Goal: Task Accomplishment & Management: Manage account settings

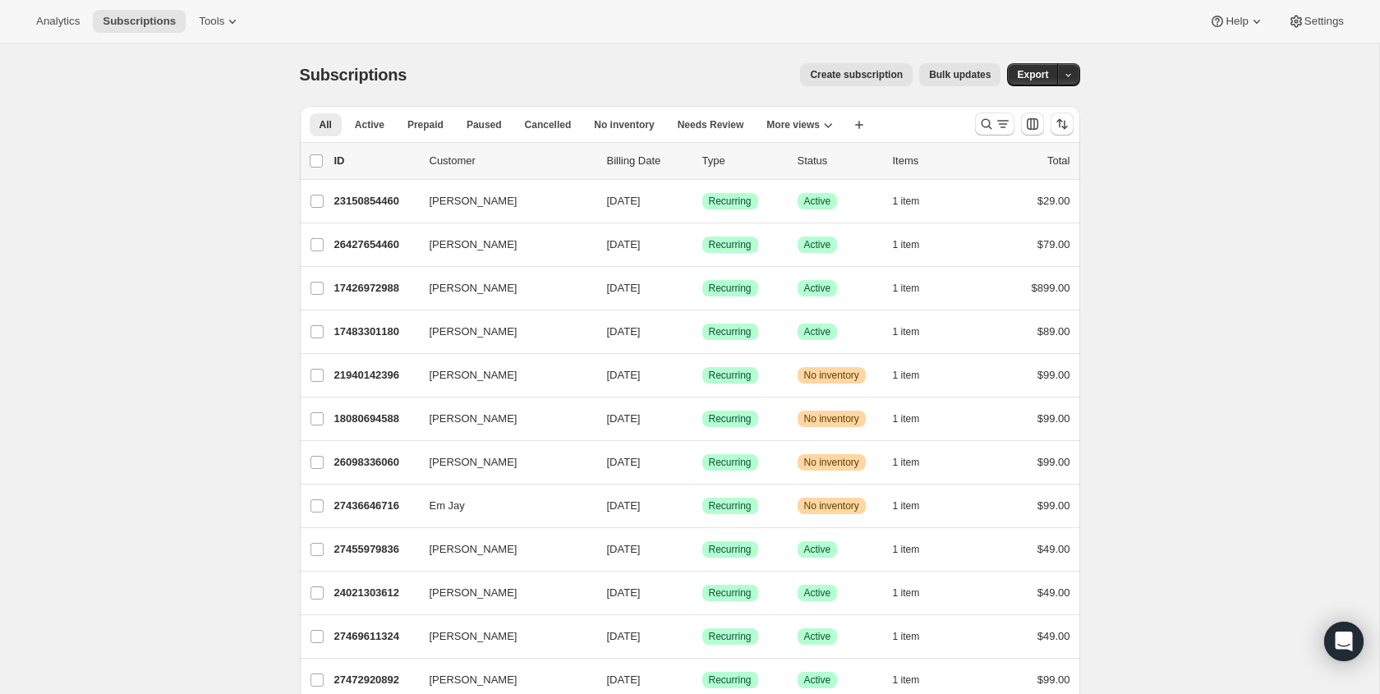
drag, startPoint x: 992, startPoint y: 123, endPoint x: 422, endPoint y: 171, distance: 571.4
click at [992, 123] on icon "Search and filter results" at bounding box center [987, 124] width 16 height 16
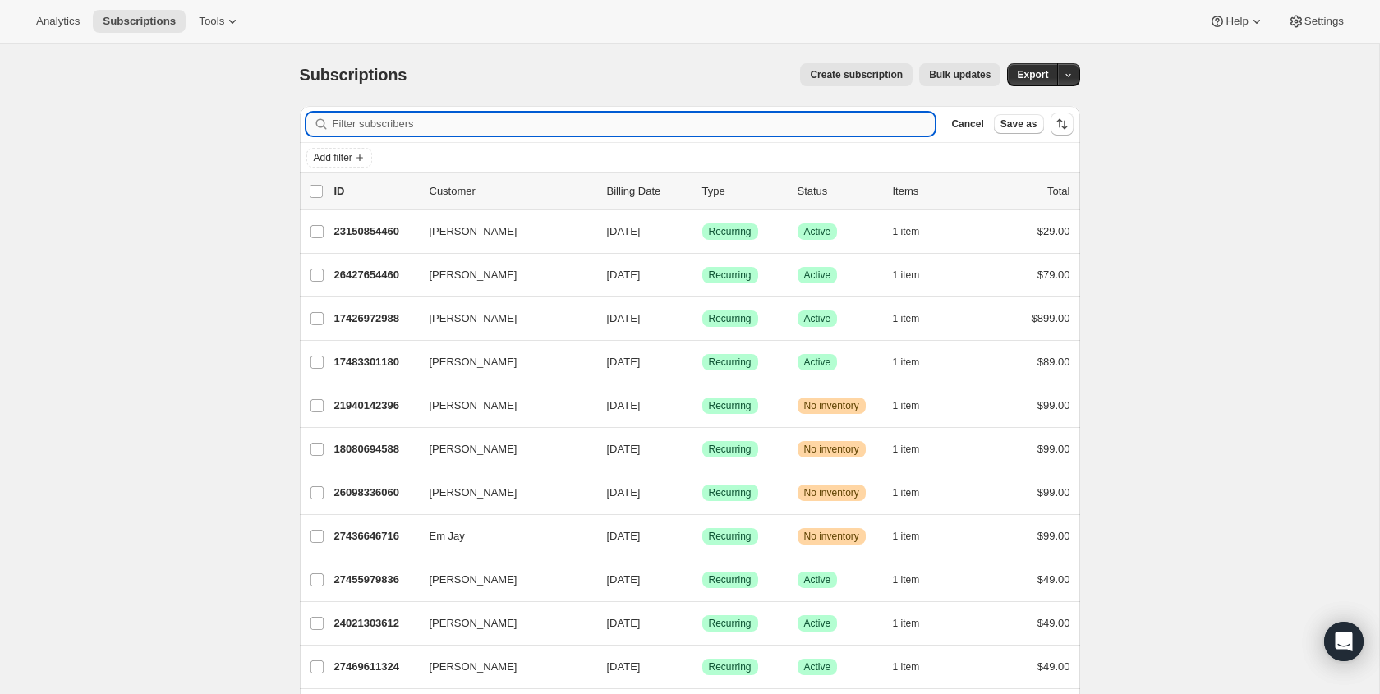
click at [414, 125] on input "Filter subscribers" at bounding box center [634, 124] width 603 height 23
paste input "noah@m1bc.org"
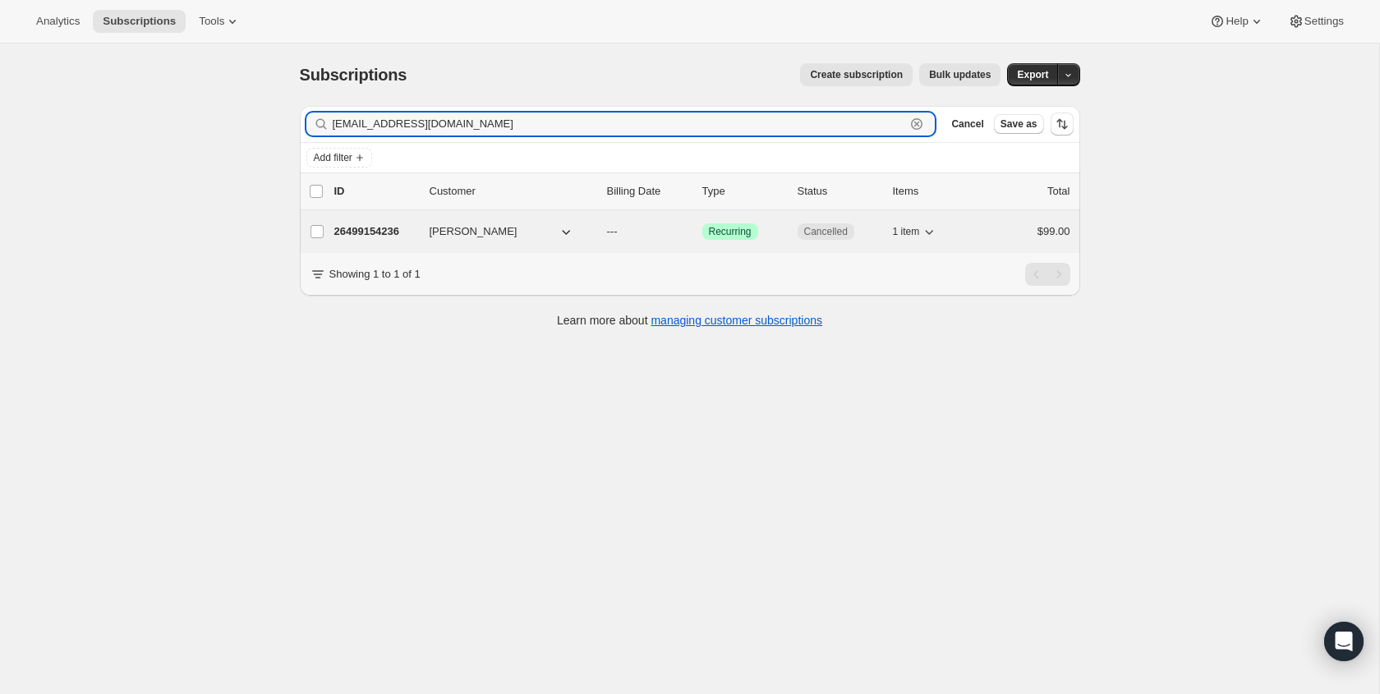
type input "noah@m1bc.org"
click at [819, 231] on span "Cancelled" at bounding box center [826, 231] width 44 height 13
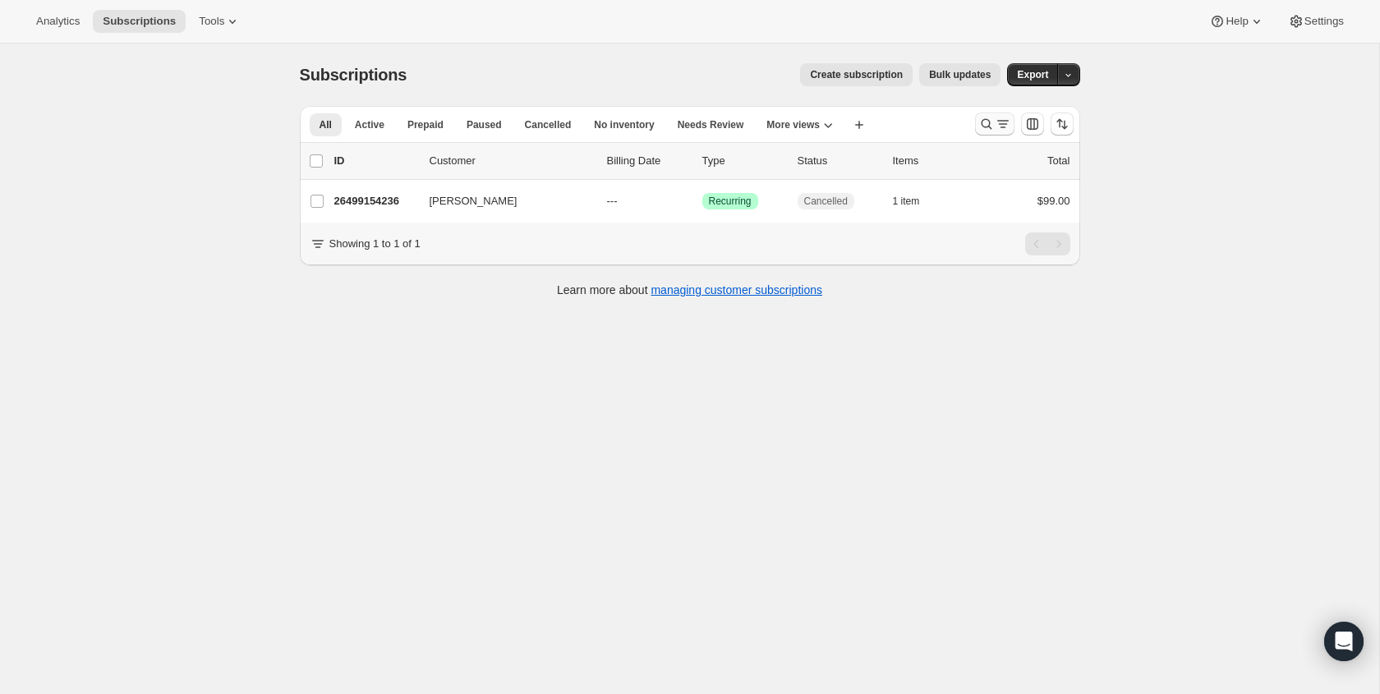
click at [995, 118] on icon "Search and filter results" at bounding box center [1003, 124] width 16 height 16
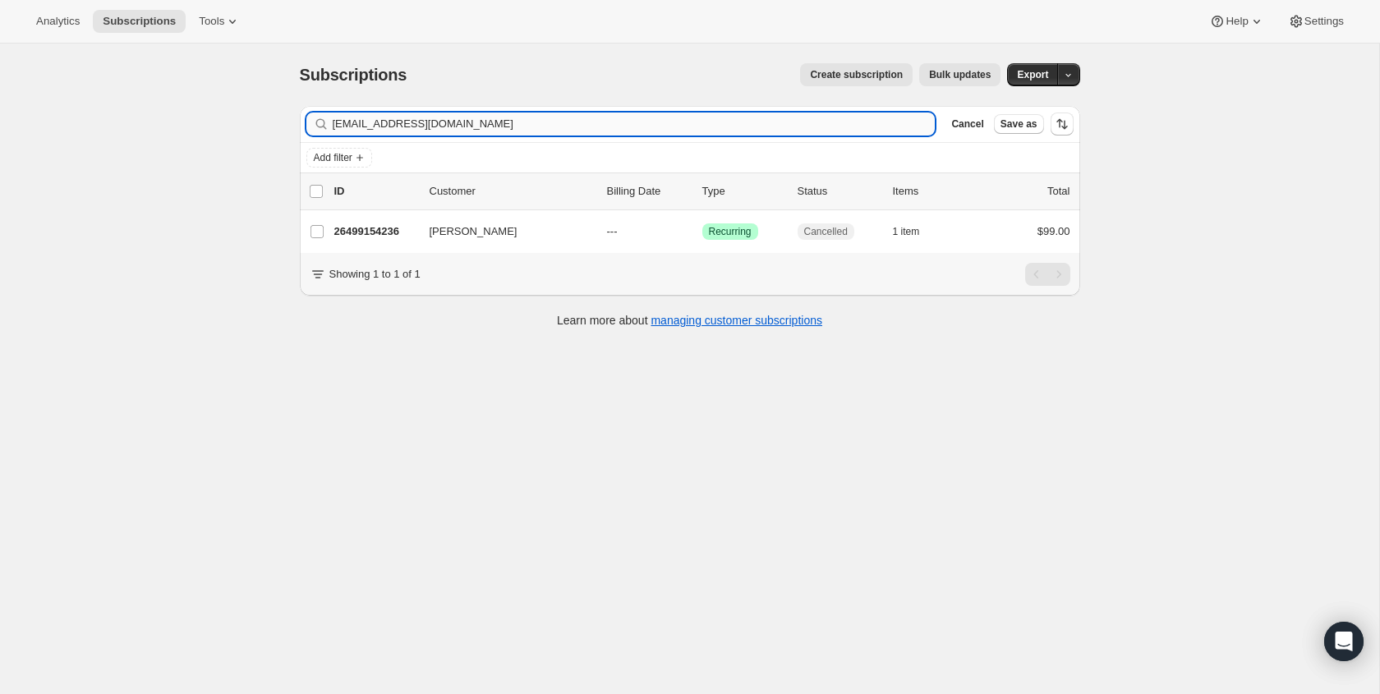
click at [764, 127] on input "[EMAIL_ADDRESS][DOMAIN_NAME]" at bounding box center [634, 124] width 603 height 23
click at [764, 127] on input "noah@m1bc.org" at bounding box center [634, 124] width 603 height 23
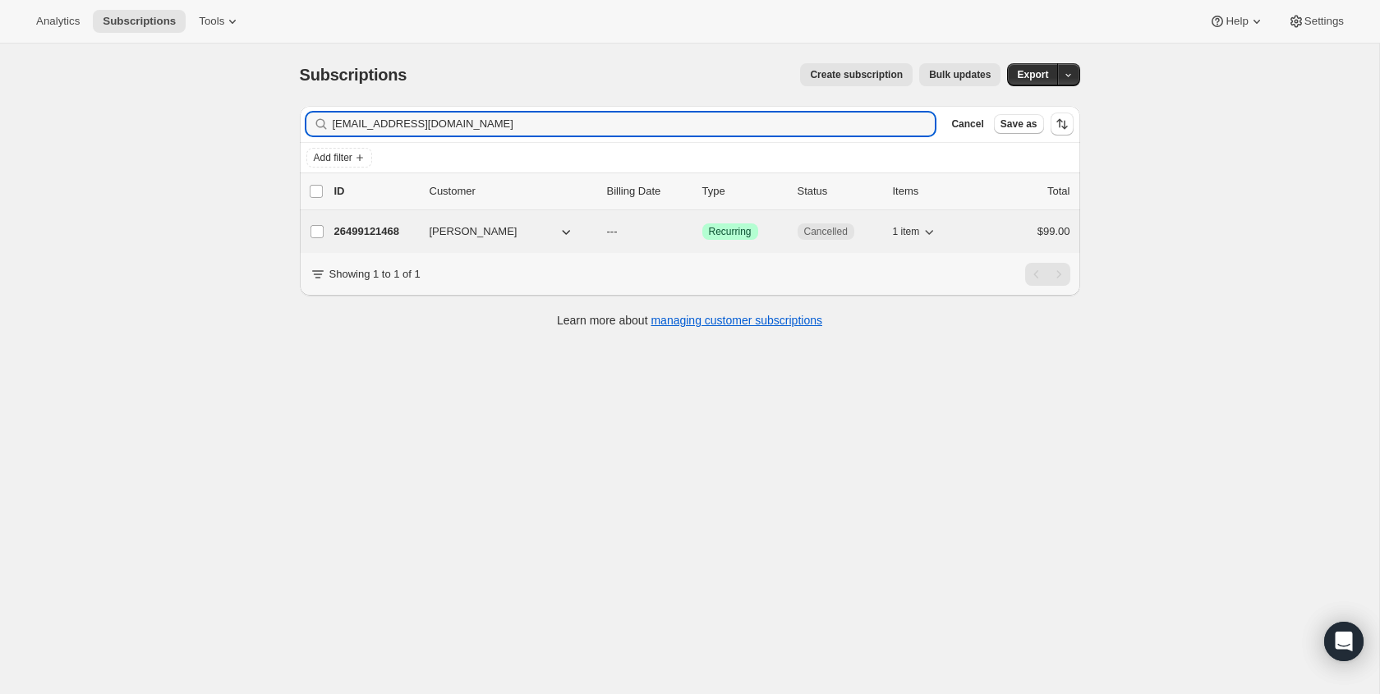
type input "[EMAIL_ADDRESS][DOMAIN_NAME]"
click at [818, 231] on span "Cancelled" at bounding box center [826, 231] width 44 height 13
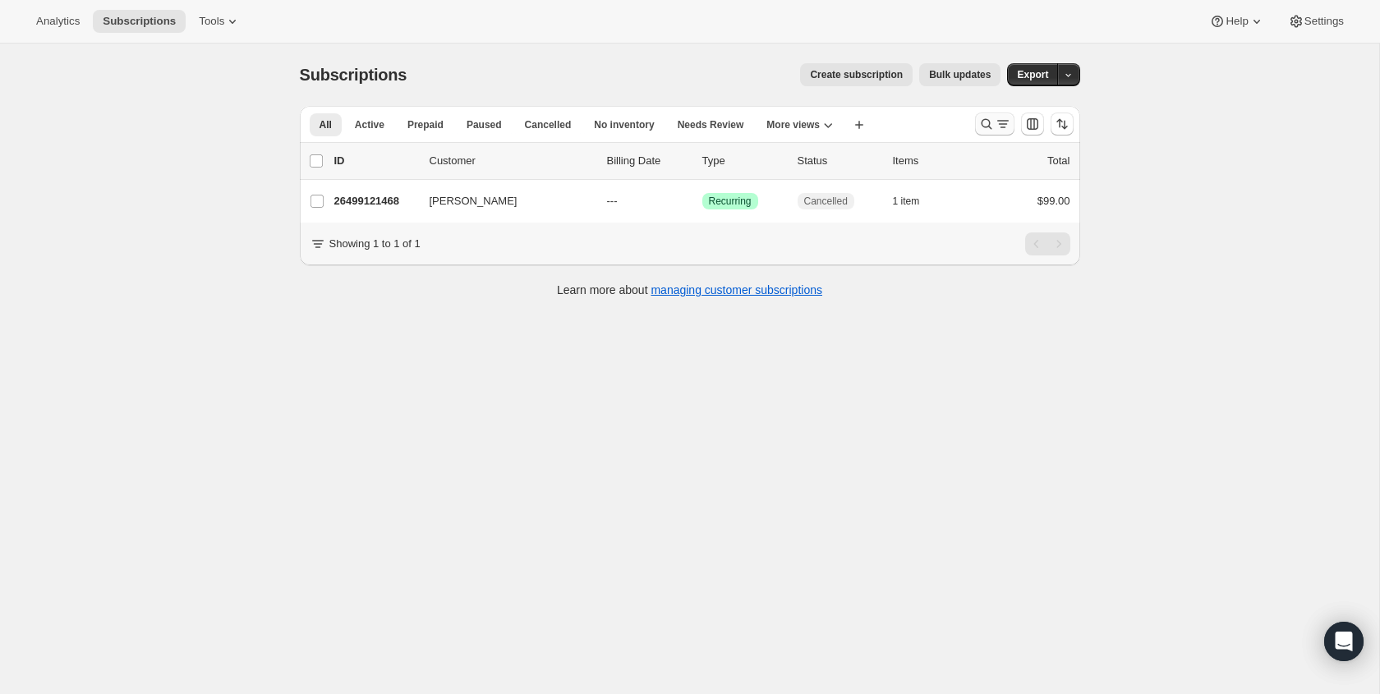
click at [979, 131] on icon "Search and filter results" at bounding box center [987, 124] width 16 height 16
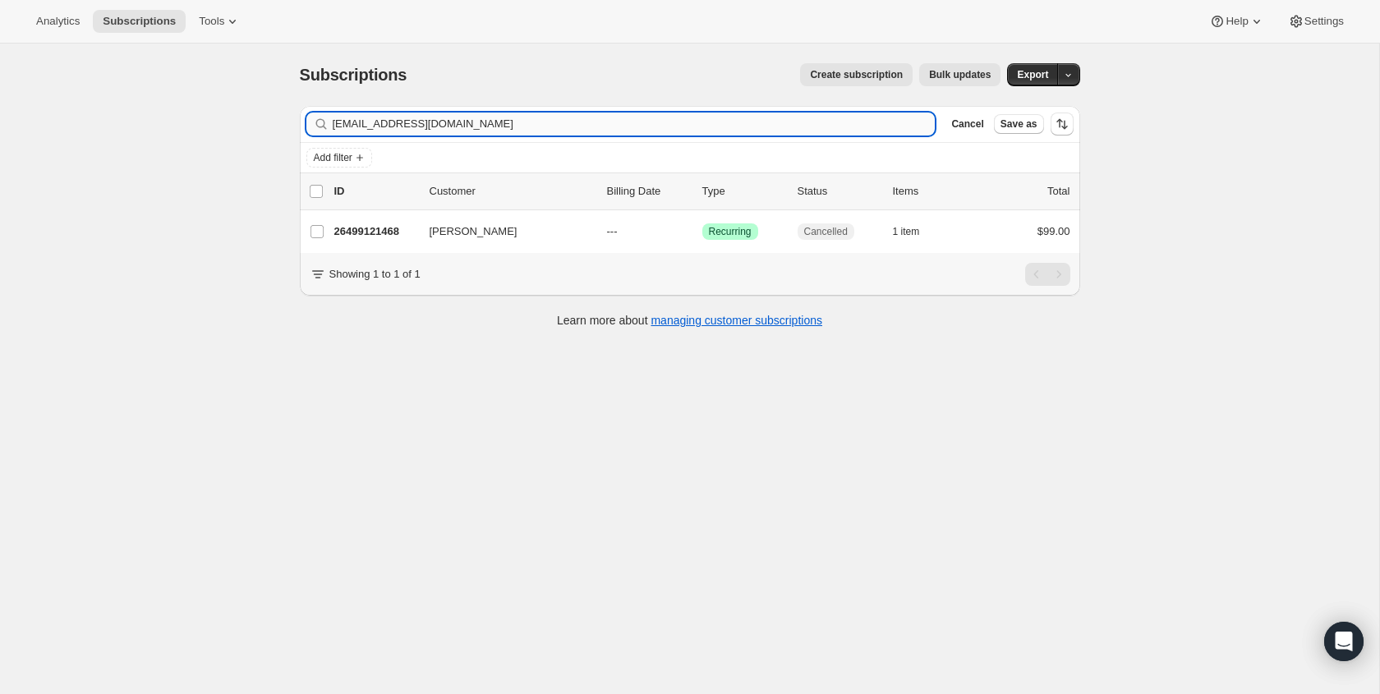
click at [748, 117] on input "[EMAIL_ADDRESS][DOMAIN_NAME]" at bounding box center [634, 124] width 603 height 23
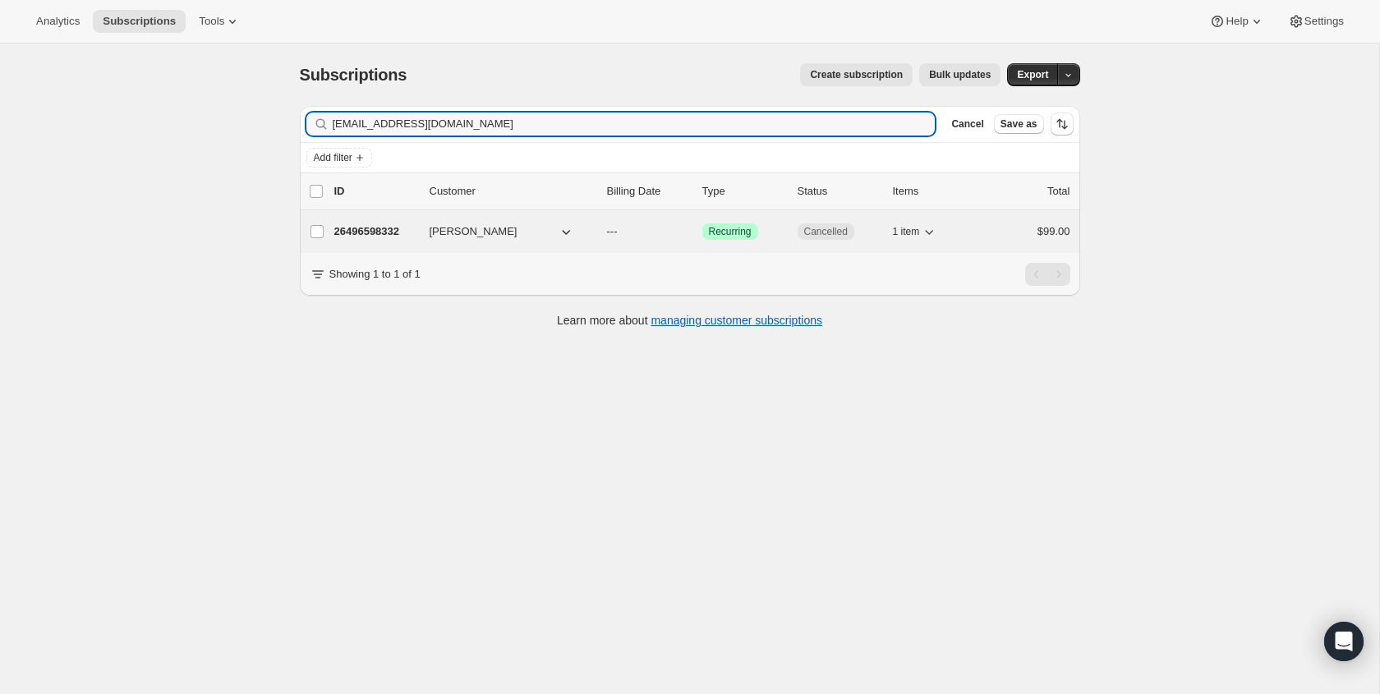
type input "[EMAIL_ADDRESS][DOMAIN_NAME]"
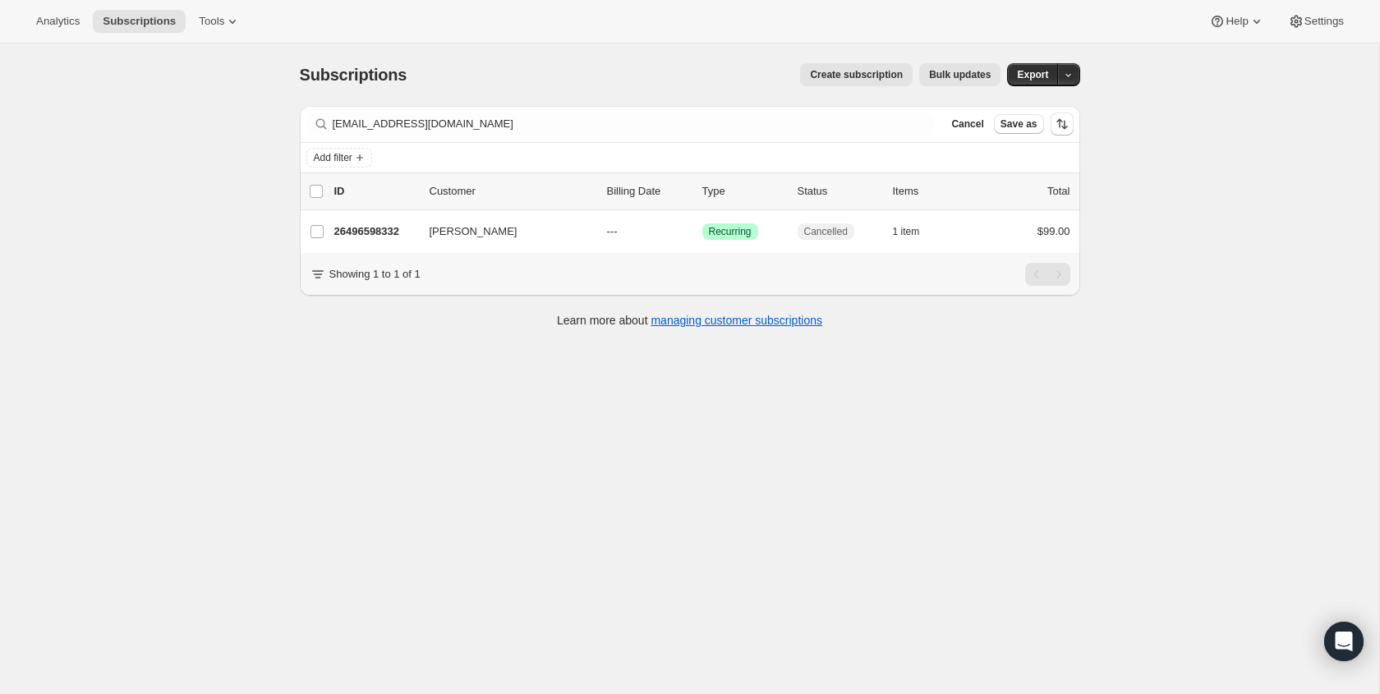
click at [829, 260] on div "Showing 1 to 1 of 1" at bounding box center [690, 274] width 781 height 43
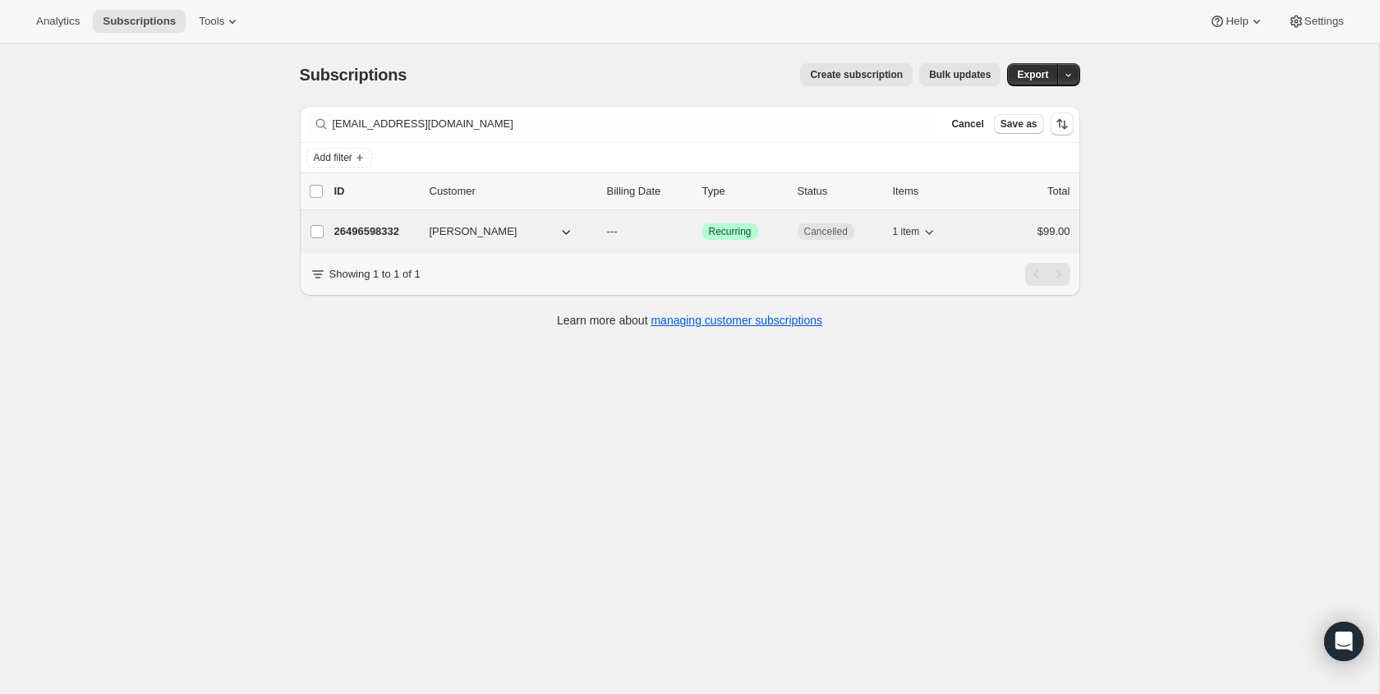
click at [822, 228] on span "Cancelled" at bounding box center [826, 231] width 44 height 13
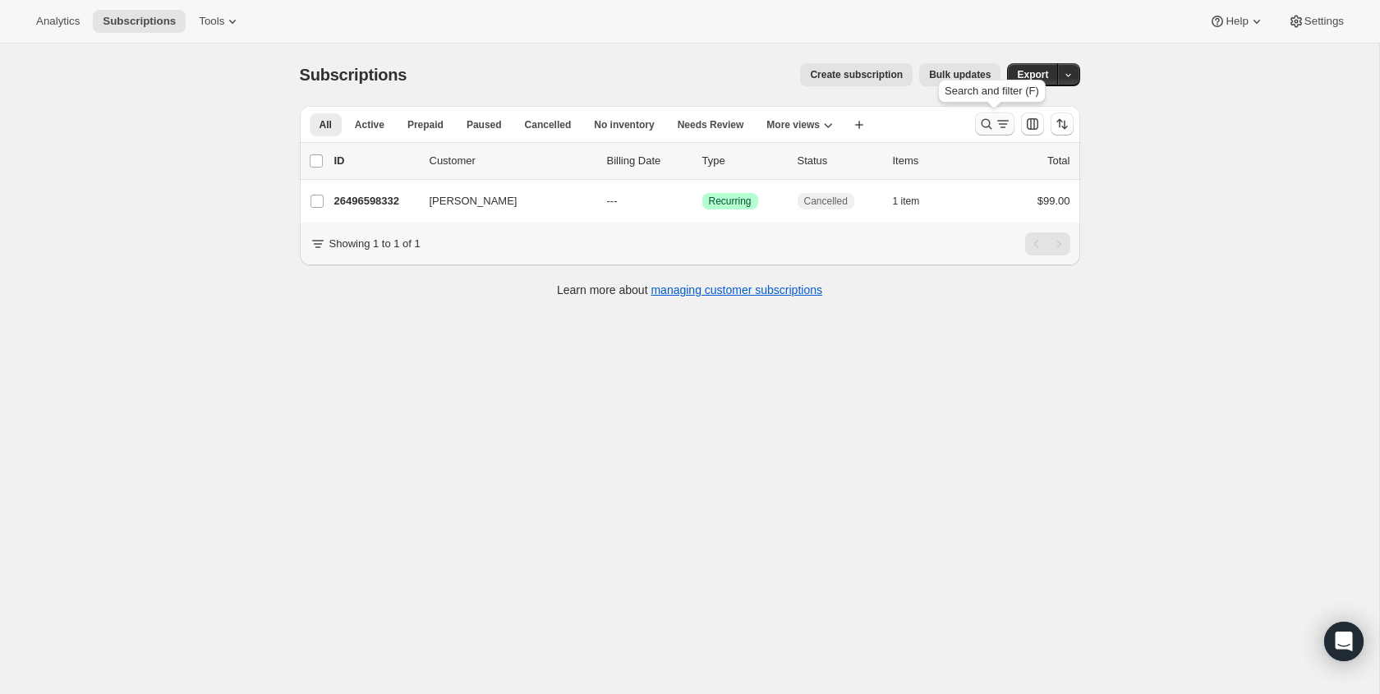
click at [992, 129] on icon "Search and filter results" at bounding box center [987, 124] width 16 height 16
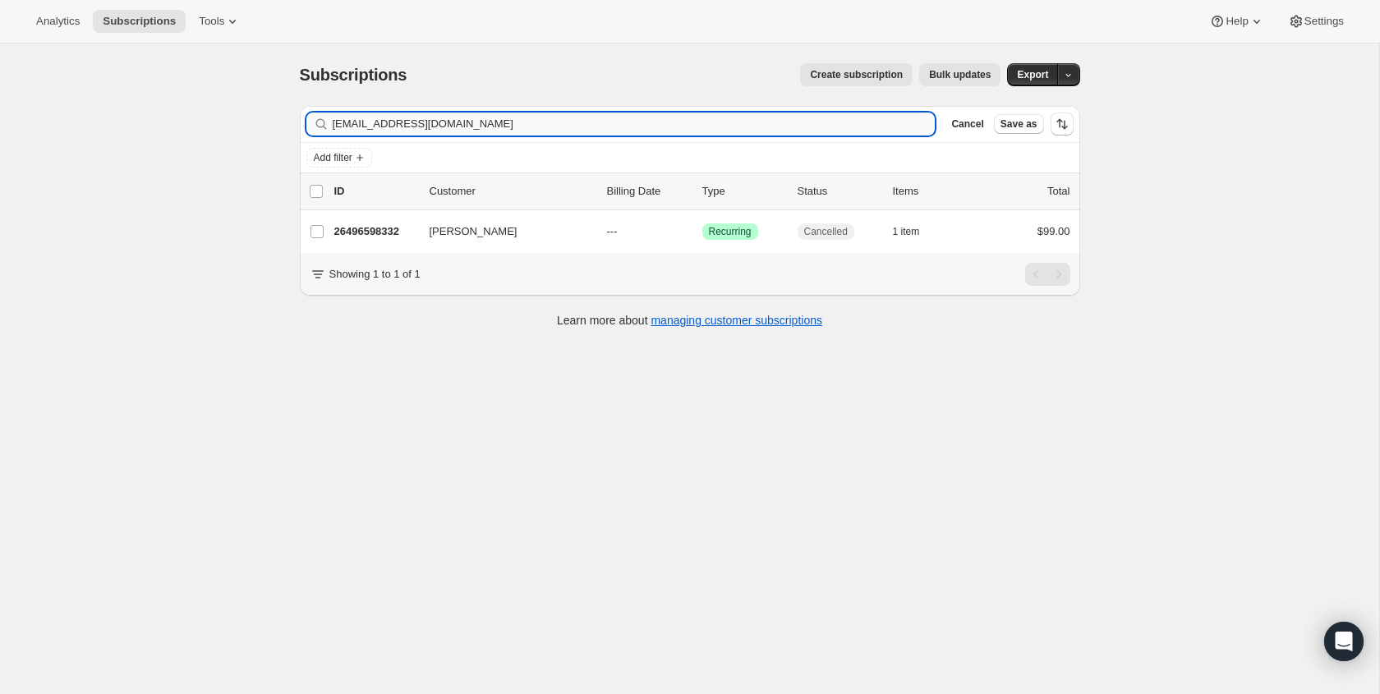
click at [554, 120] on input "[EMAIL_ADDRESS][DOMAIN_NAME]" at bounding box center [634, 124] width 603 height 23
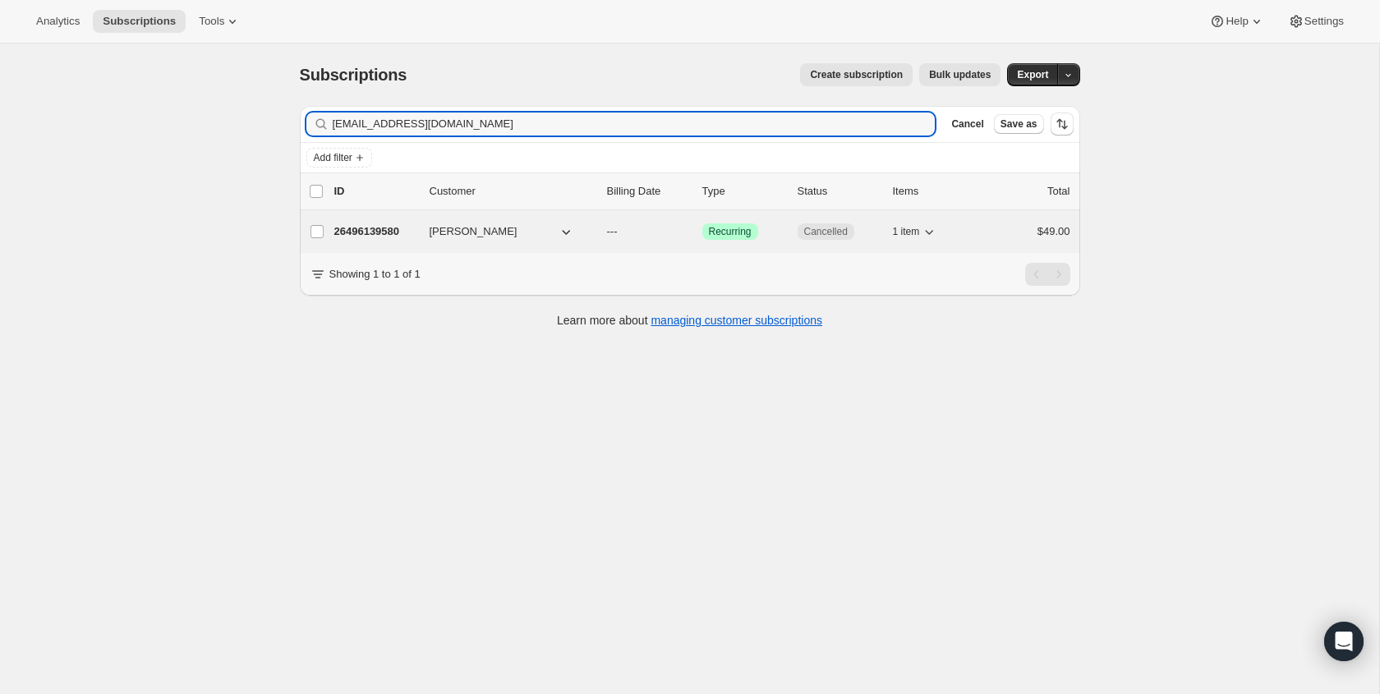
type input "[EMAIL_ADDRESS][DOMAIN_NAME]"
click at [812, 230] on span "Cancelled" at bounding box center [826, 231] width 44 height 13
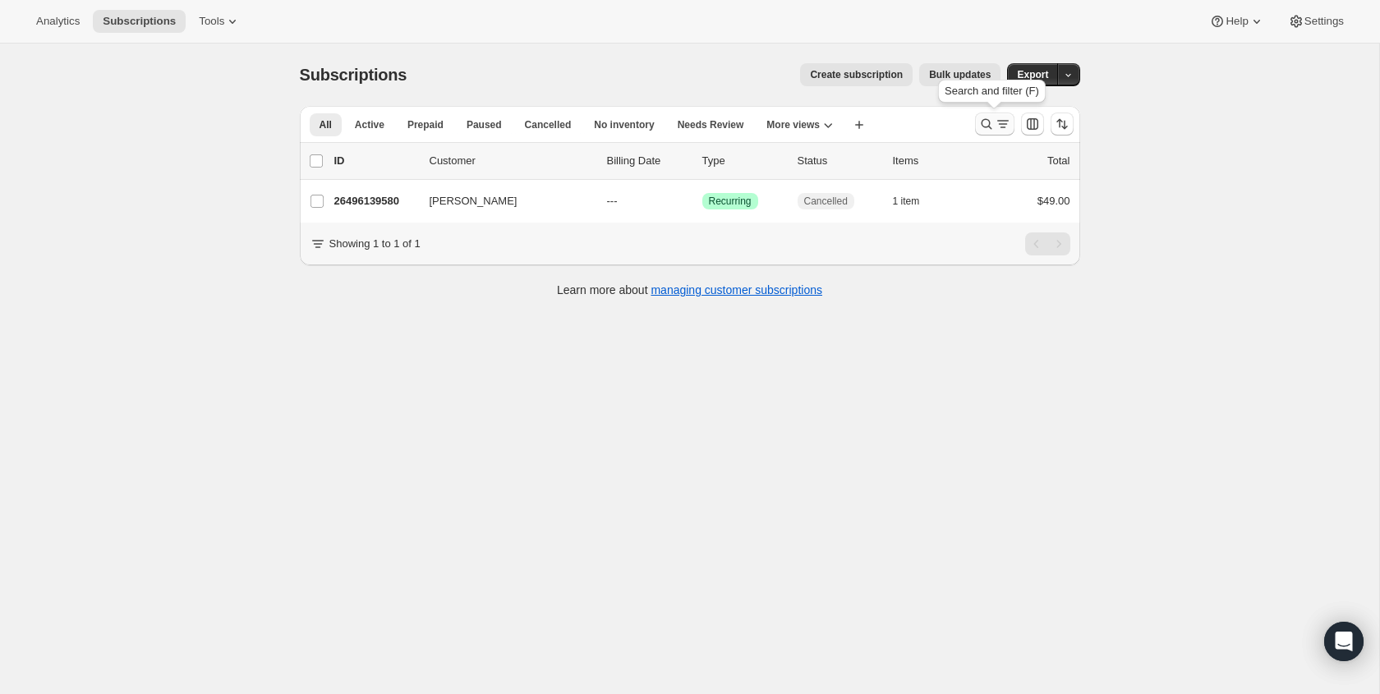
click at [988, 113] on div "Analytics Subscriptions Tools Help Settings Skip to content Subscriptions. This…" at bounding box center [690, 369] width 1380 height 738
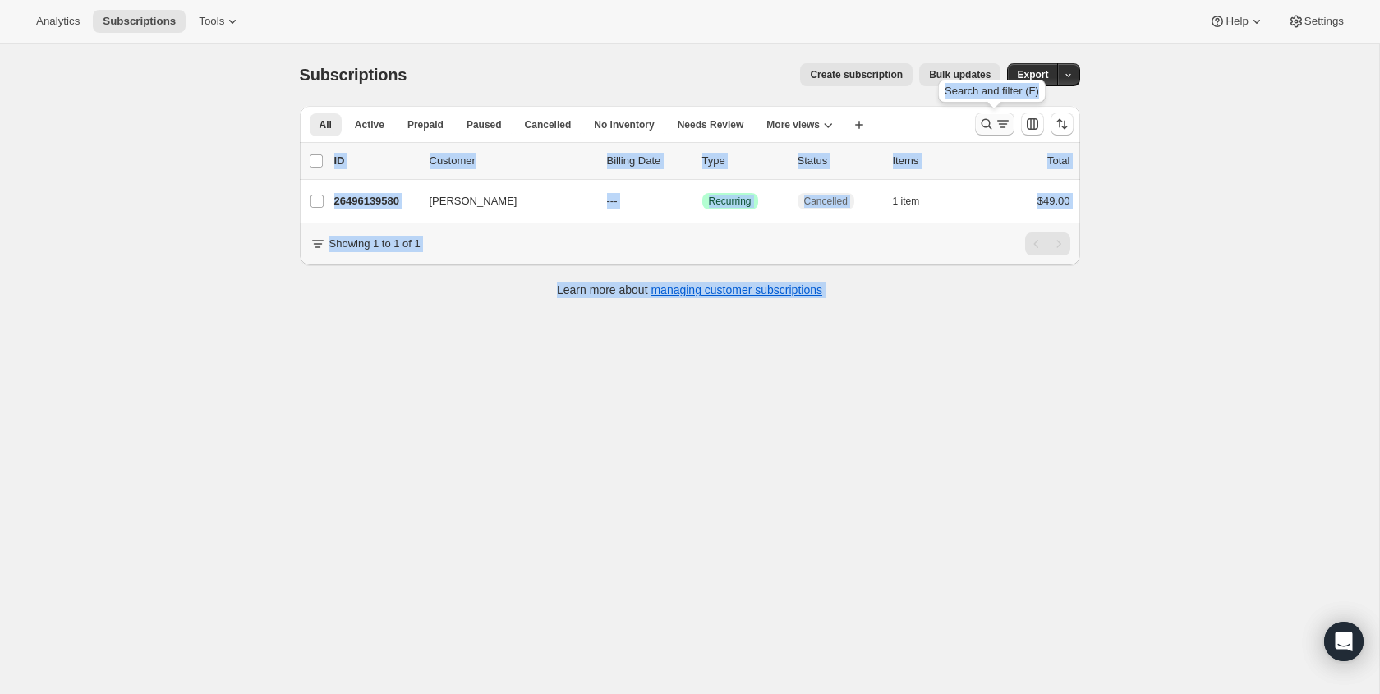
click at [992, 115] on button "Search and filter results" at bounding box center [994, 124] width 39 height 23
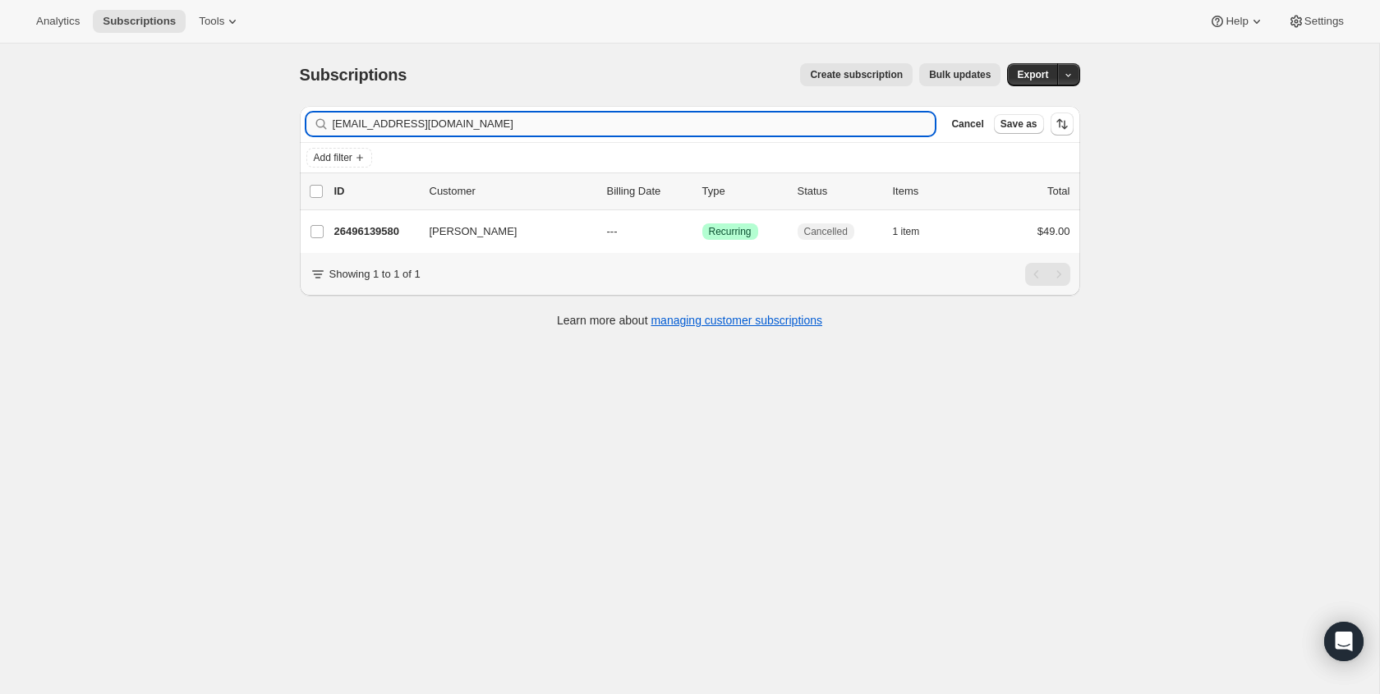
click at [742, 129] on input "[EMAIL_ADDRESS][DOMAIN_NAME]" at bounding box center [634, 124] width 603 height 23
click at [743, 129] on input "[EMAIL_ADDRESS][DOMAIN_NAME]" at bounding box center [634, 124] width 603 height 23
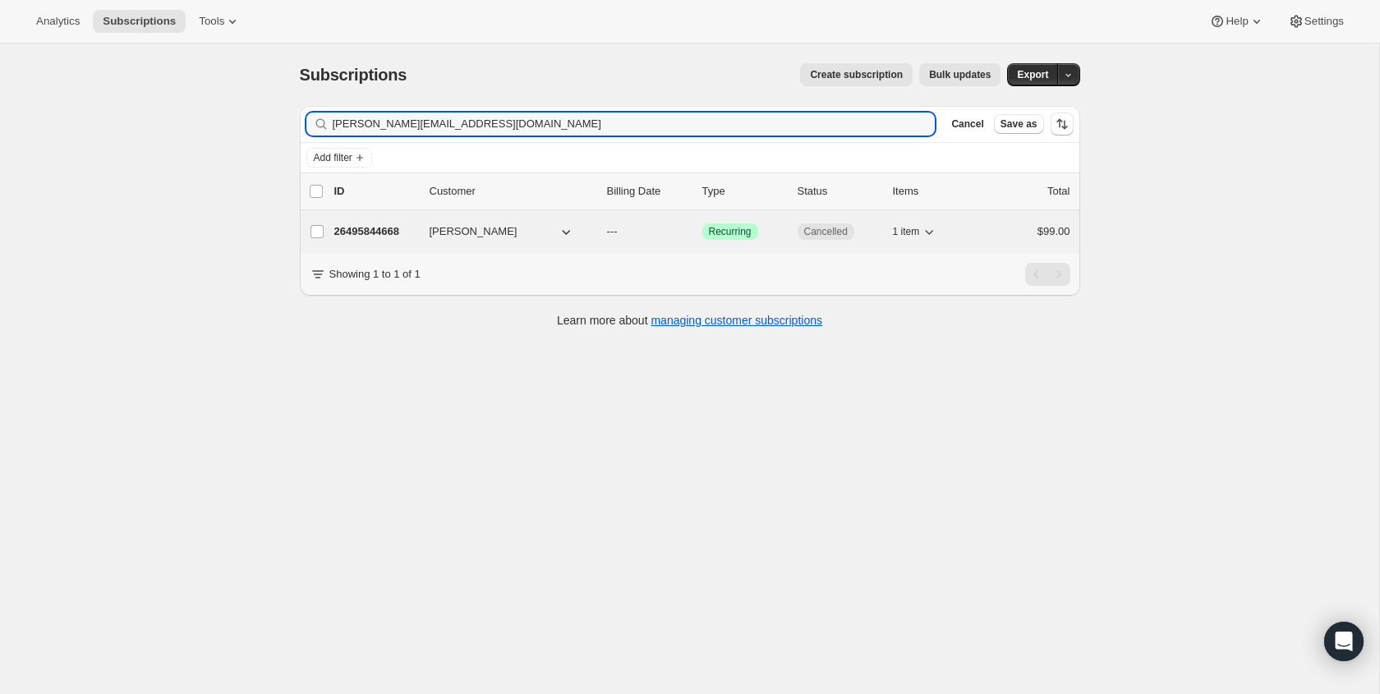
type input "[PERSON_NAME][EMAIL_ADDRESS][DOMAIN_NAME]"
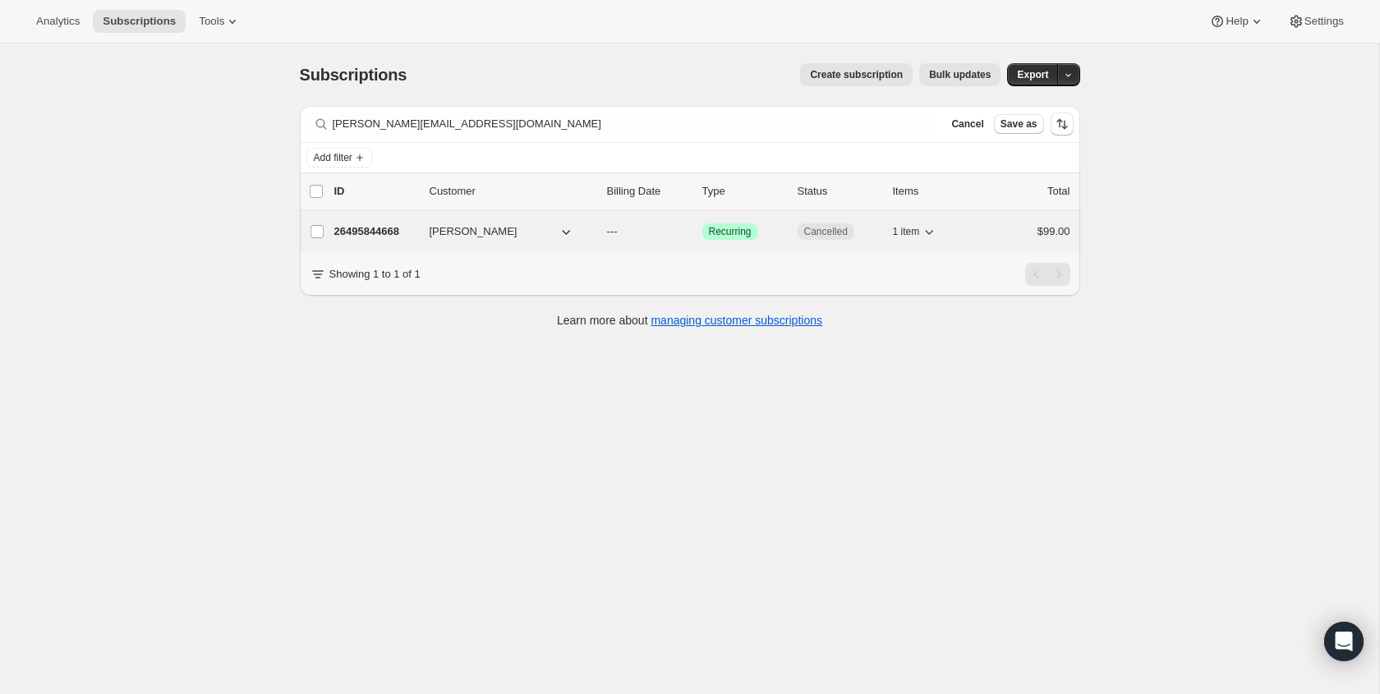
click at [821, 228] on span "Cancelled" at bounding box center [826, 231] width 44 height 13
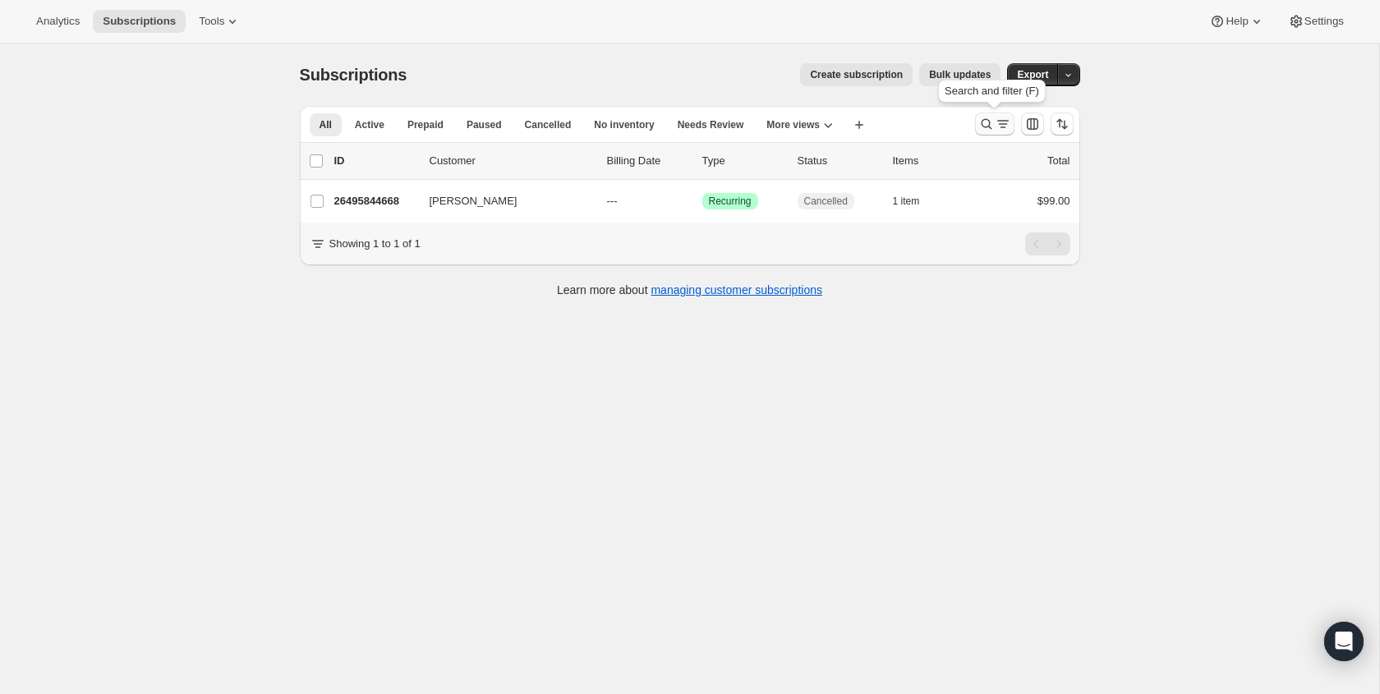
click at [1004, 125] on icon "Search and filter results" at bounding box center [1003, 124] width 16 height 16
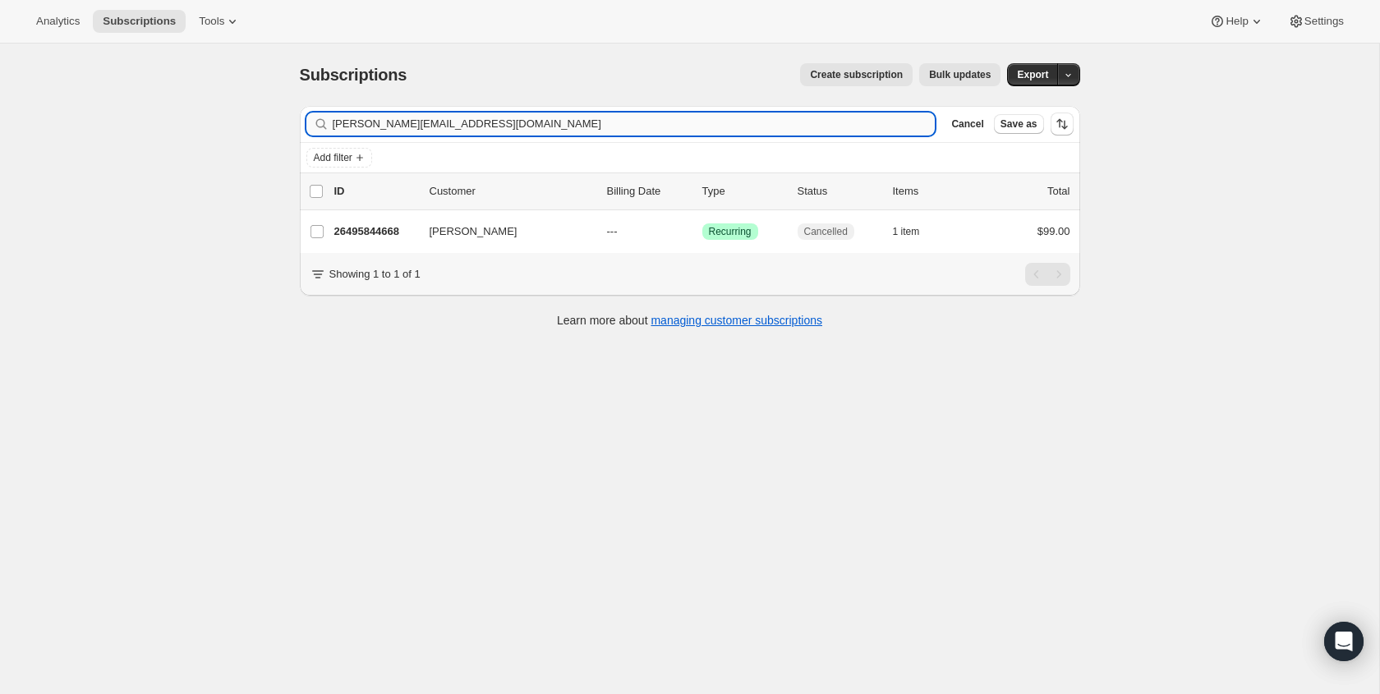
click at [532, 119] on input "[PERSON_NAME][EMAIL_ADDRESS][DOMAIN_NAME]" at bounding box center [634, 124] width 603 height 23
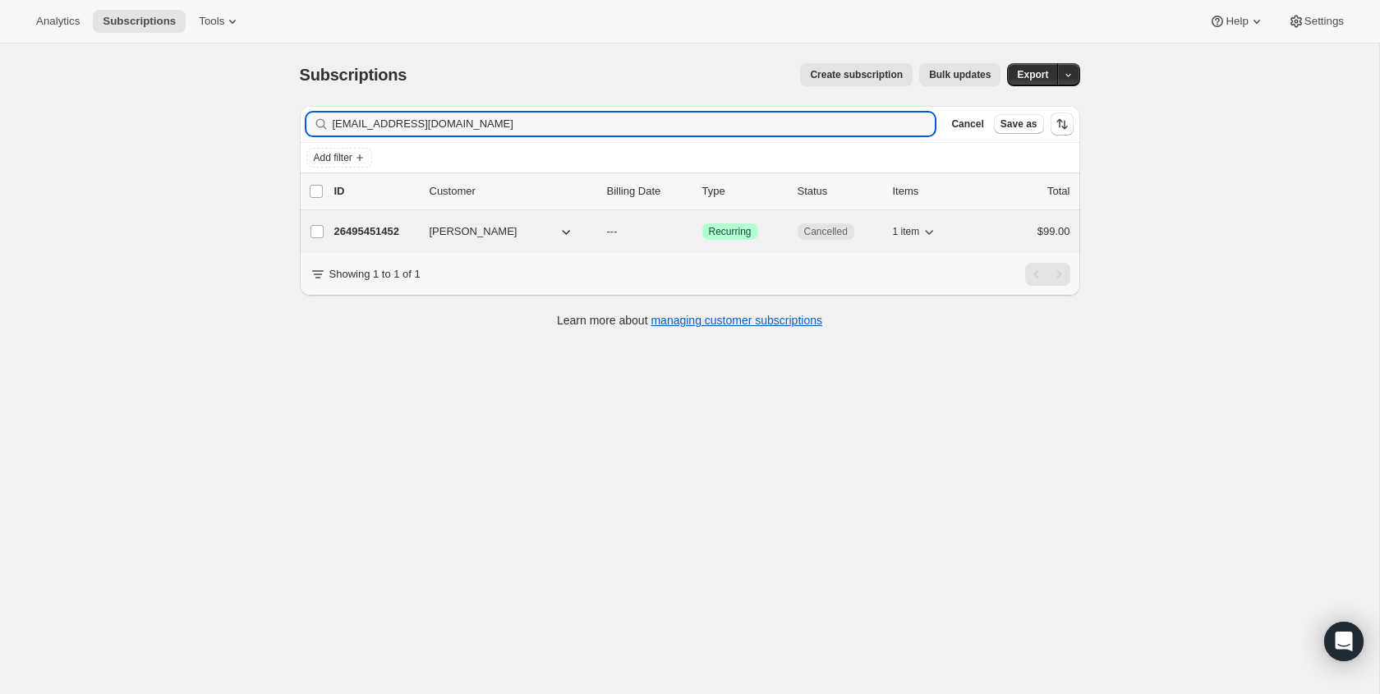
type input "[EMAIL_ADDRESS][DOMAIN_NAME]"
click at [815, 230] on span "Cancelled" at bounding box center [826, 231] width 44 height 13
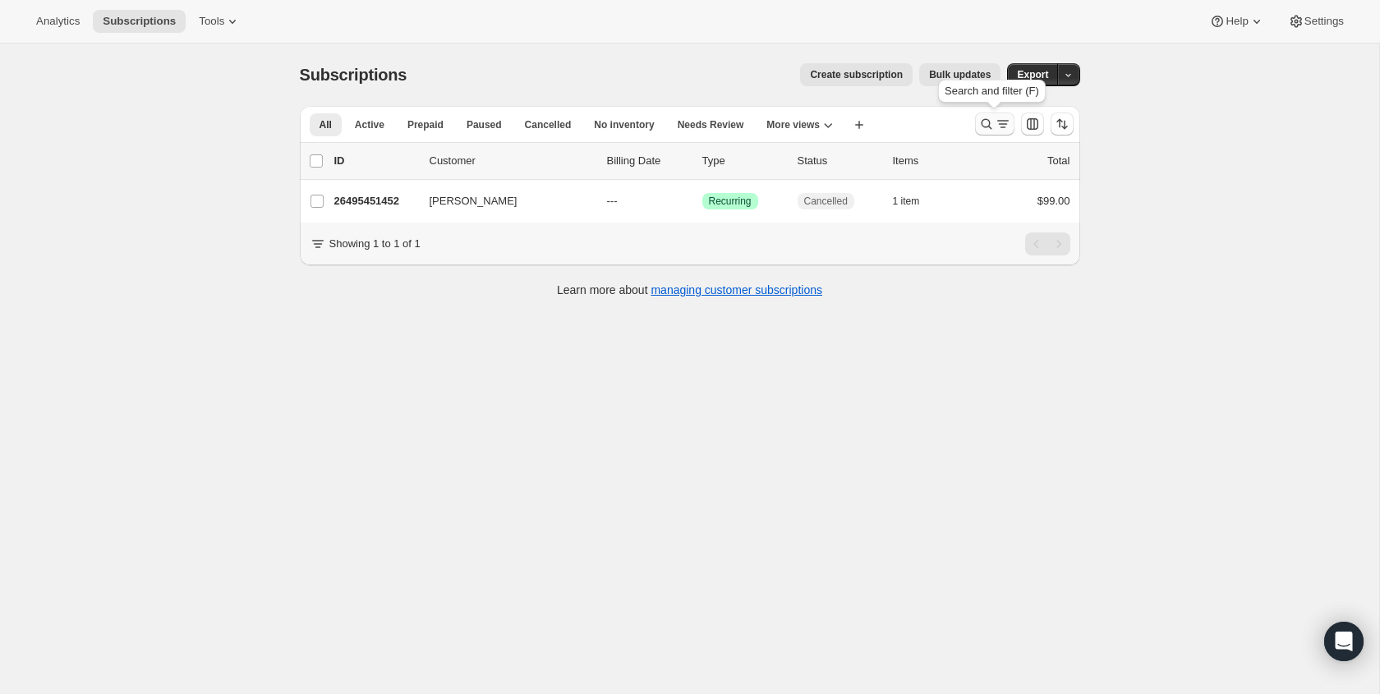
click at [982, 116] on icon "Search and filter results" at bounding box center [987, 124] width 16 height 16
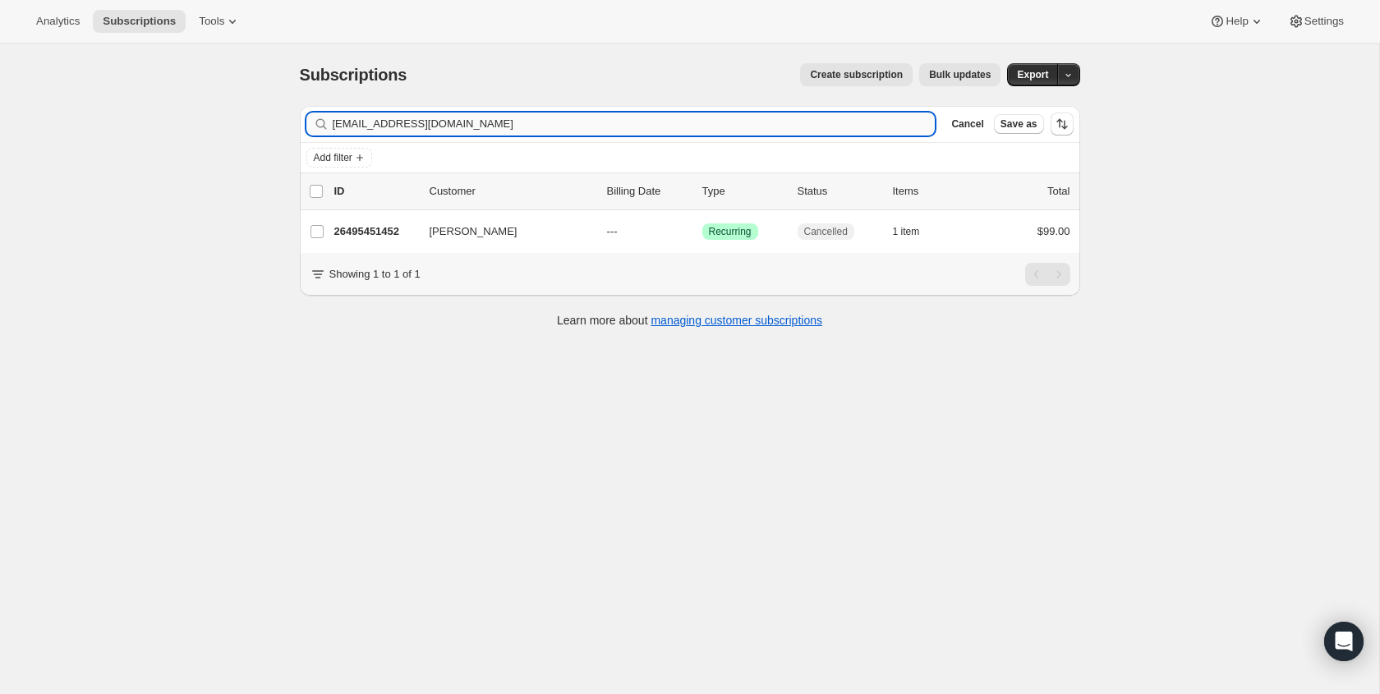
click at [749, 122] on input "[EMAIL_ADDRESS][DOMAIN_NAME]" at bounding box center [634, 124] width 603 height 23
click at [750, 122] on input "[EMAIL_ADDRESS][DOMAIN_NAME]" at bounding box center [634, 124] width 603 height 23
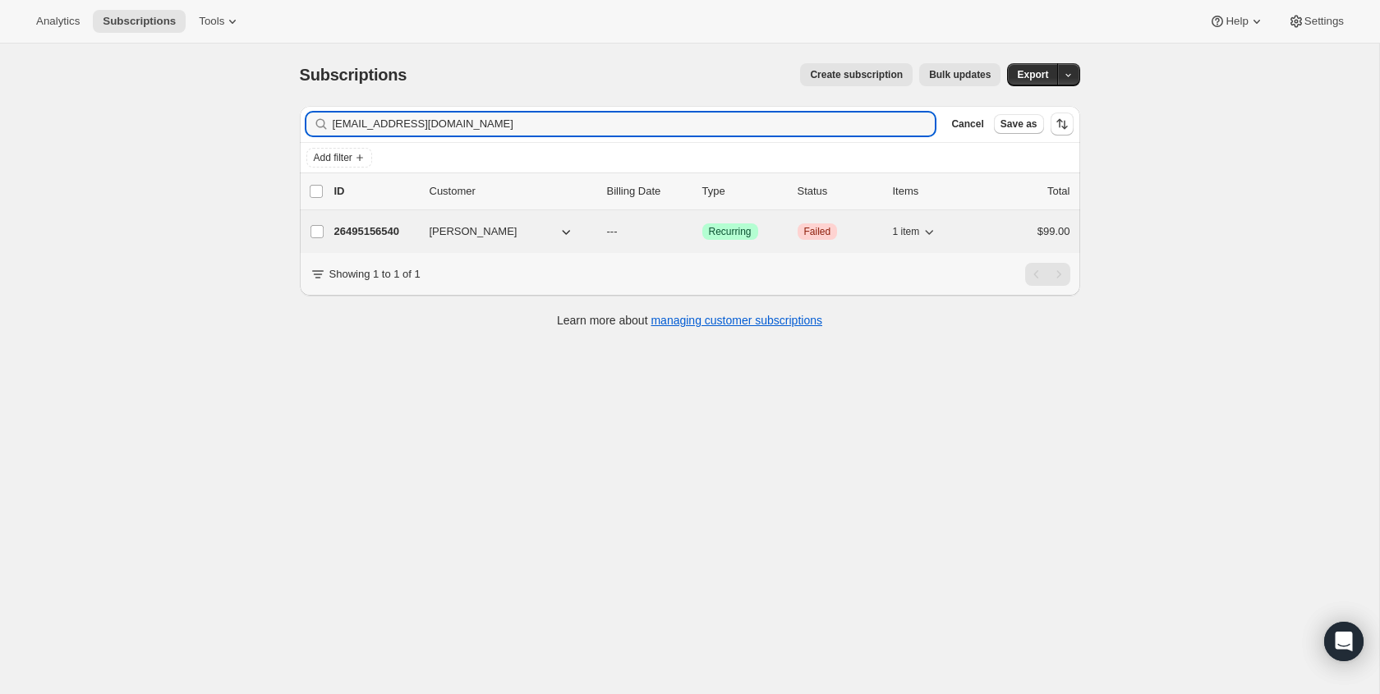
type input "[EMAIL_ADDRESS][DOMAIN_NAME]"
click at [813, 237] on span "Failed" at bounding box center [817, 231] width 27 height 13
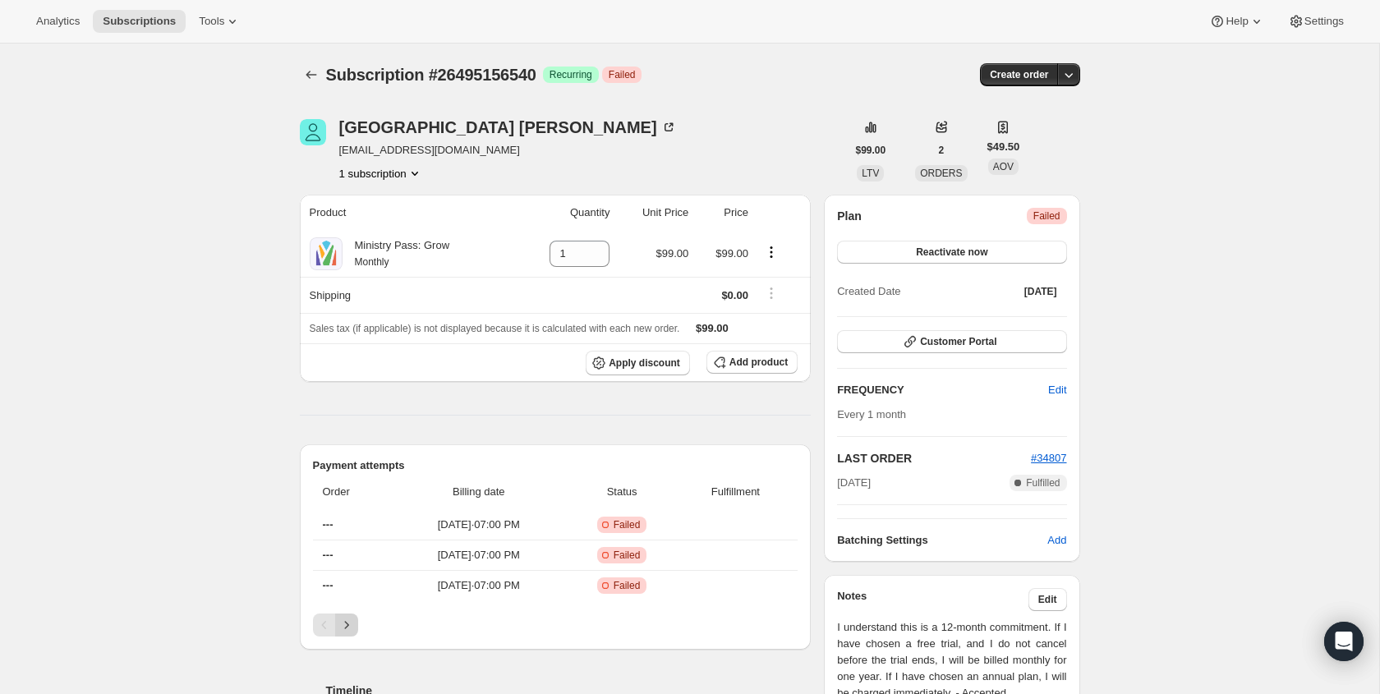
click at [343, 625] on icon "Next" at bounding box center [347, 625] width 16 height 16
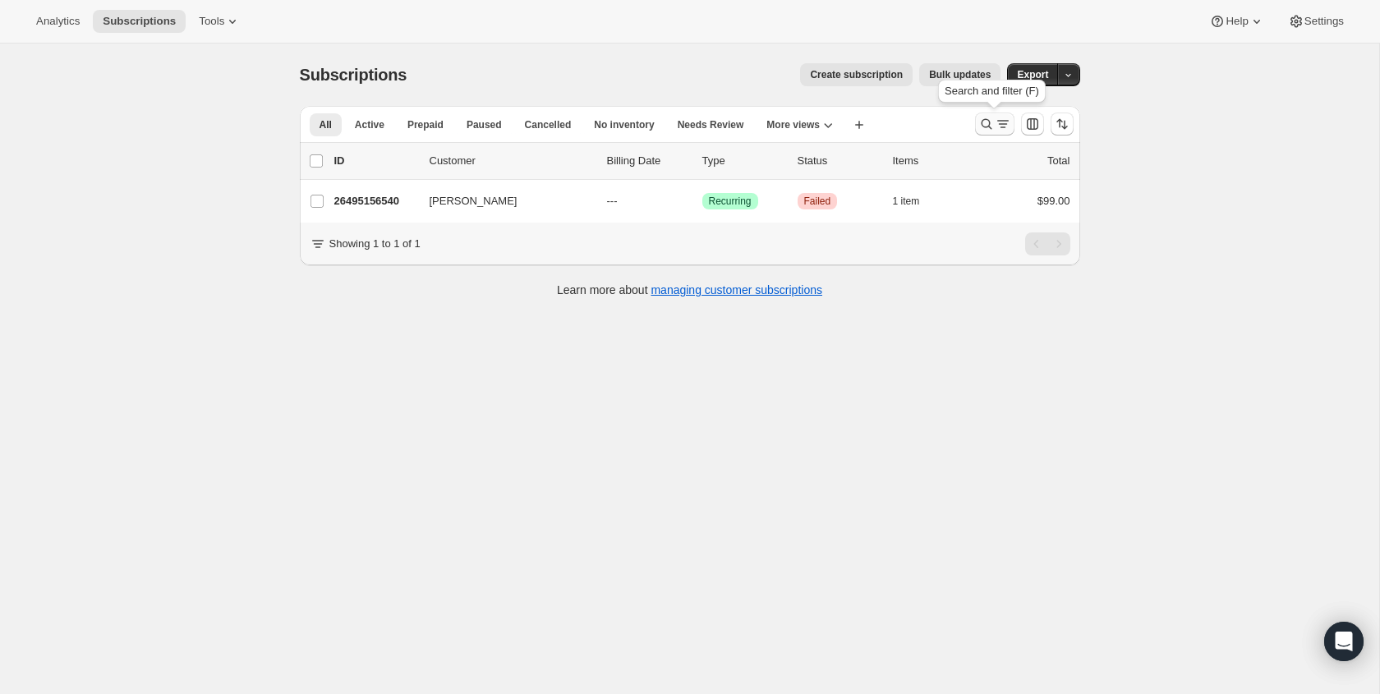
click at [987, 127] on icon "Search and filter results" at bounding box center [987, 124] width 16 height 16
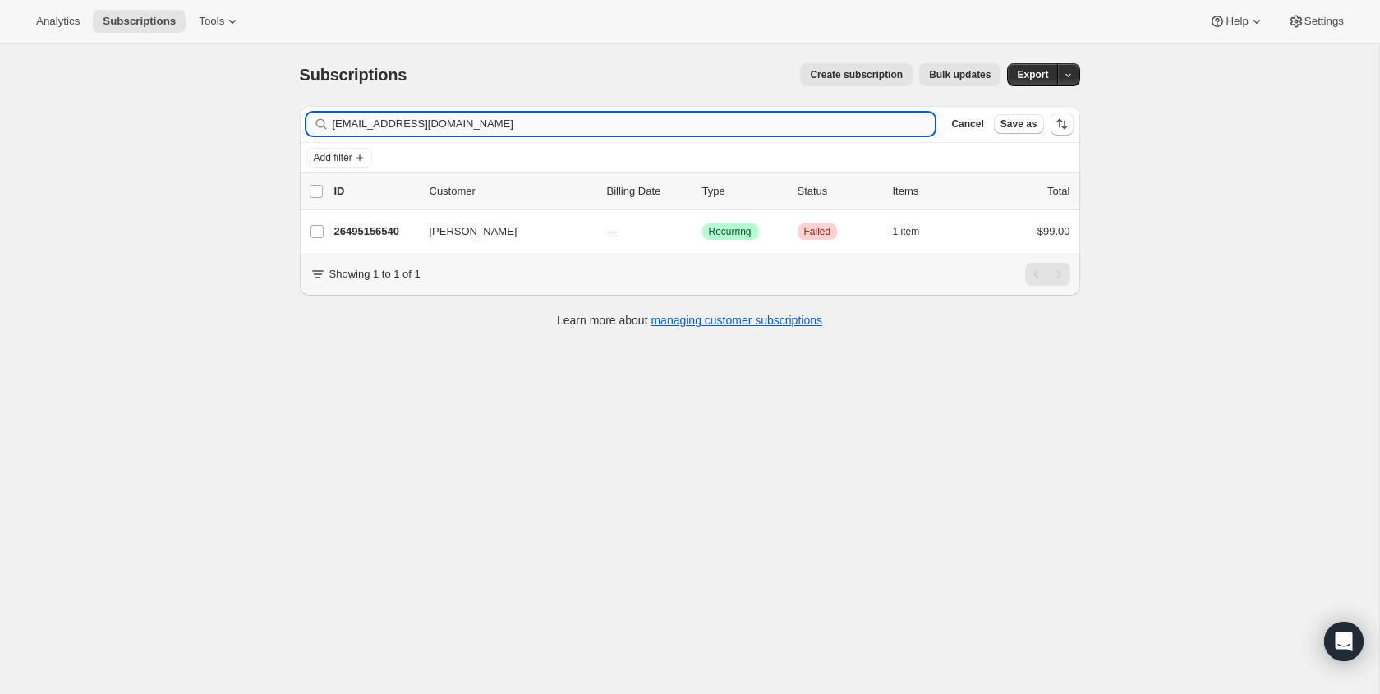
click at [507, 132] on input "[EMAIL_ADDRESS][DOMAIN_NAME]" at bounding box center [634, 124] width 603 height 23
type input "[EMAIL_ADDRESS][DOMAIN_NAME]"
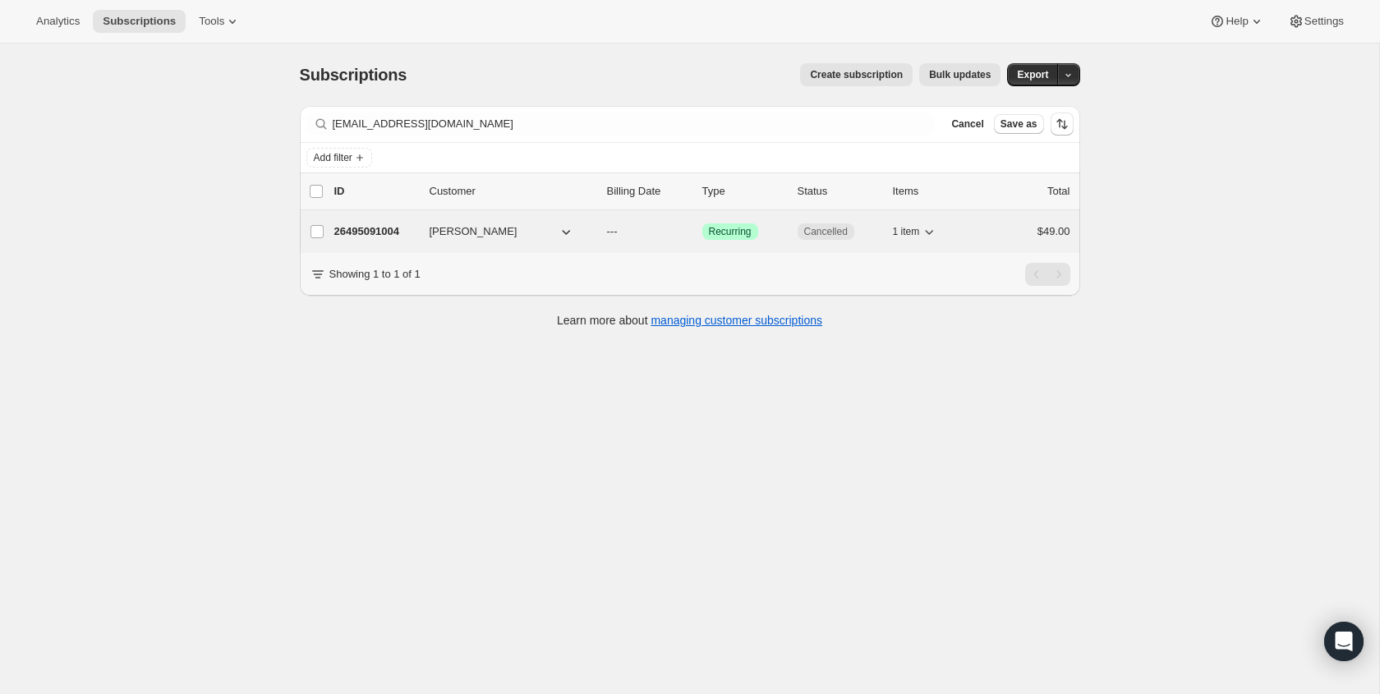
click at [841, 237] on span "Cancelled" at bounding box center [826, 231] width 44 height 13
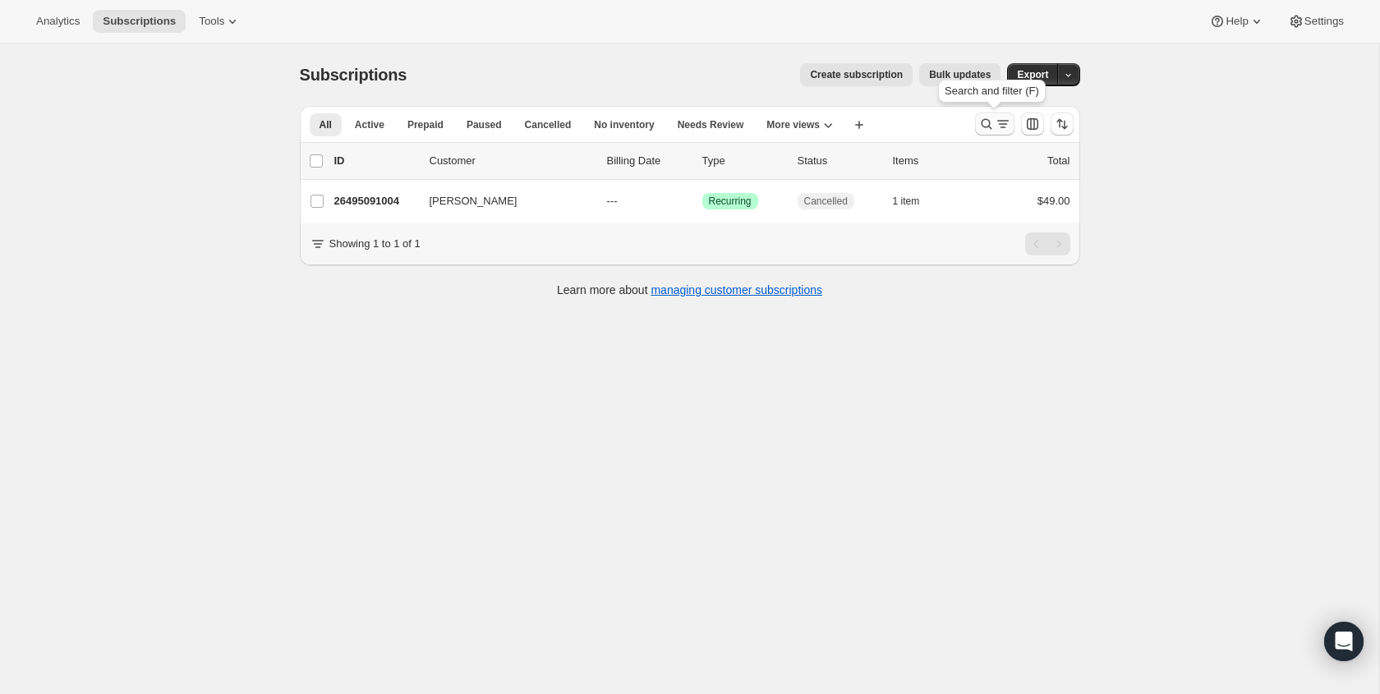
click at [990, 113] on button "Search and filter results" at bounding box center [994, 124] width 39 height 23
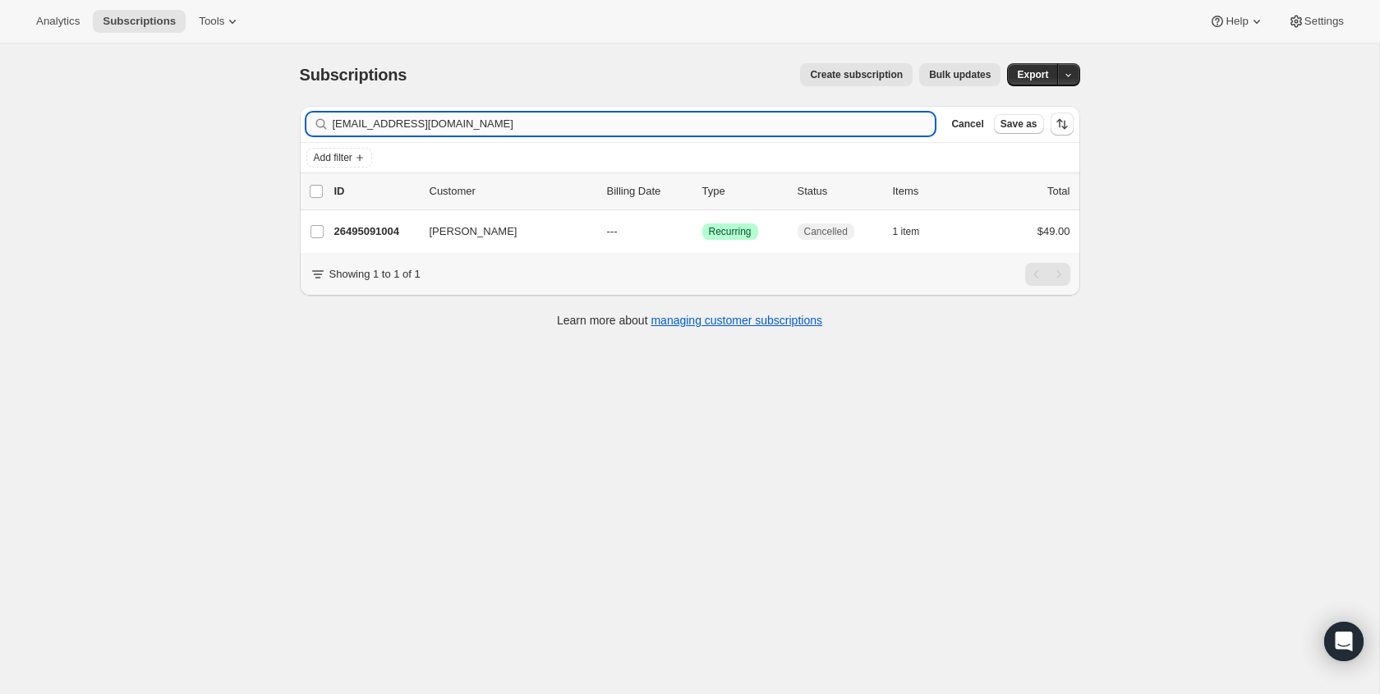
click at [668, 119] on input "[EMAIL_ADDRESS][DOMAIN_NAME]" at bounding box center [634, 124] width 603 height 23
click at [670, 119] on input "[EMAIL_ADDRESS][DOMAIN_NAME]" at bounding box center [634, 124] width 603 height 23
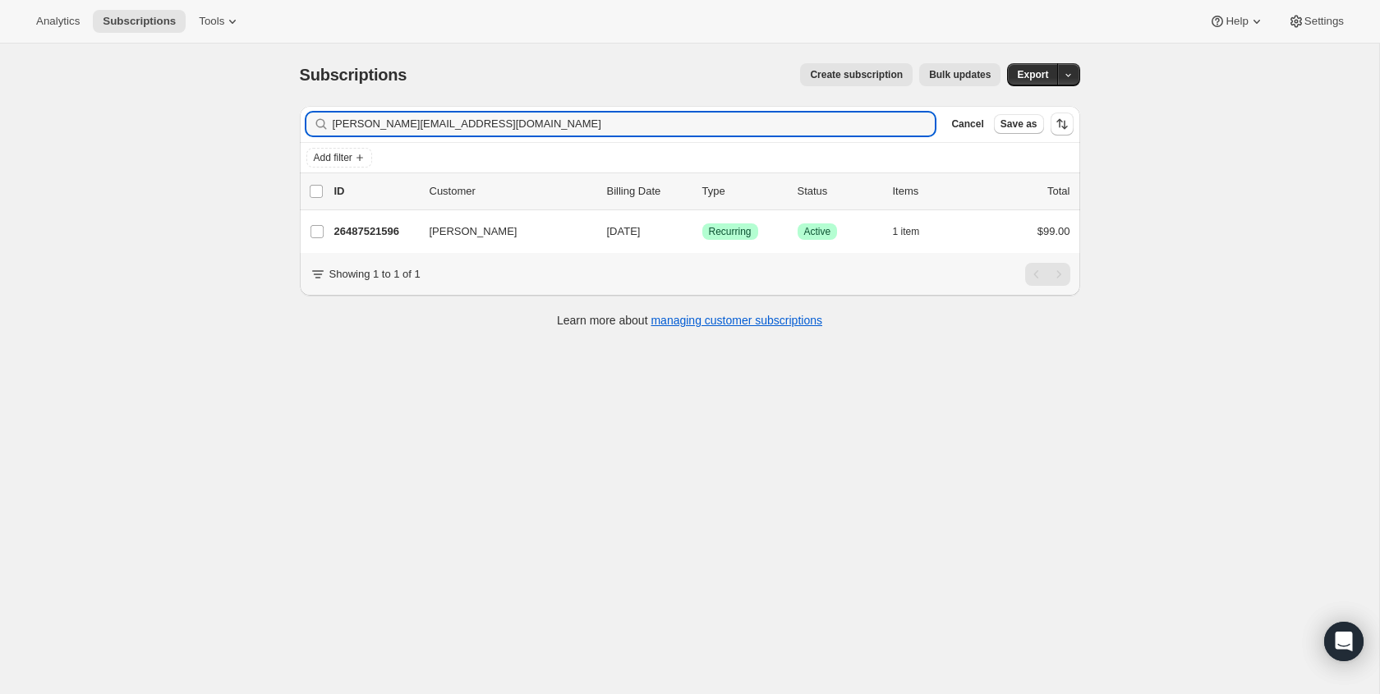
type input "[PERSON_NAME][EMAIL_ADDRESS][DOMAIN_NAME]"
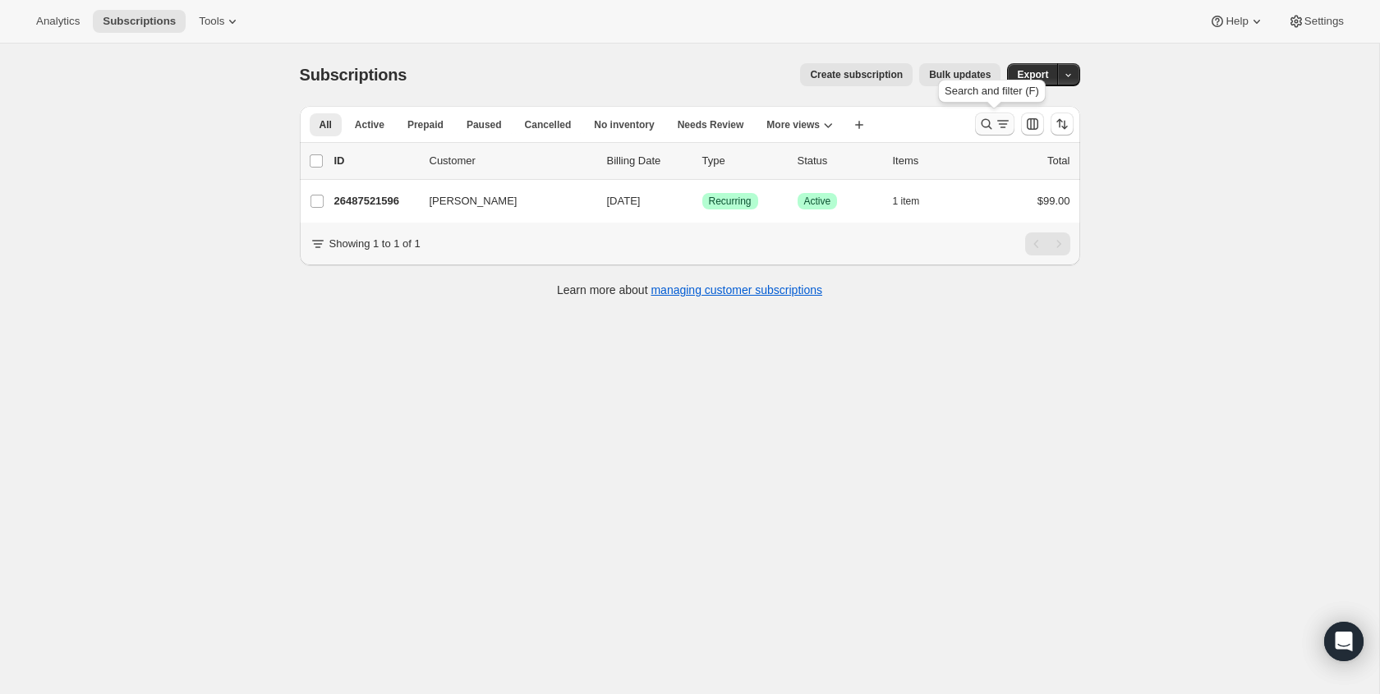
click at [988, 120] on icon "Search and filter results" at bounding box center [987, 124] width 16 height 16
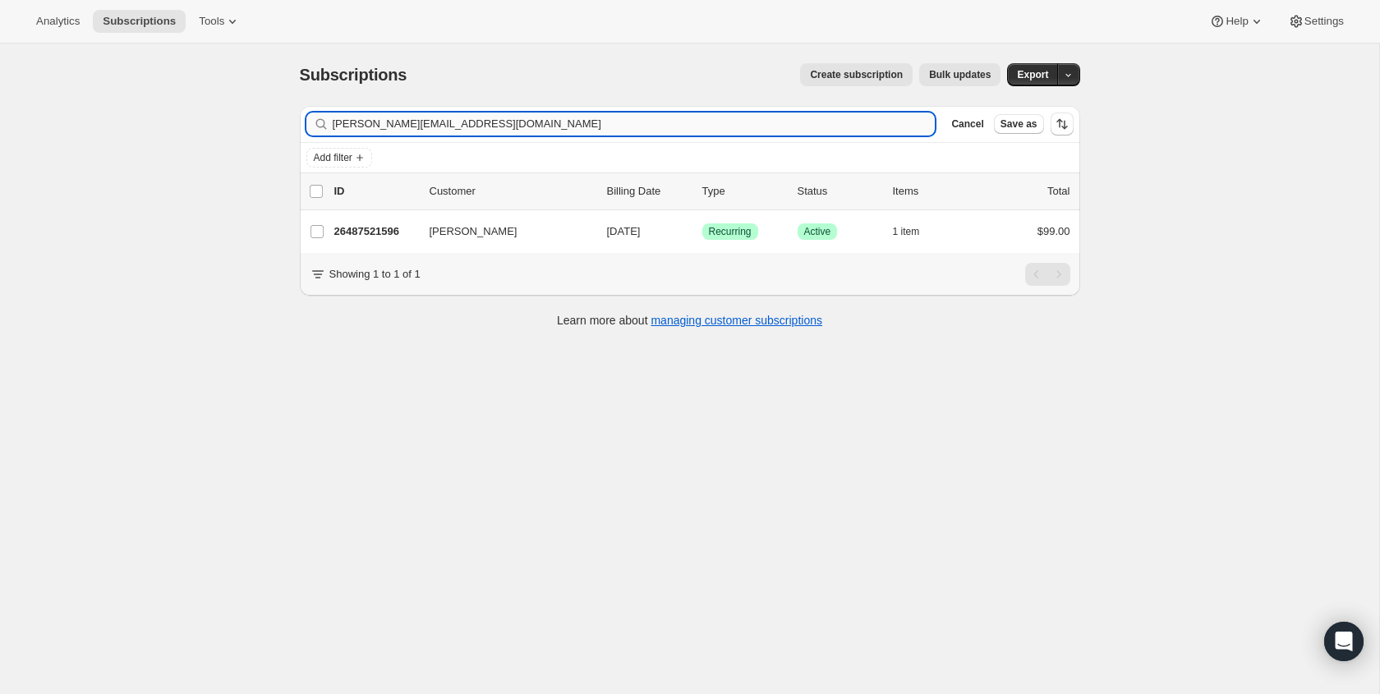
click at [488, 126] on input "[PERSON_NAME][EMAIL_ADDRESS][DOMAIN_NAME]" at bounding box center [634, 124] width 603 height 23
type input "[EMAIL_ADDRESS][DOMAIN_NAME]"
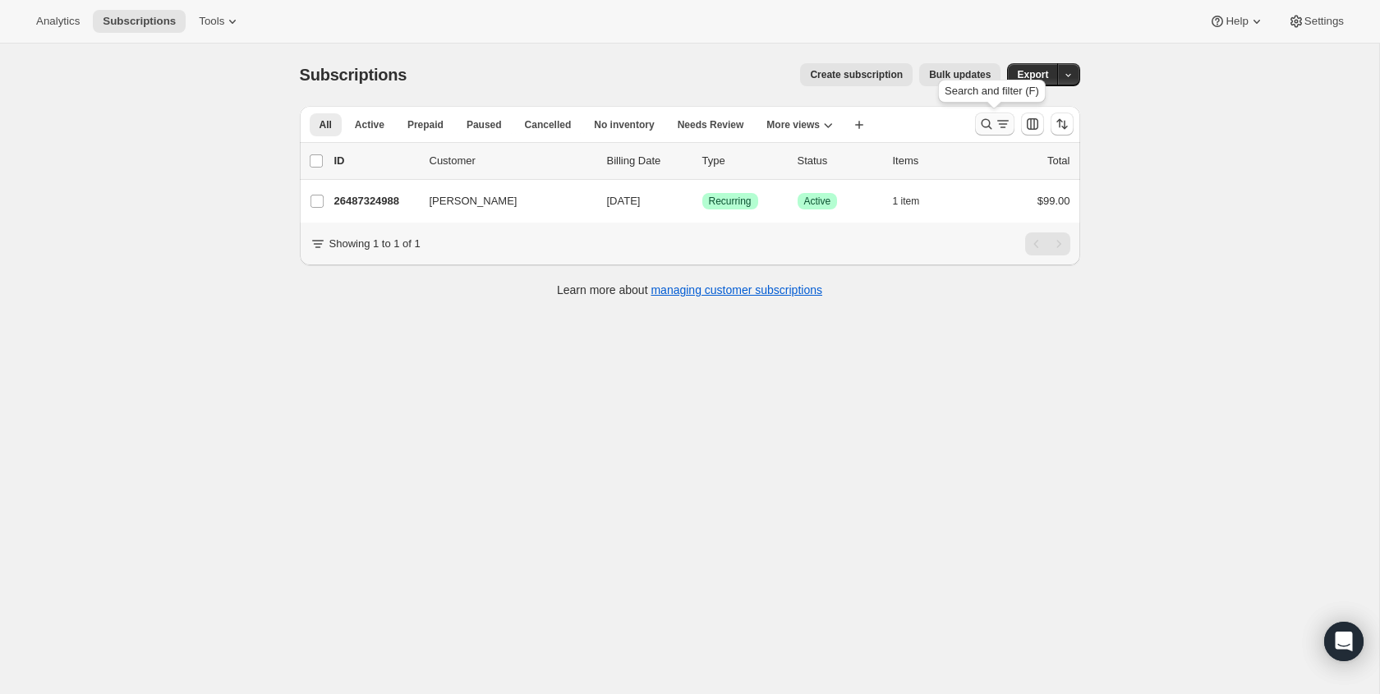
click at [1002, 129] on icon "Search and filter results" at bounding box center [1003, 124] width 16 height 16
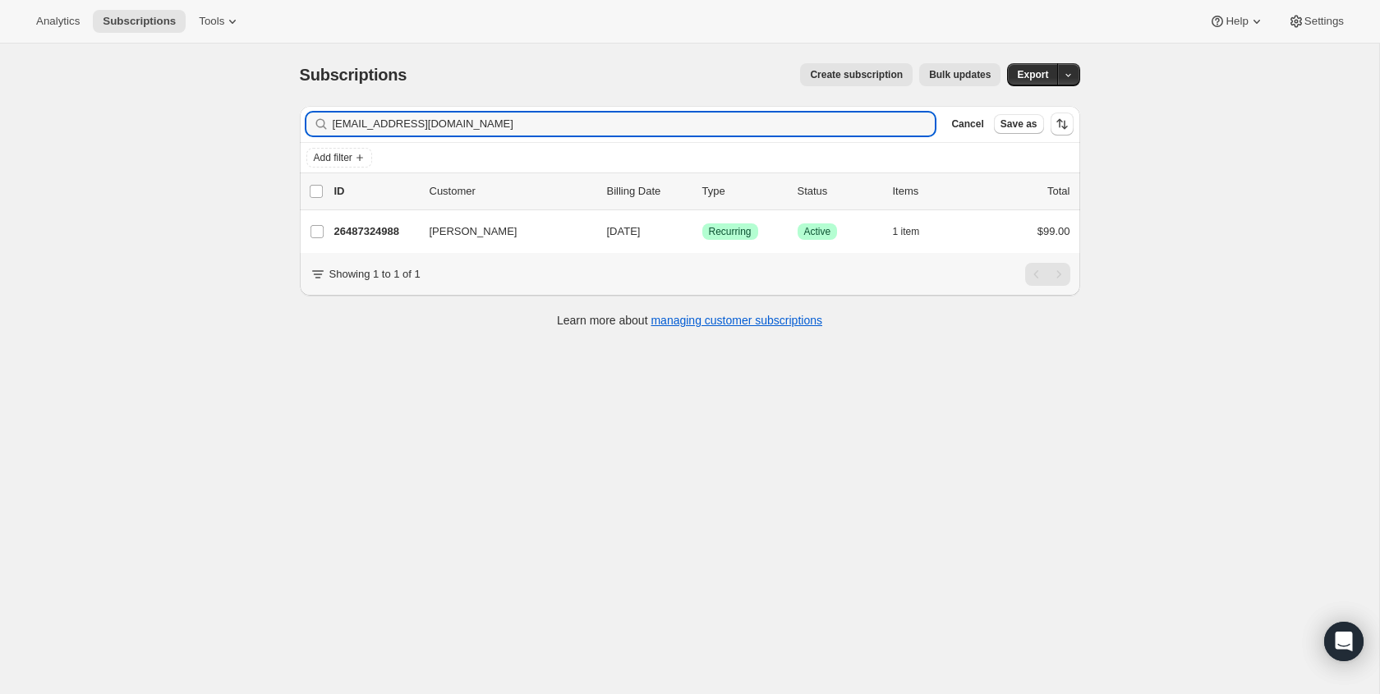
click at [472, 140] on div "Filter subscribers [EMAIL_ADDRESS][DOMAIN_NAME] Clear Cancel Save as" at bounding box center [690, 124] width 781 height 36
click at [473, 135] on input "[EMAIL_ADDRESS][DOMAIN_NAME]" at bounding box center [620, 124] width 574 height 23
paste input "[EMAIL_ADDRESS][DOMAIN_NAME]"
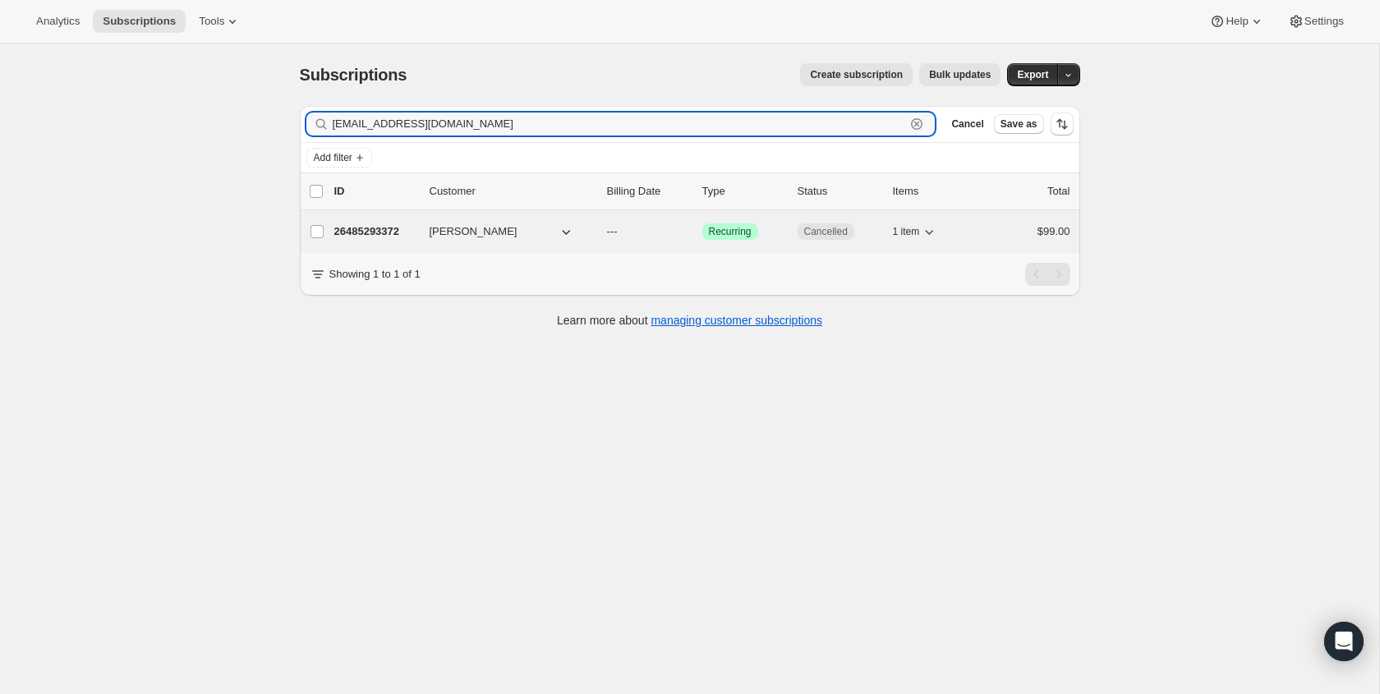
type input "[EMAIL_ADDRESS][DOMAIN_NAME]"
click at [809, 231] on span "Cancelled" at bounding box center [826, 231] width 44 height 13
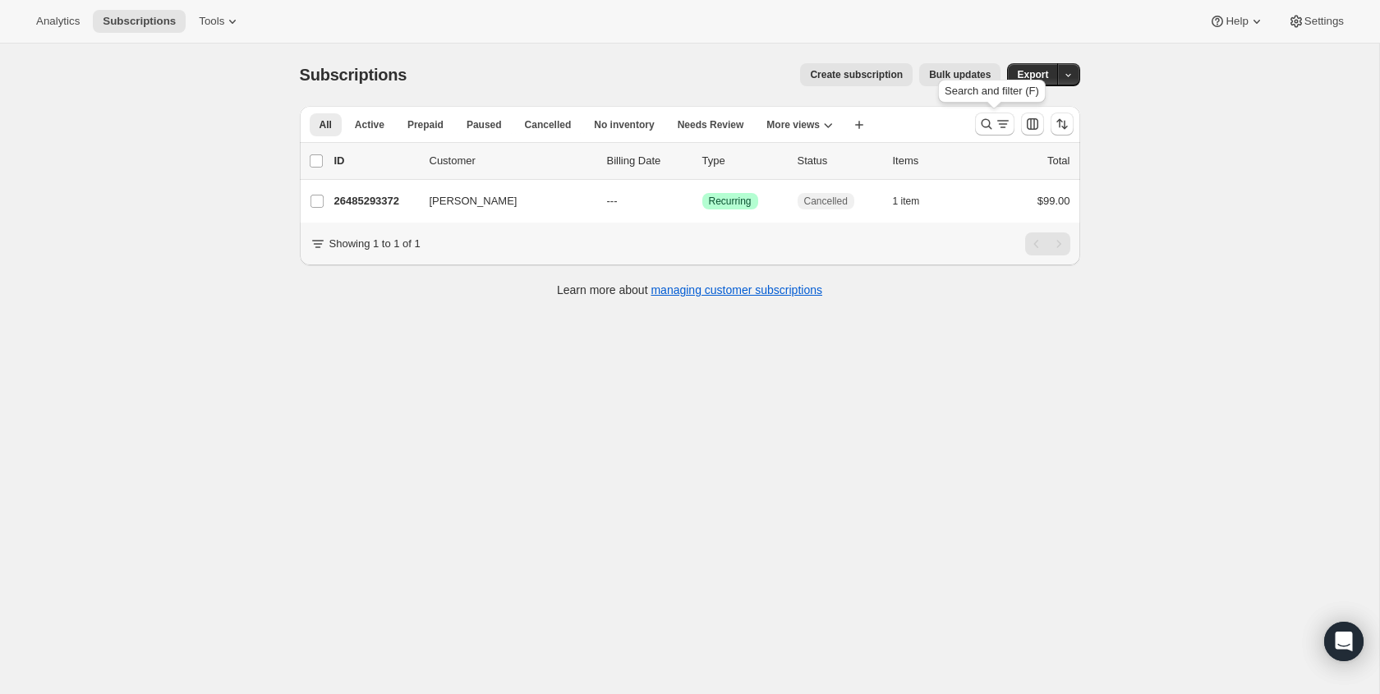
click at [998, 115] on button "Search and filter results" at bounding box center [994, 124] width 39 height 23
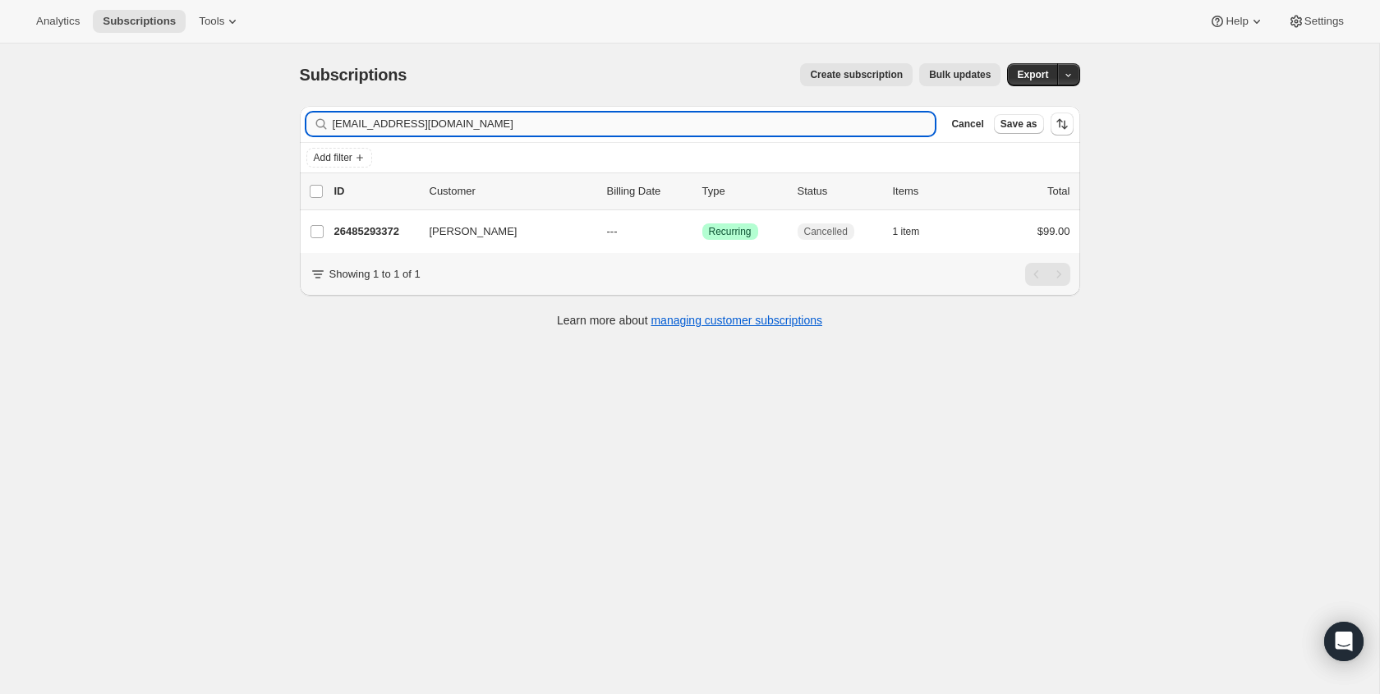
click at [735, 131] on input "[EMAIL_ADDRESS][DOMAIN_NAME]" at bounding box center [634, 124] width 603 height 23
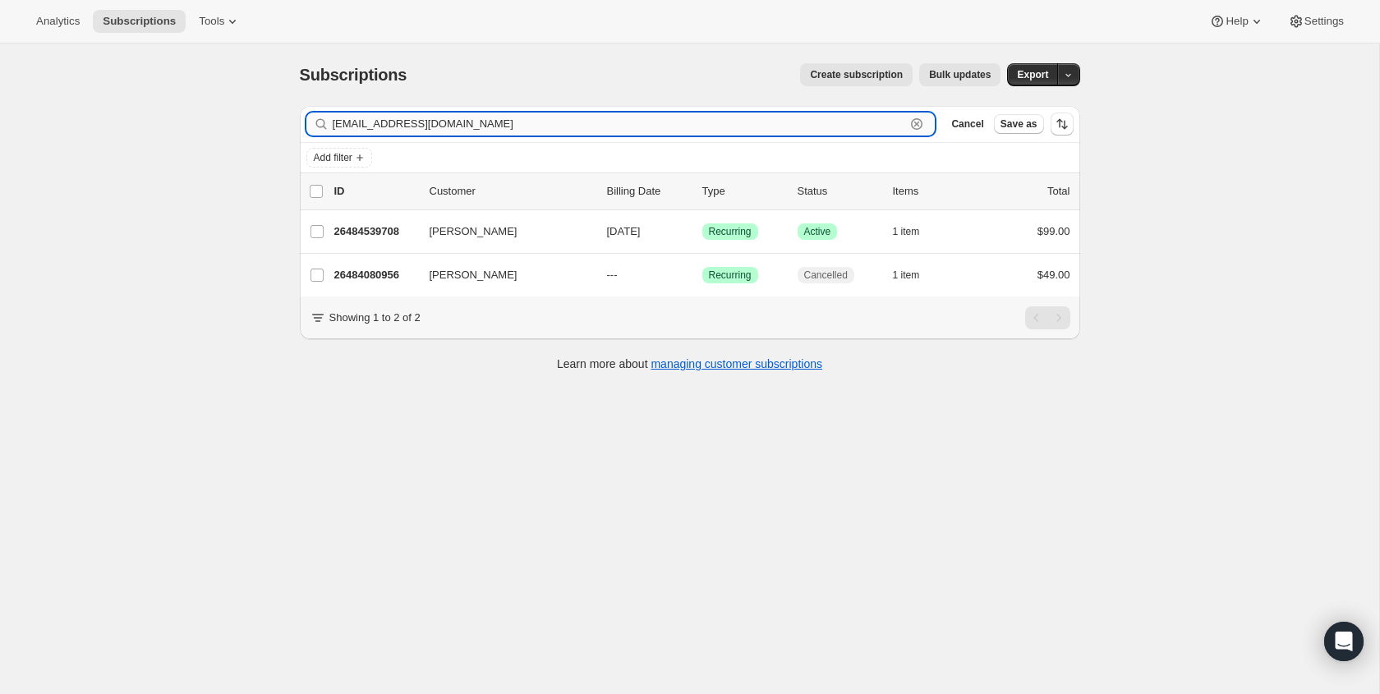
click at [784, 117] on input "[EMAIL_ADDRESS][DOMAIN_NAME]" at bounding box center [620, 124] width 574 height 23
paste input "[PERSON_NAME][EMAIL_ADDRESS][DOMAIN_NAME]"
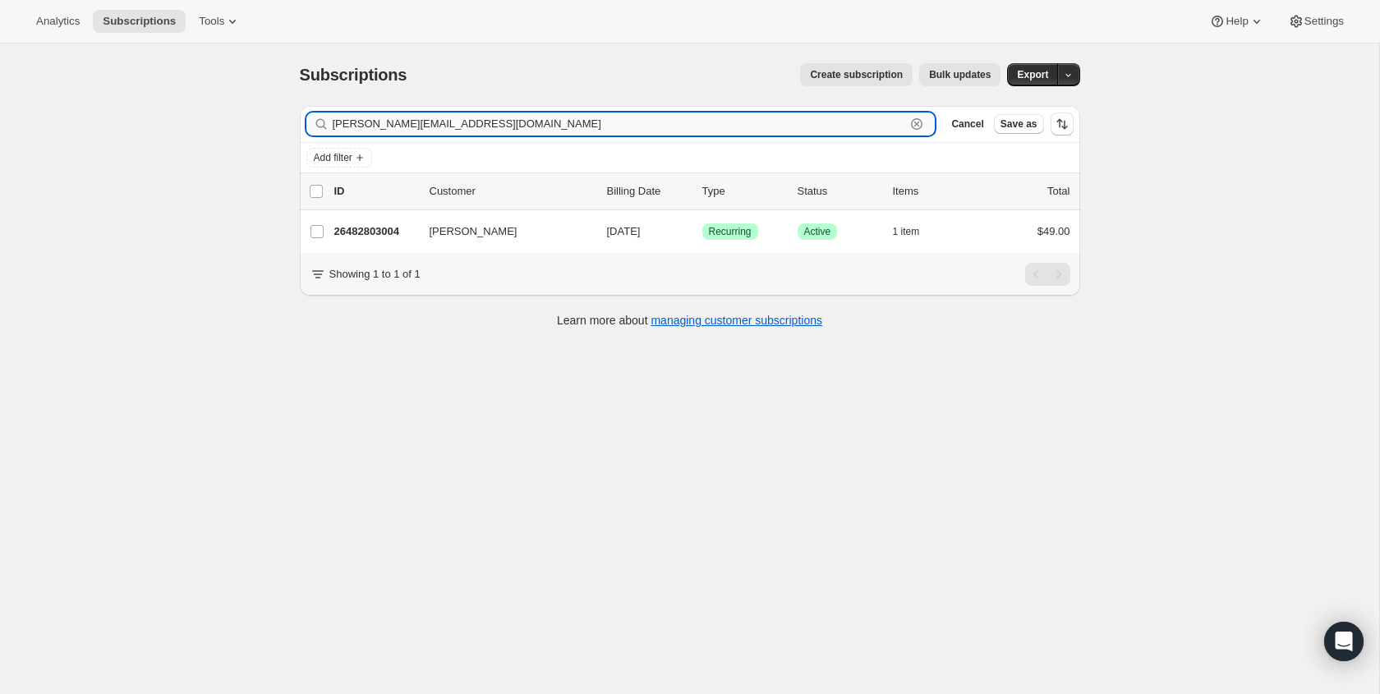
click at [813, 134] on input "[PERSON_NAME][EMAIL_ADDRESS][DOMAIN_NAME]" at bounding box center [620, 124] width 574 height 23
click at [812, 134] on input "[PERSON_NAME][EMAIL_ADDRESS][DOMAIN_NAME]" at bounding box center [620, 124] width 574 height 23
paste input "[EMAIL_ADDRESS][DOMAIN_NAME]"
click at [906, 130] on div "[EMAIL_ADDRESS][DOMAIN_NAME] Clear" at bounding box center [620, 124] width 629 height 23
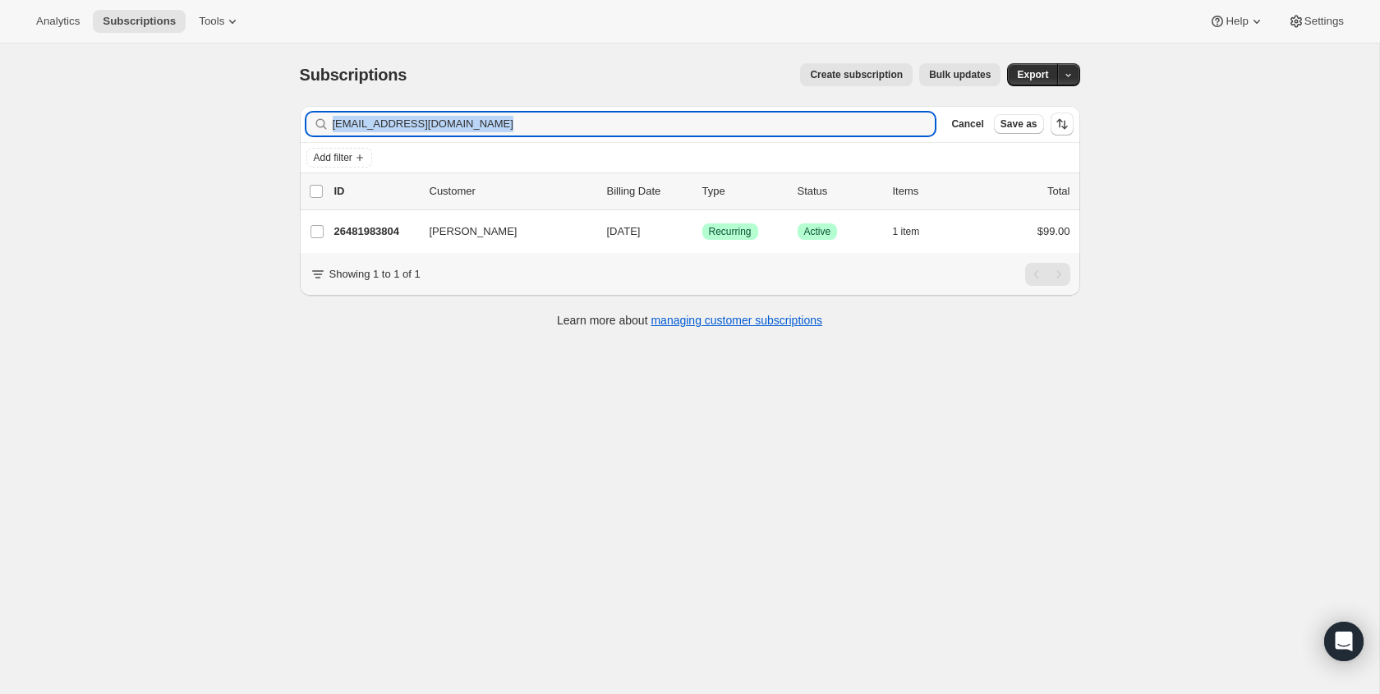
click at [906, 130] on div "[EMAIL_ADDRESS][DOMAIN_NAME] Clear" at bounding box center [620, 124] width 629 height 23
click at [785, 119] on input "[EMAIL_ADDRESS][DOMAIN_NAME]" at bounding box center [620, 124] width 574 height 23
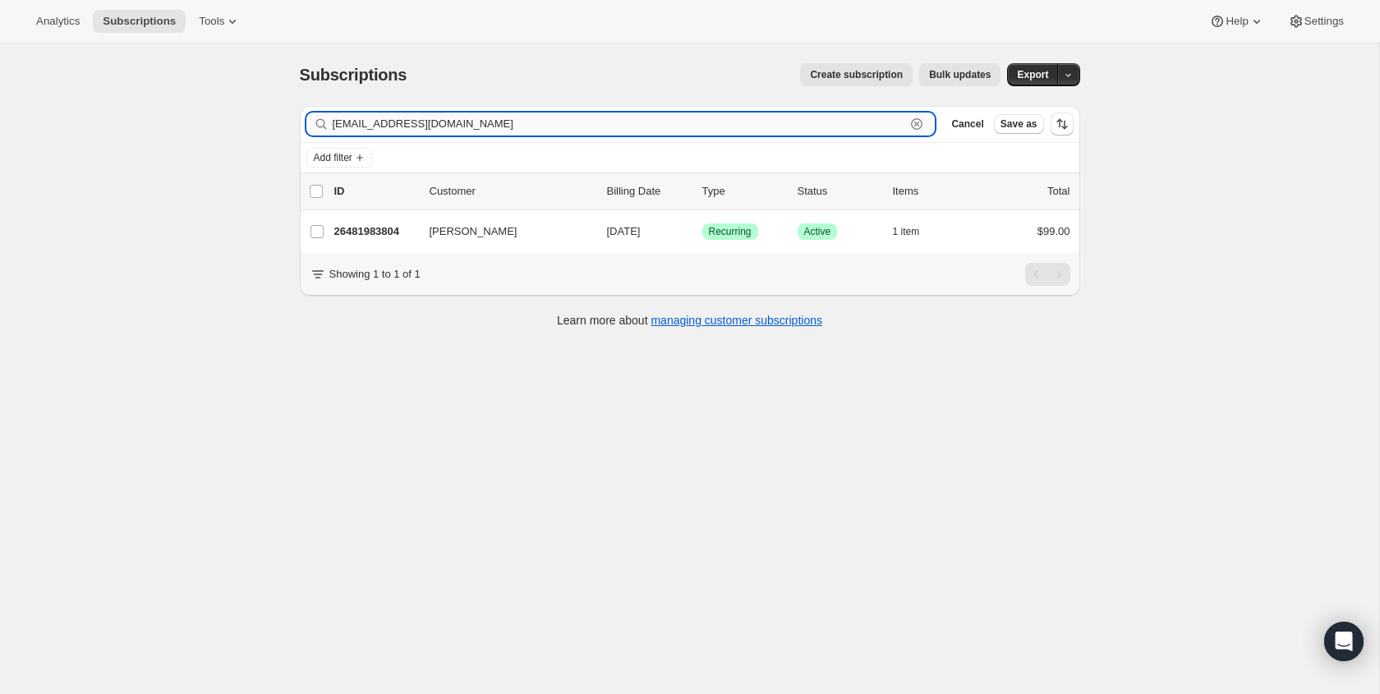
paste input "peytonmsmith3422"
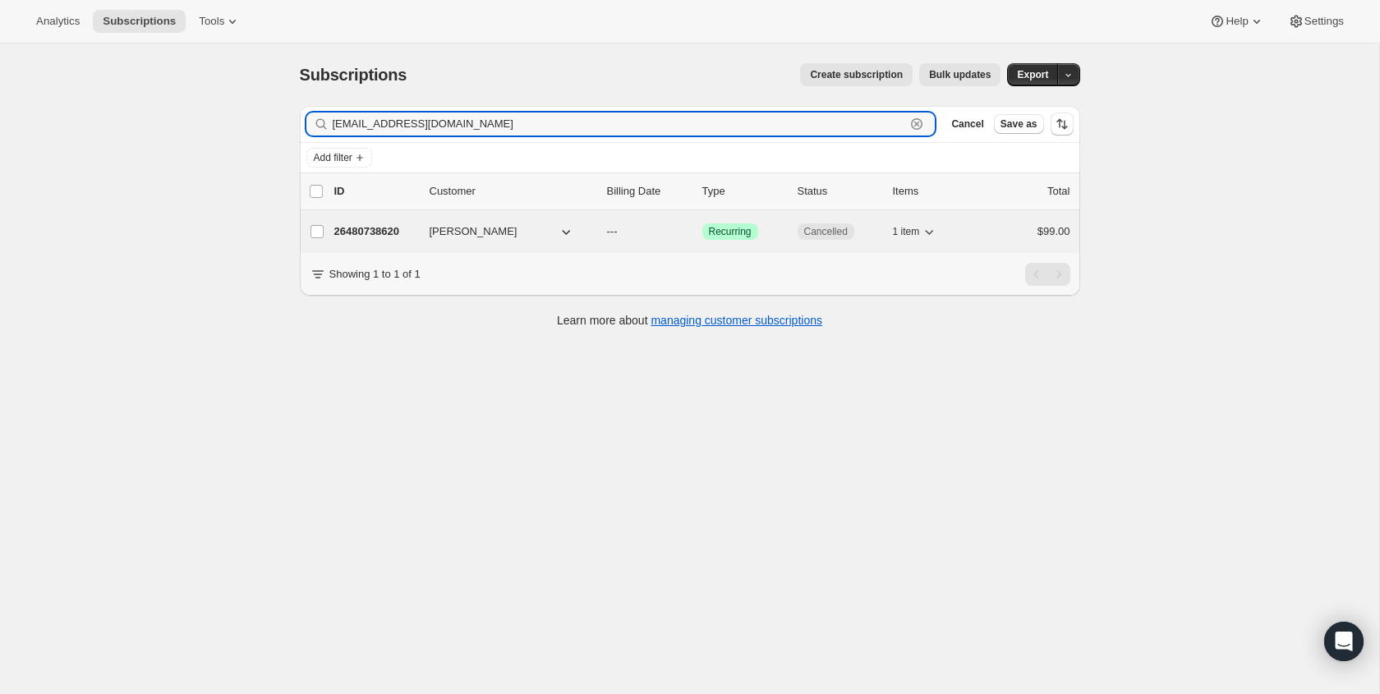
type input "[EMAIL_ADDRESS][DOMAIN_NAME]"
click at [822, 236] on span "Cancelled" at bounding box center [826, 231] width 44 height 13
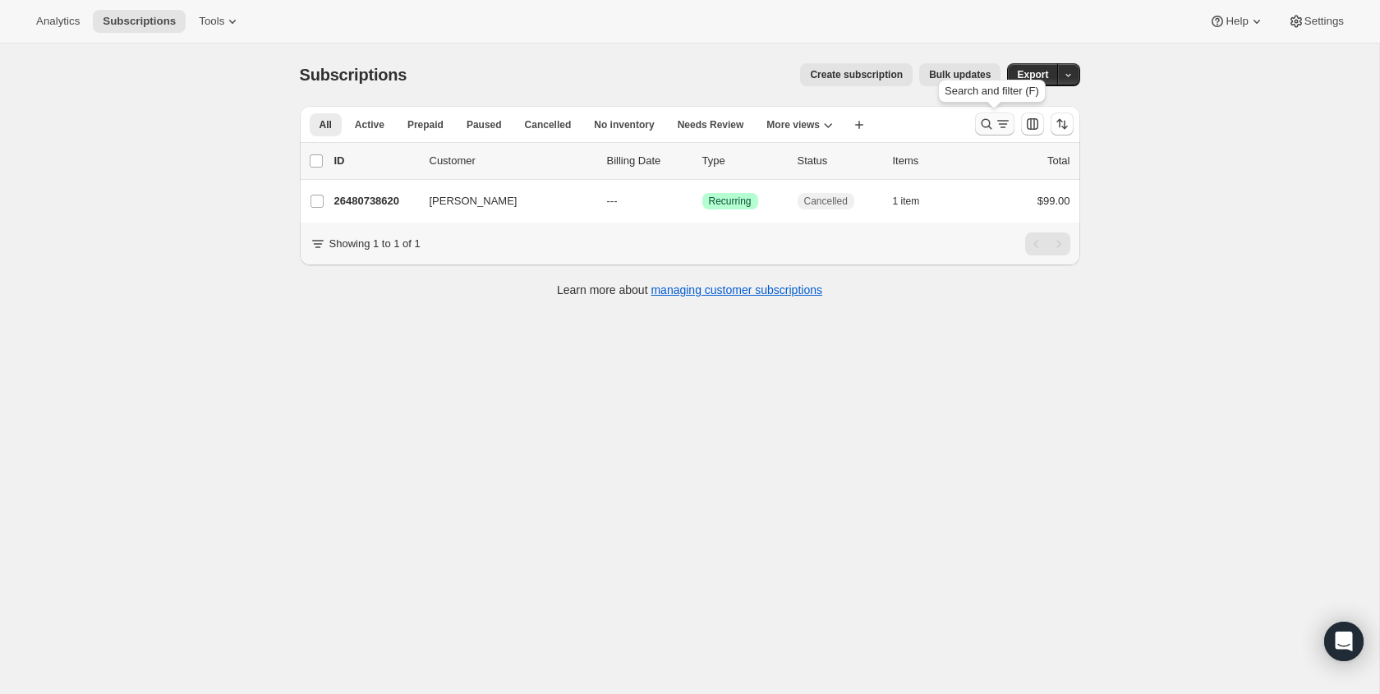
click at [995, 118] on div "Search and filter results" at bounding box center [995, 124] width 33 height 16
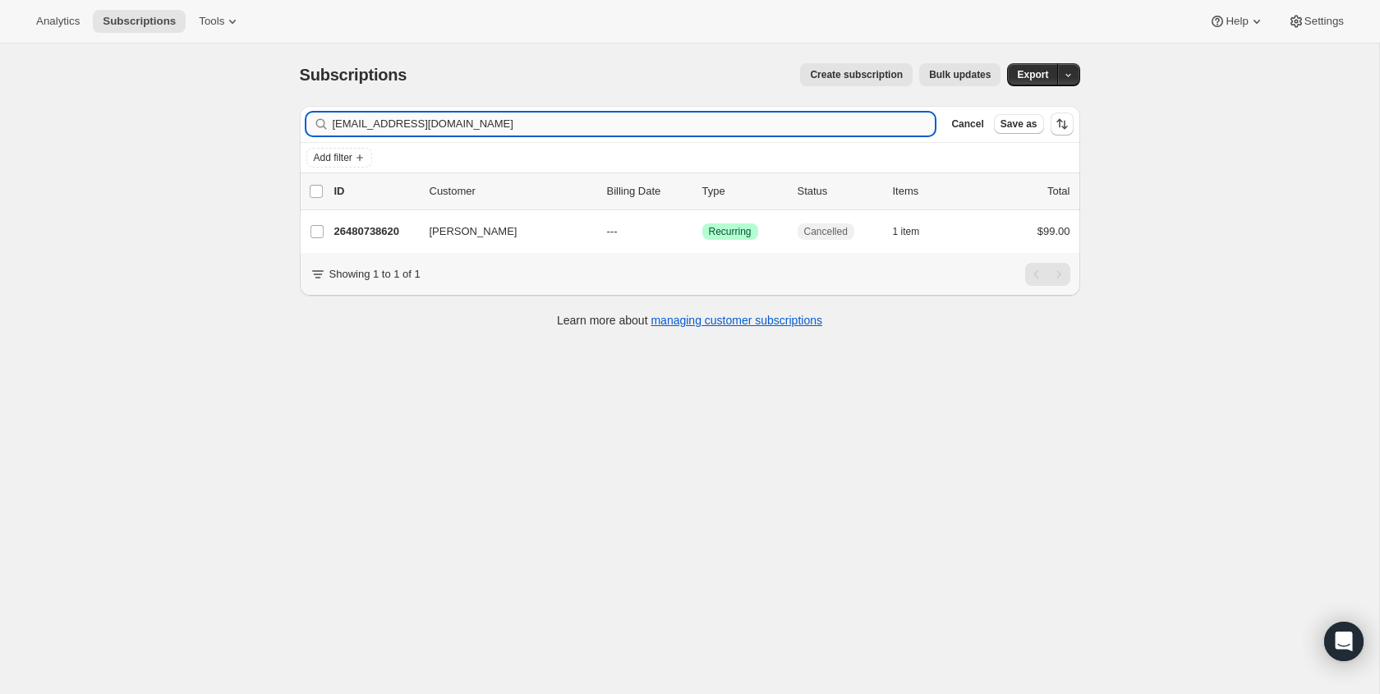
click at [566, 127] on input "[EMAIL_ADDRESS][DOMAIN_NAME]" at bounding box center [634, 124] width 603 height 23
click at [567, 127] on input "[EMAIL_ADDRESS][DOMAIN_NAME]" at bounding box center [634, 124] width 603 height 23
click at [568, 127] on input "[EMAIL_ADDRESS][DOMAIN_NAME]" at bounding box center [634, 124] width 603 height 23
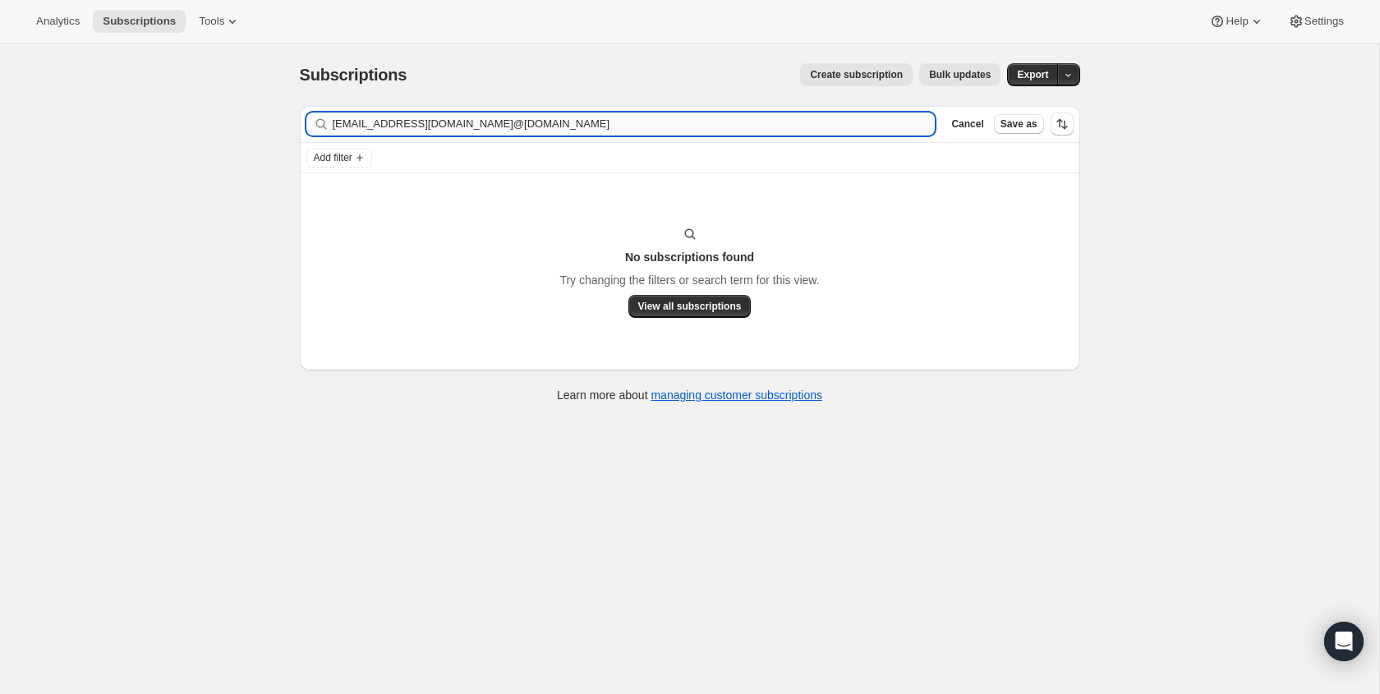
click at [453, 127] on input "[EMAIL_ADDRESS][DOMAIN_NAME]@[DOMAIN_NAME]" at bounding box center [634, 124] width 603 height 23
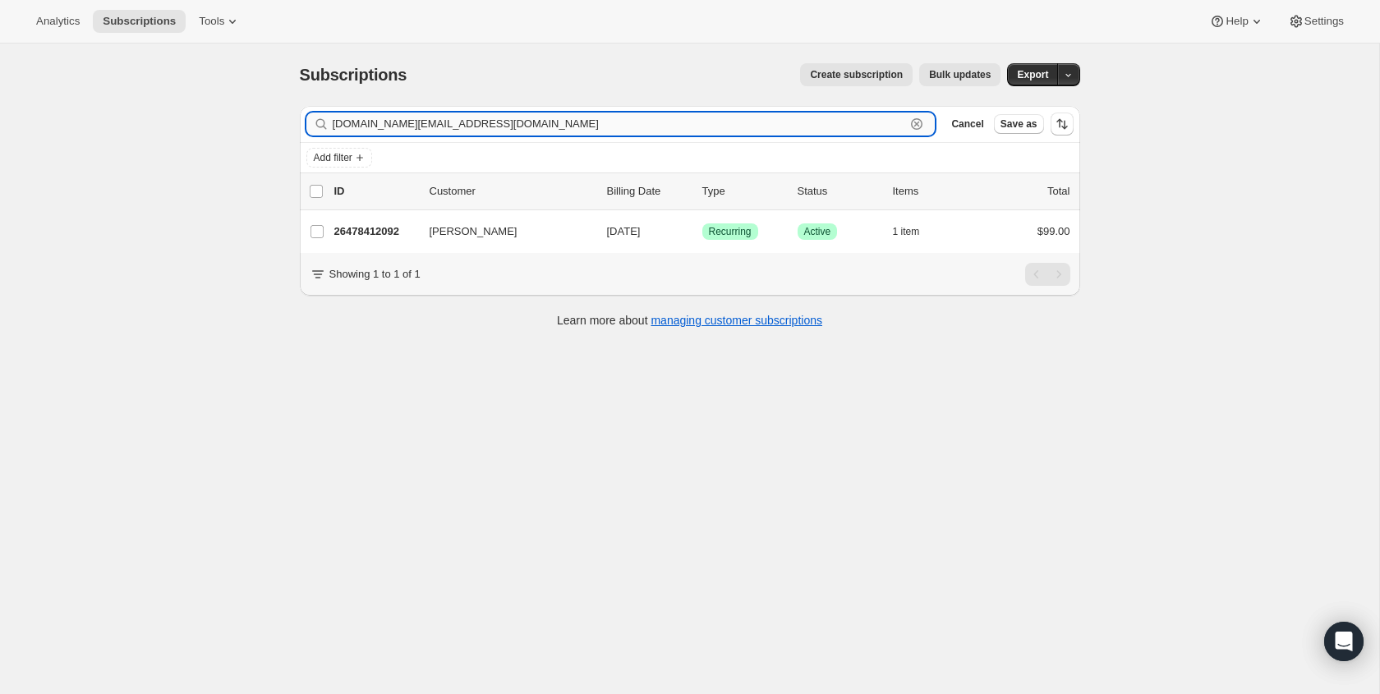
click at [801, 129] on input "[DOMAIN_NAME][EMAIL_ADDRESS][DOMAIN_NAME]" at bounding box center [620, 124] width 574 height 23
click at [799, 129] on input "[DOMAIN_NAME][EMAIL_ADDRESS][DOMAIN_NAME]" at bounding box center [620, 124] width 574 height 23
click at [798, 128] on input "[DOMAIN_NAME][EMAIL_ADDRESS][DOMAIN_NAME]" at bounding box center [620, 124] width 574 height 23
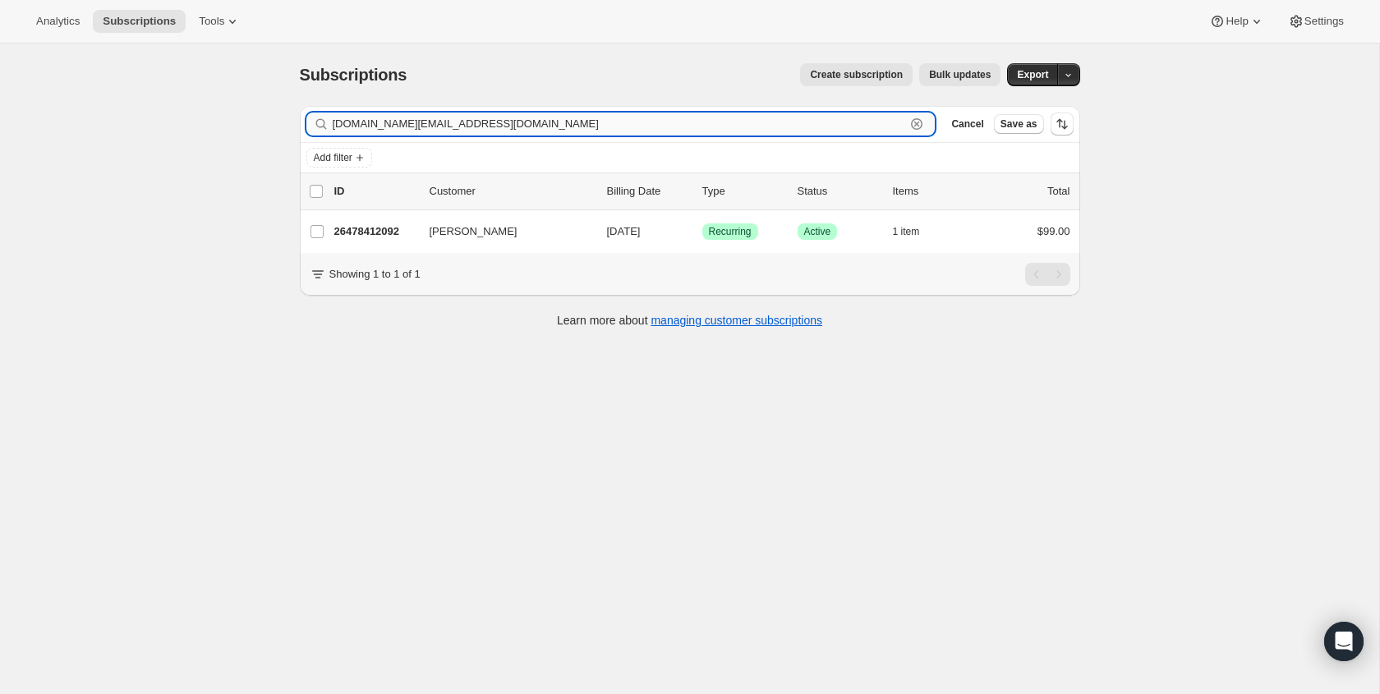
click at [798, 128] on input "[DOMAIN_NAME][EMAIL_ADDRESS][DOMAIN_NAME]" at bounding box center [620, 124] width 574 height 23
paste input "encounternazarene1950"
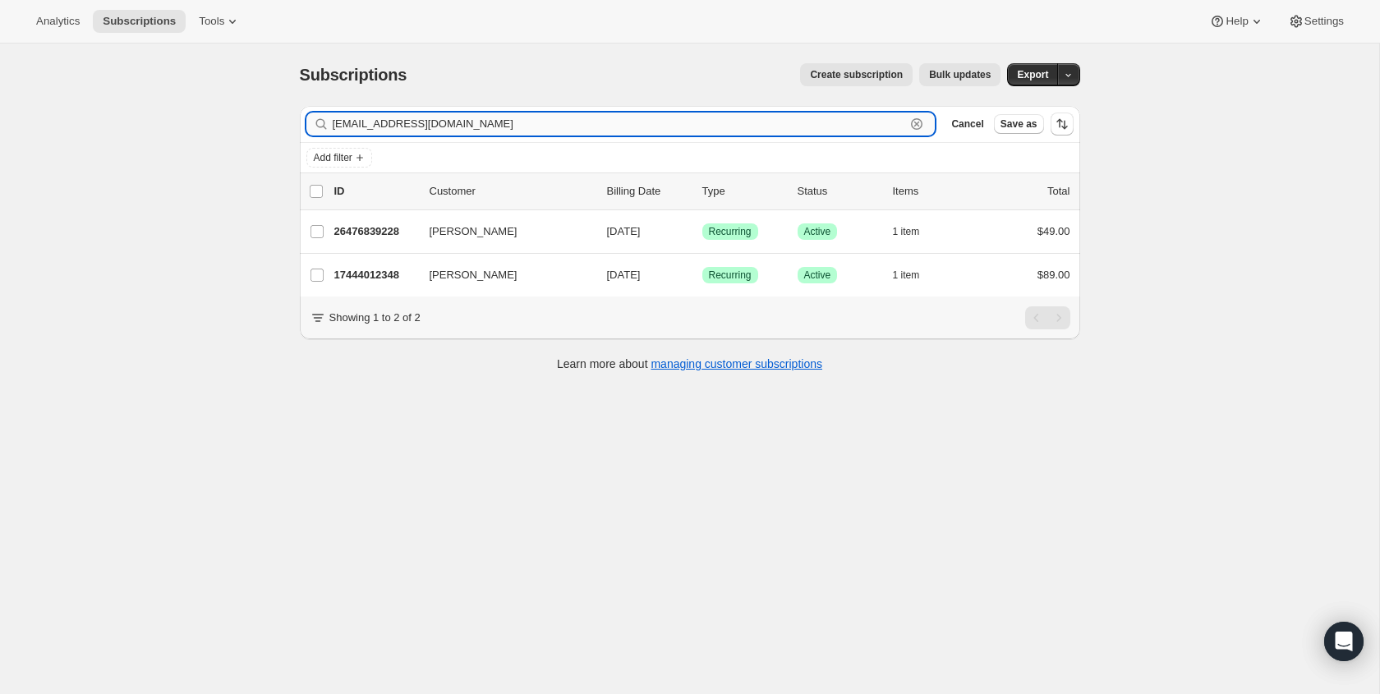
click at [786, 127] on input "[EMAIL_ADDRESS][DOMAIN_NAME]" at bounding box center [620, 124] width 574 height 23
click at [785, 127] on input "[EMAIL_ADDRESS][DOMAIN_NAME]" at bounding box center [620, 124] width 574 height 23
paste input "afistfull18"
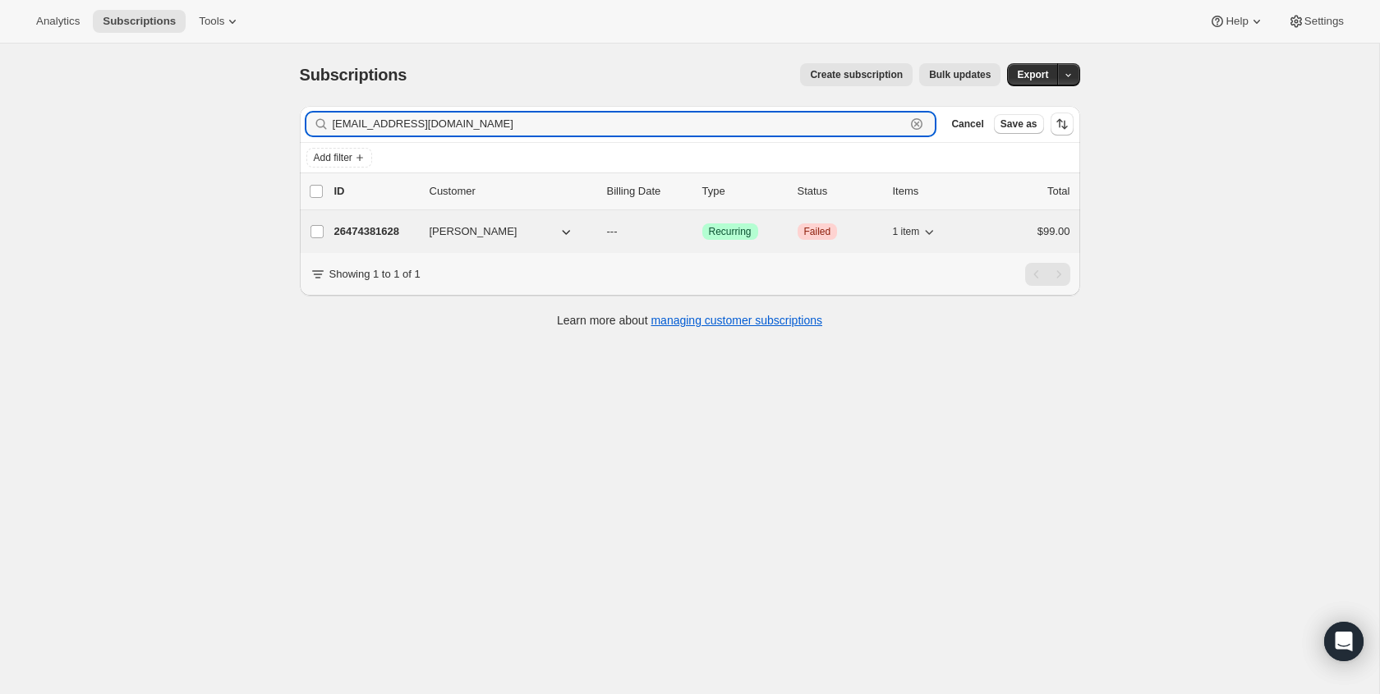
type input "[EMAIL_ADDRESS][DOMAIN_NAME]"
click at [821, 225] on span "Failed" at bounding box center [817, 231] width 27 height 13
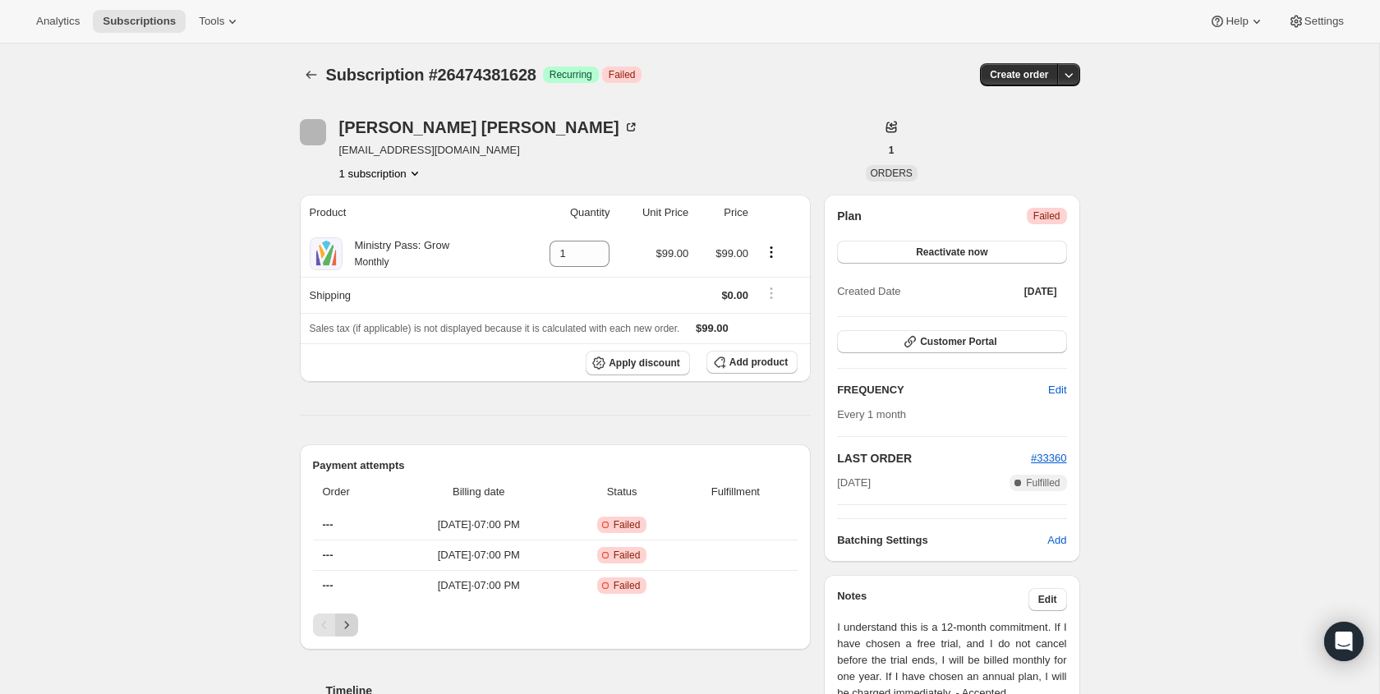
click at [351, 633] on button "Next" at bounding box center [346, 625] width 23 height 23
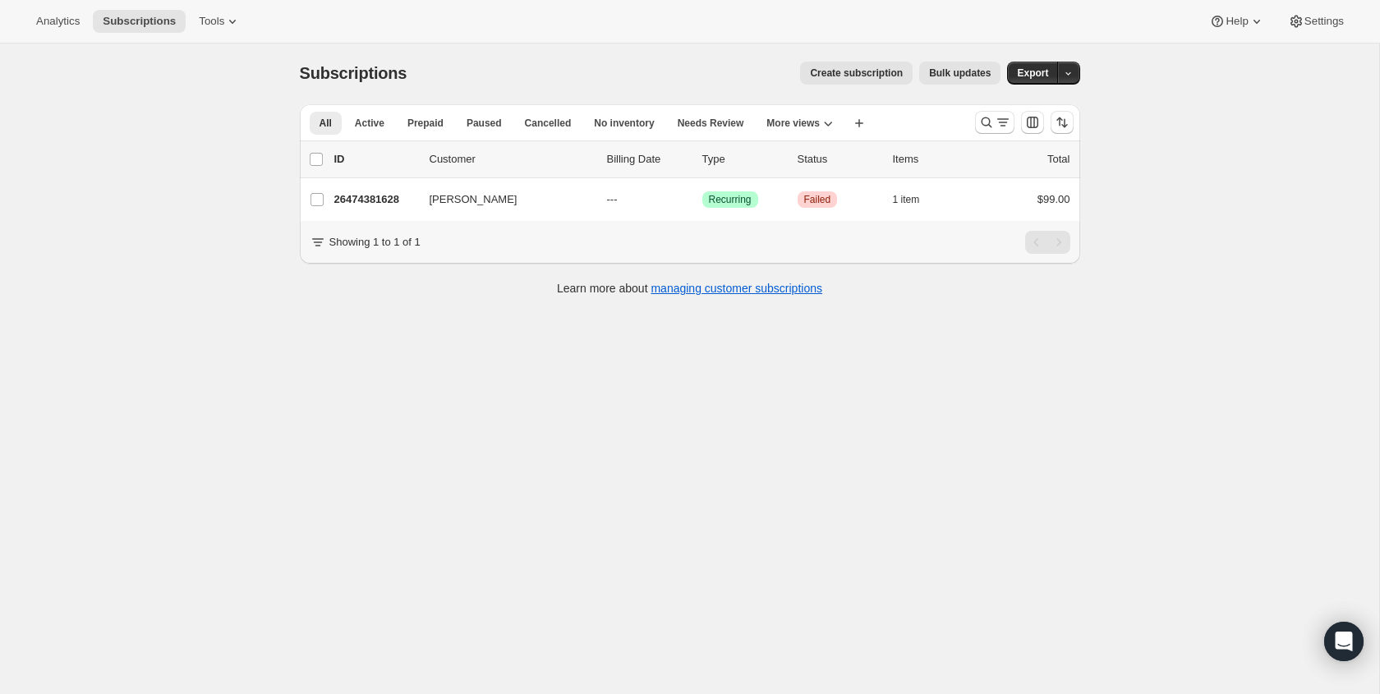
scroll to position [3, 0]
click at [989, 131] on button "Search and filter results" at bounding box center [994, 120] width 39 height 23
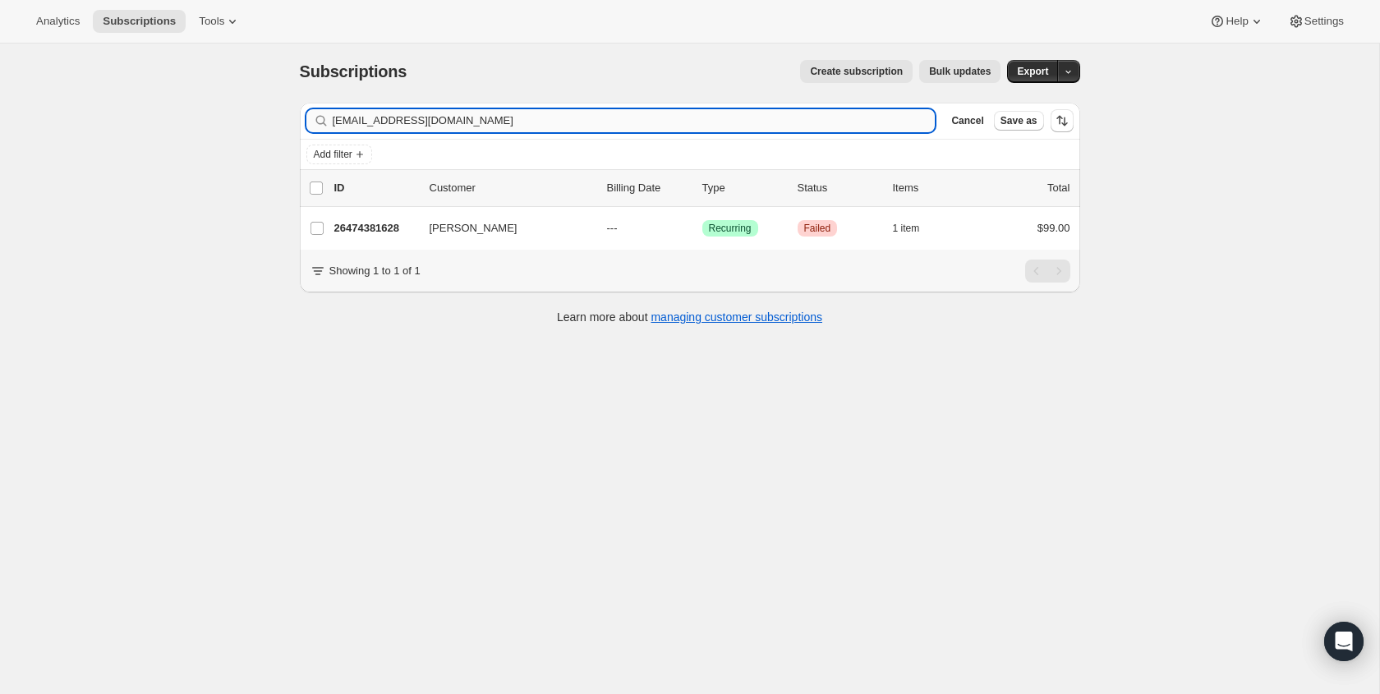
click at [574, 122] on input "[EMAIL_ADDRESS][DOMAIN_NAME]" at bounding box center [634, 120] width 603 height 23
click at [873, 123] on input "[PERSON_NAME][EMAIL_ADDRESS][DOMAIN_NAME]" at bounding box center [620, 120] width 574 height 23
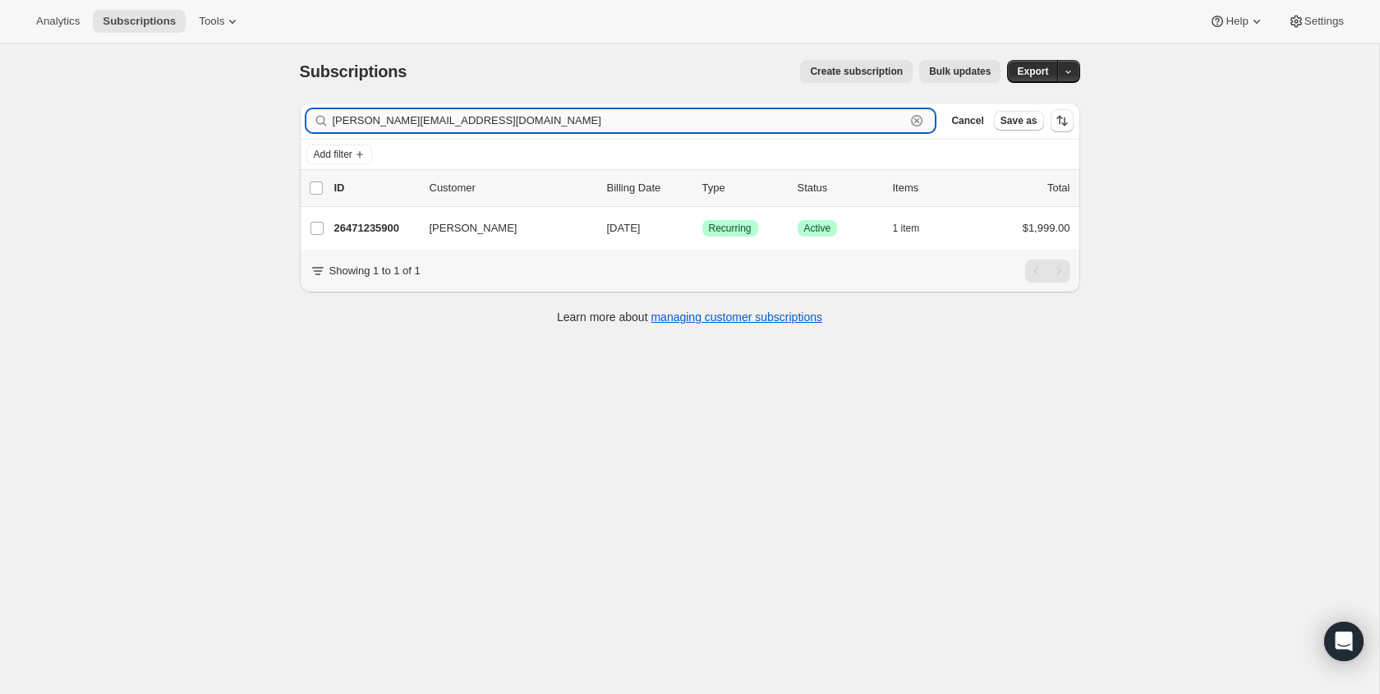
click at [873, 123] on input "[PERSON_NAME][EMAIL_ADDRESS][DOMAIN_NAME]" at bounding box center [620, 120] width 574 height 23
paste input "[EMAIL_ADDRESS]"
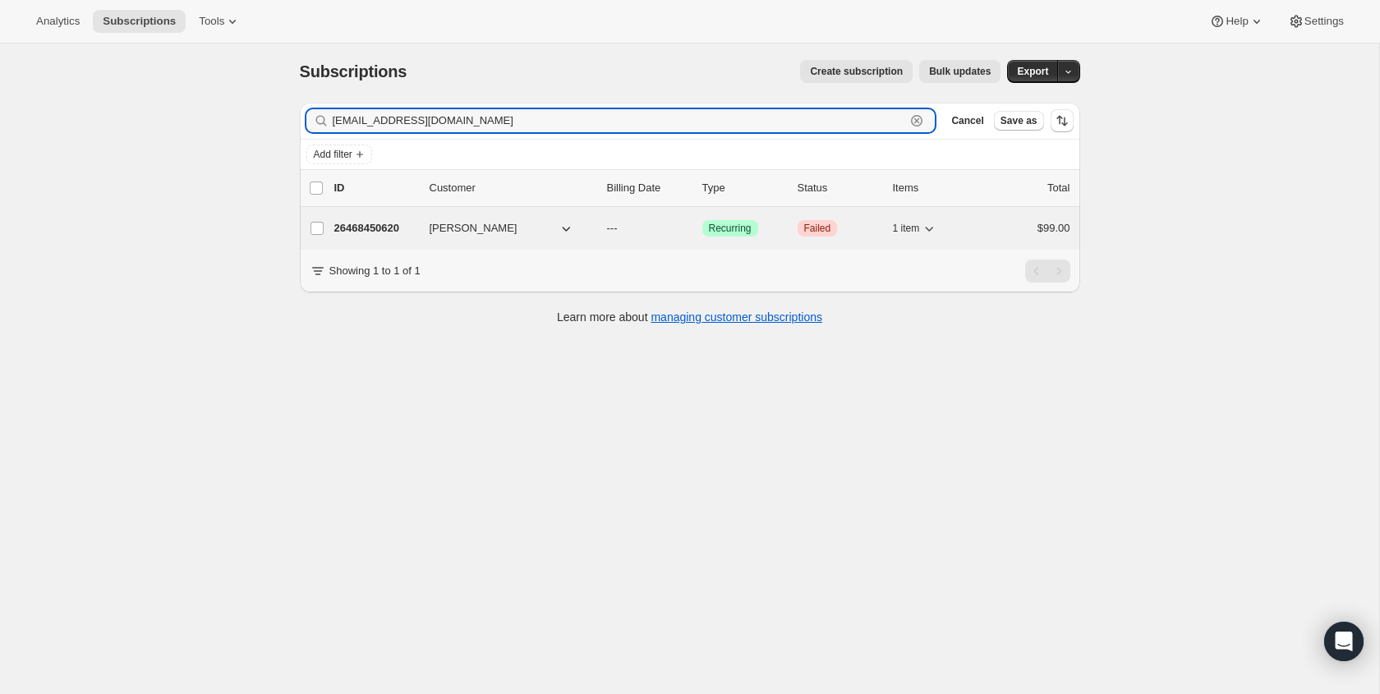
type input "[EMAIL_ADDRESS][DOMAIN_NAME]"
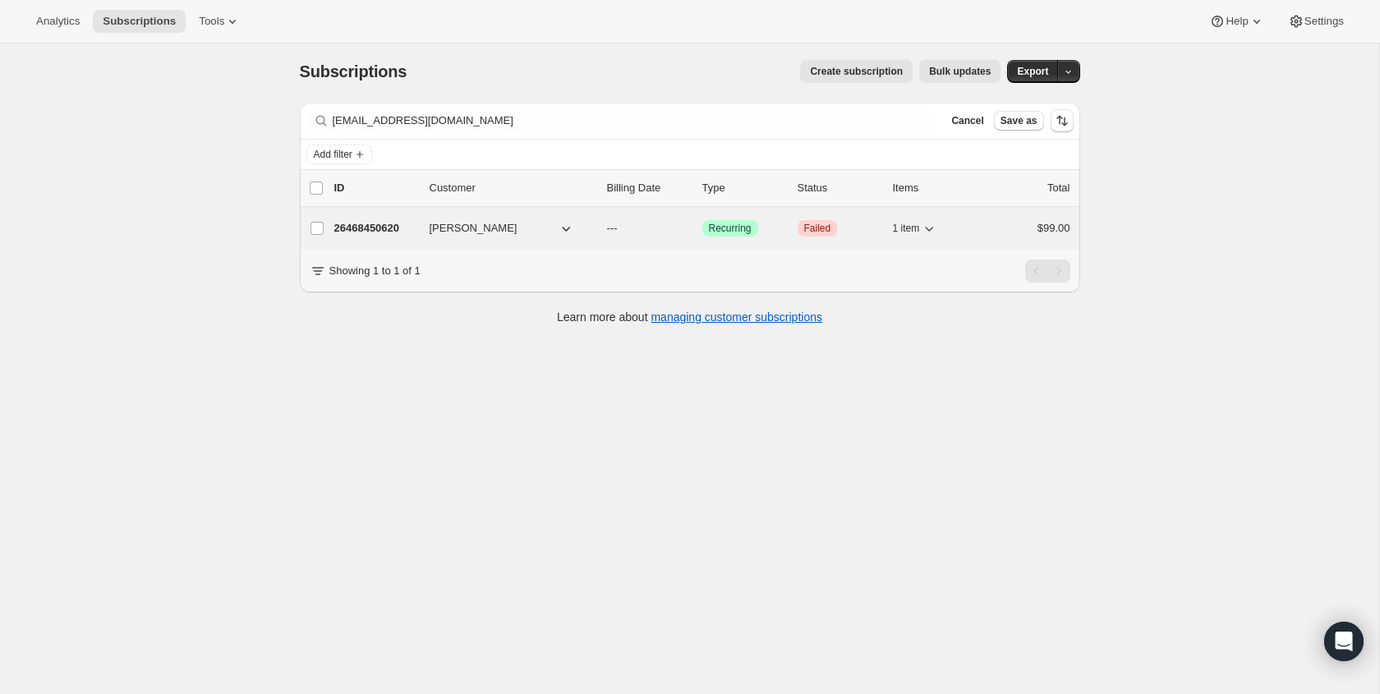
click at [814, 234] on span "Failed" at bounding box center [817, 228] width 27 height 13
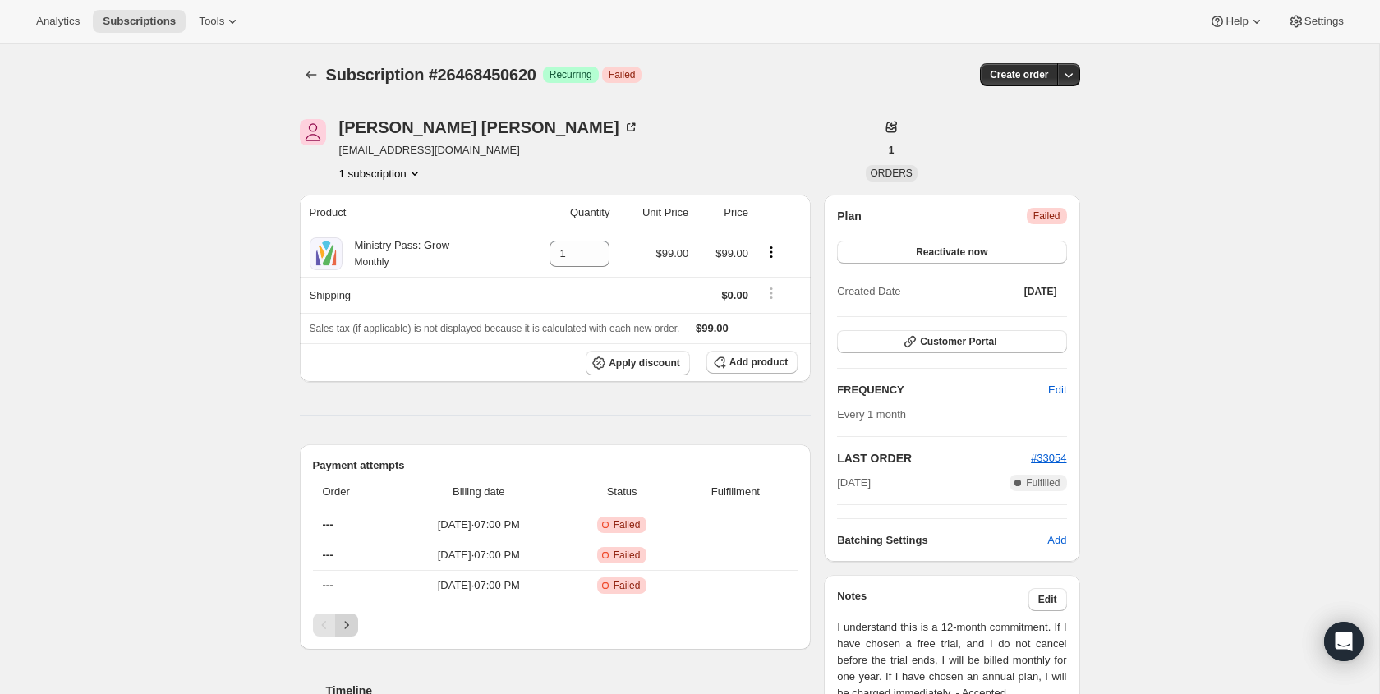
click at [348, 618] on icon "Next" at bounding box center [347, 625] width 16 height 16
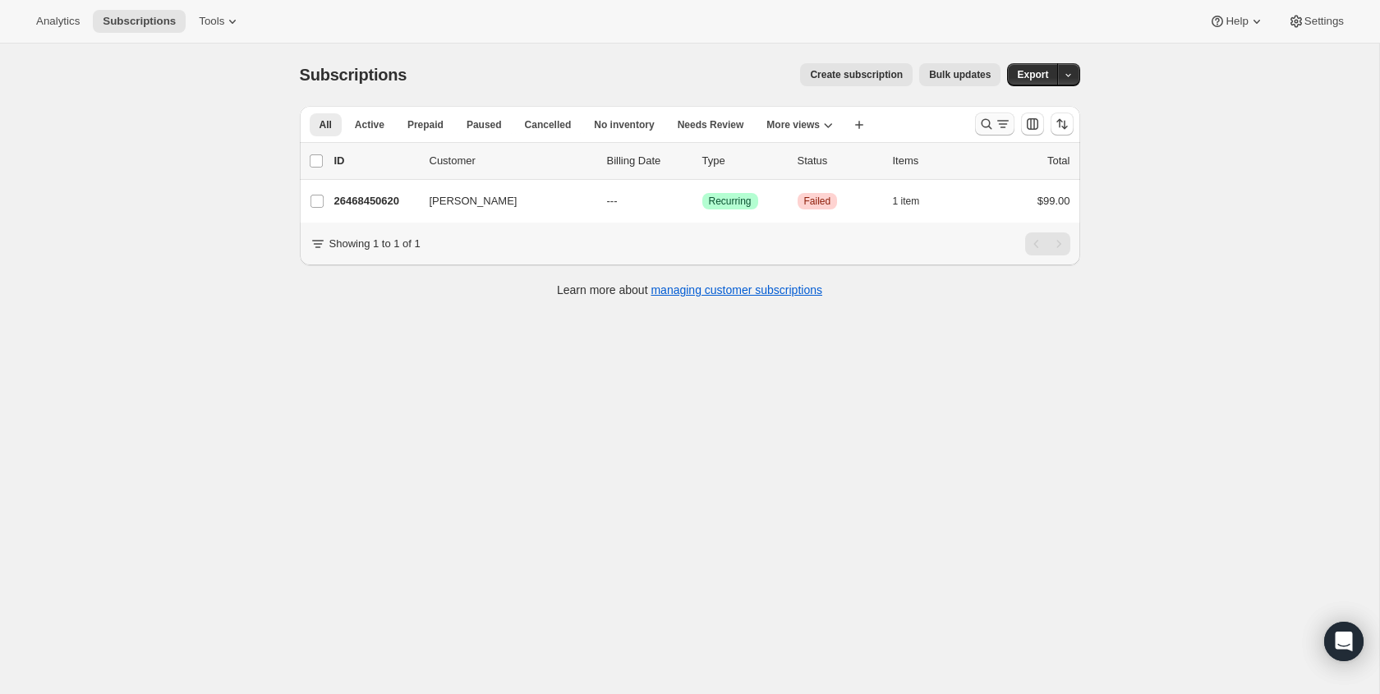
click at [995, 117] on icon "Search and filter results" at bounding box center [1003, 124] width 16 height 16
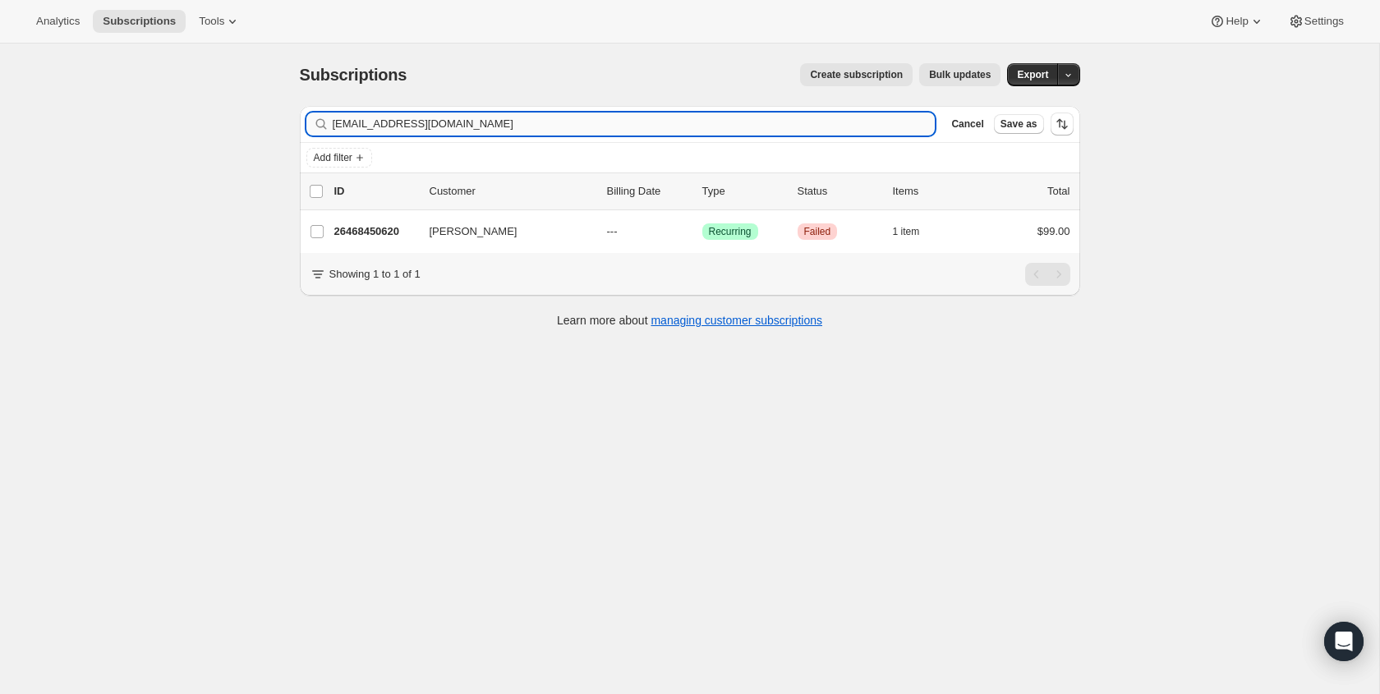
click at [770, 131] on input "[EMAIL_ADDRESS][DOMAIN_NAME]" at bounding box center [634, 124] width 603 height 23
click at [504, 129] on input "[EMAIL_ADDRESS][DOMAIN_NAME]" at bounding box center [620, 124] width 574 height 23
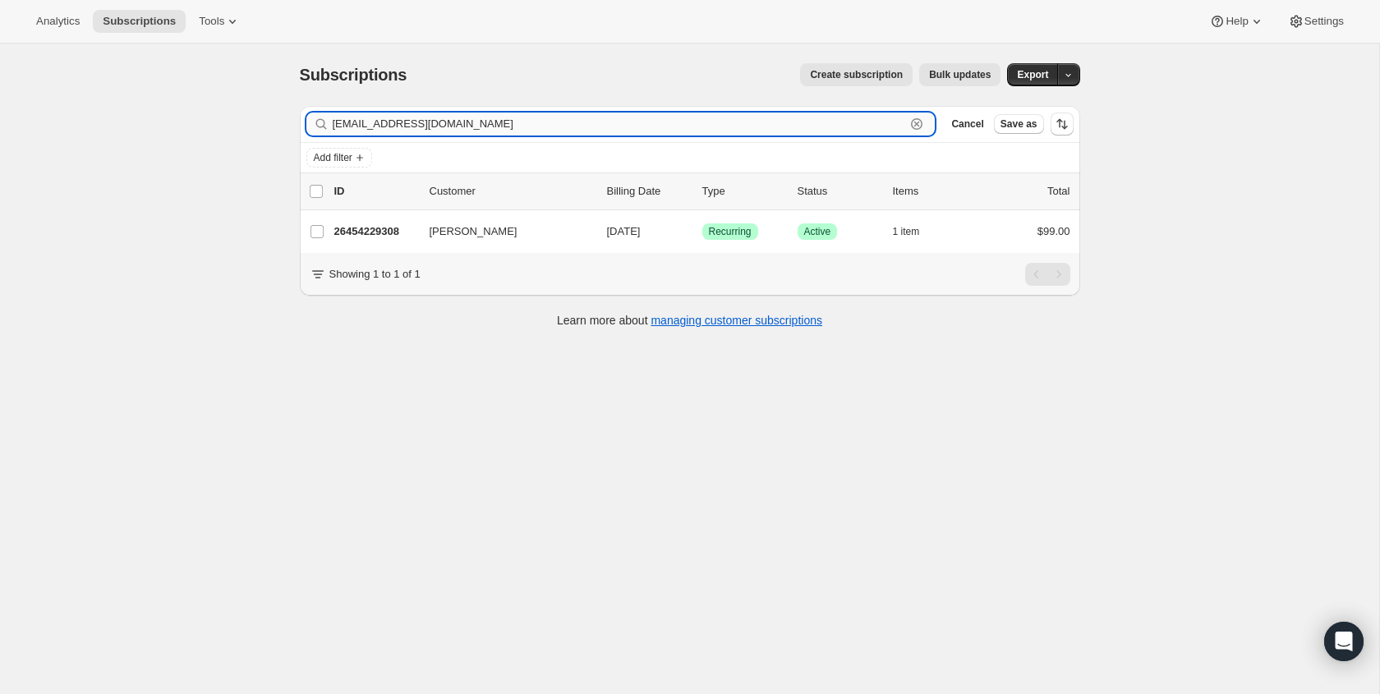
click at [504, 129] on input "[EMAIL_ADDRESS][DOMAIN_NAME]" at bounding box center [620, 124] width 574 height 23
paste input "[EMAIL_ADDRESS][DOMAIN_NAME]"
click at [868, 122] on input "[EMAIL_ADDRESS][DOMAIN_NAME]" at bounding box center [620, 124] width 574 height 23
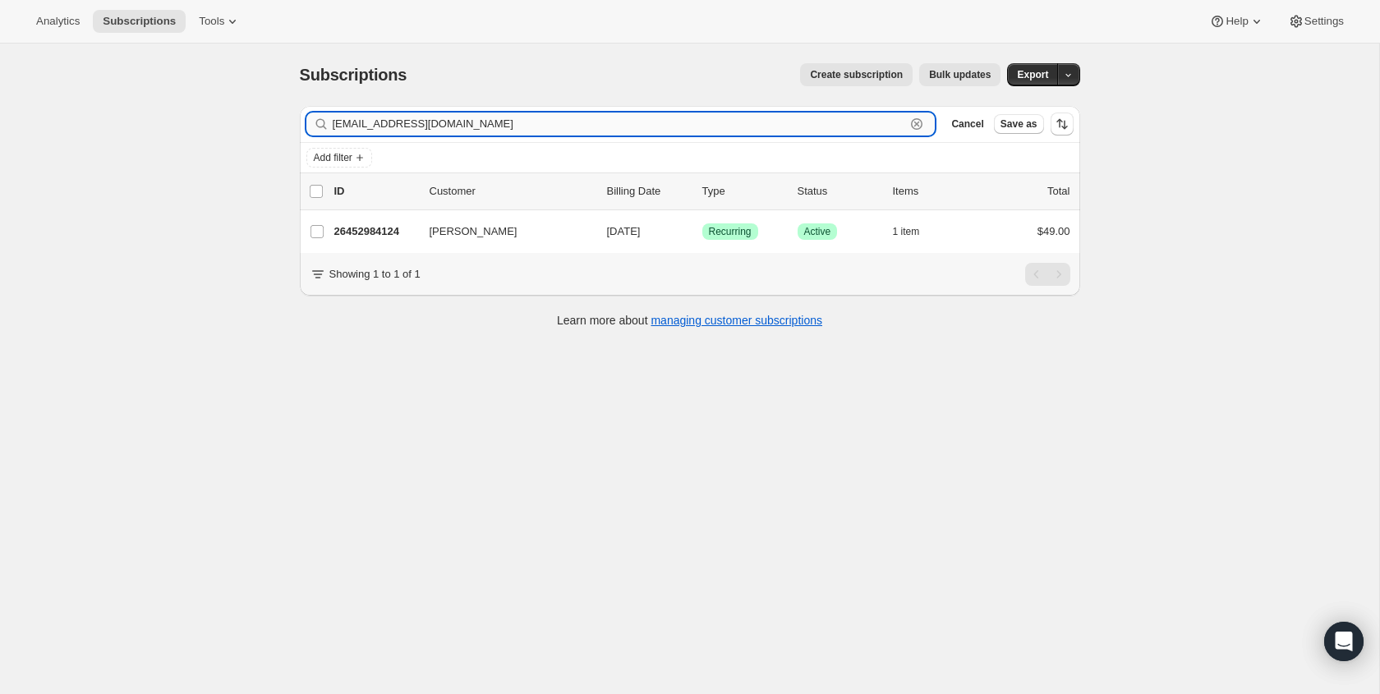
paste input "[PERSON_NAME][EMAIL_ADDRESS][DOMAIN_NAME]"
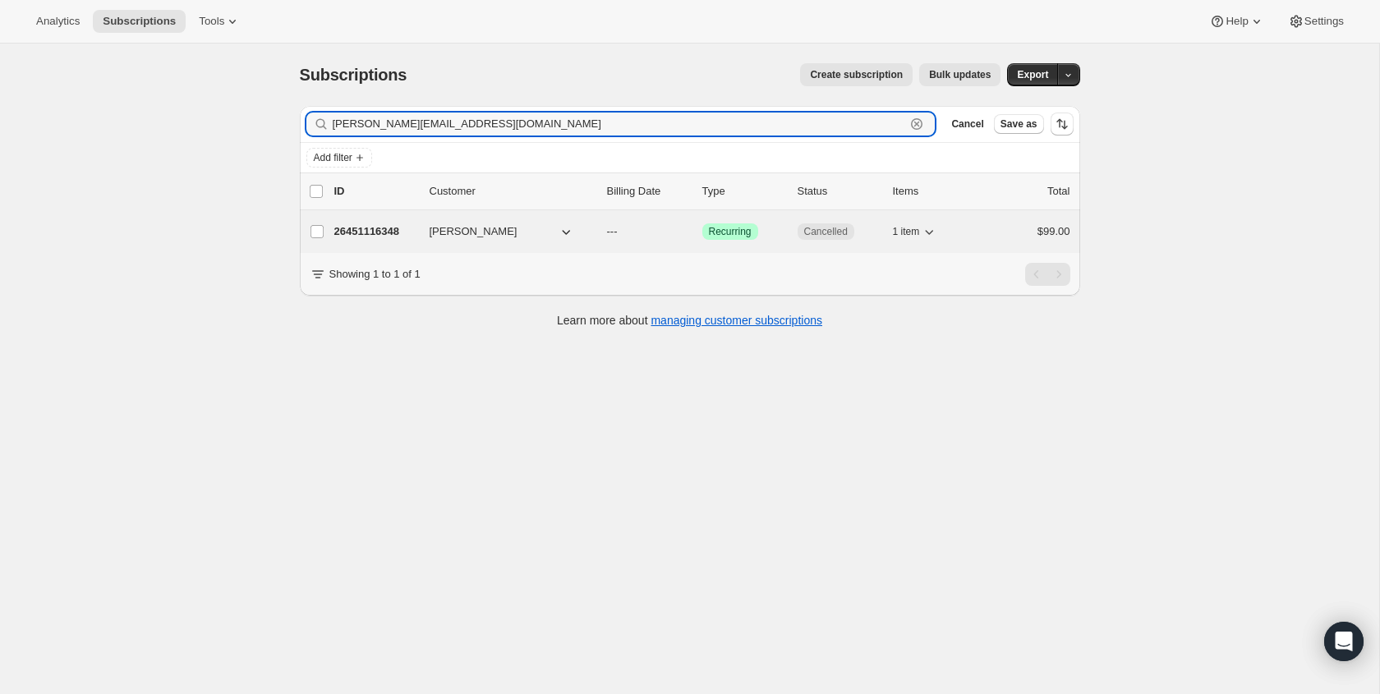
type input "[PERSON_NAME][EMAIL_ADDRESS][DOMAIN_NAME]"
click at [835, 233] on span "Cancelled" at bounding box center [826, 231] width 44 height 13
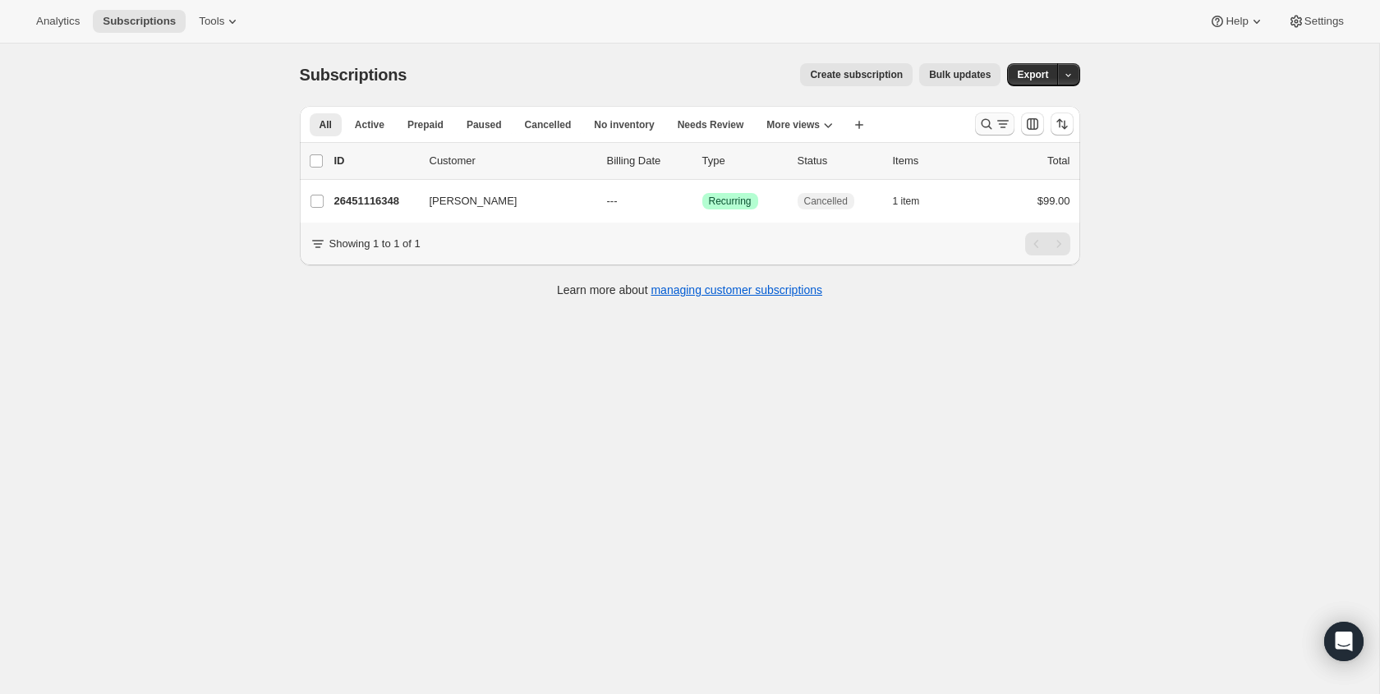
click at [985, 117] on icon "Search and filter results" at bounding box center [987, 124] width 16 height 16
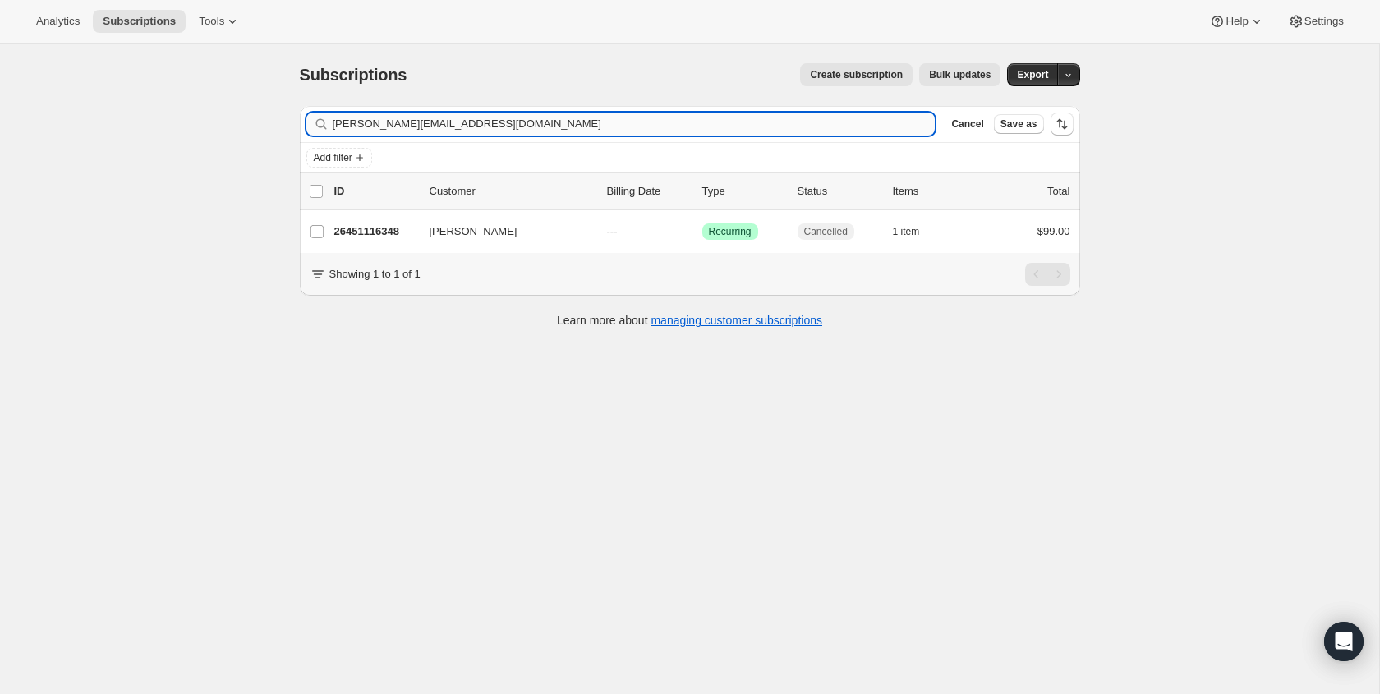
click at [557, 128] on input "[PERSON_NAME][EMAIL_ADDRESS][DOMAIN_NAME]" at bounding box center [634, 124] width 603 height 23
click at [559, 127] on input "[PERSON_NAME][EMAIL_ADDRESS][DOMAIN_NAME]" at bounding box center [634, 124] width 603 height 23
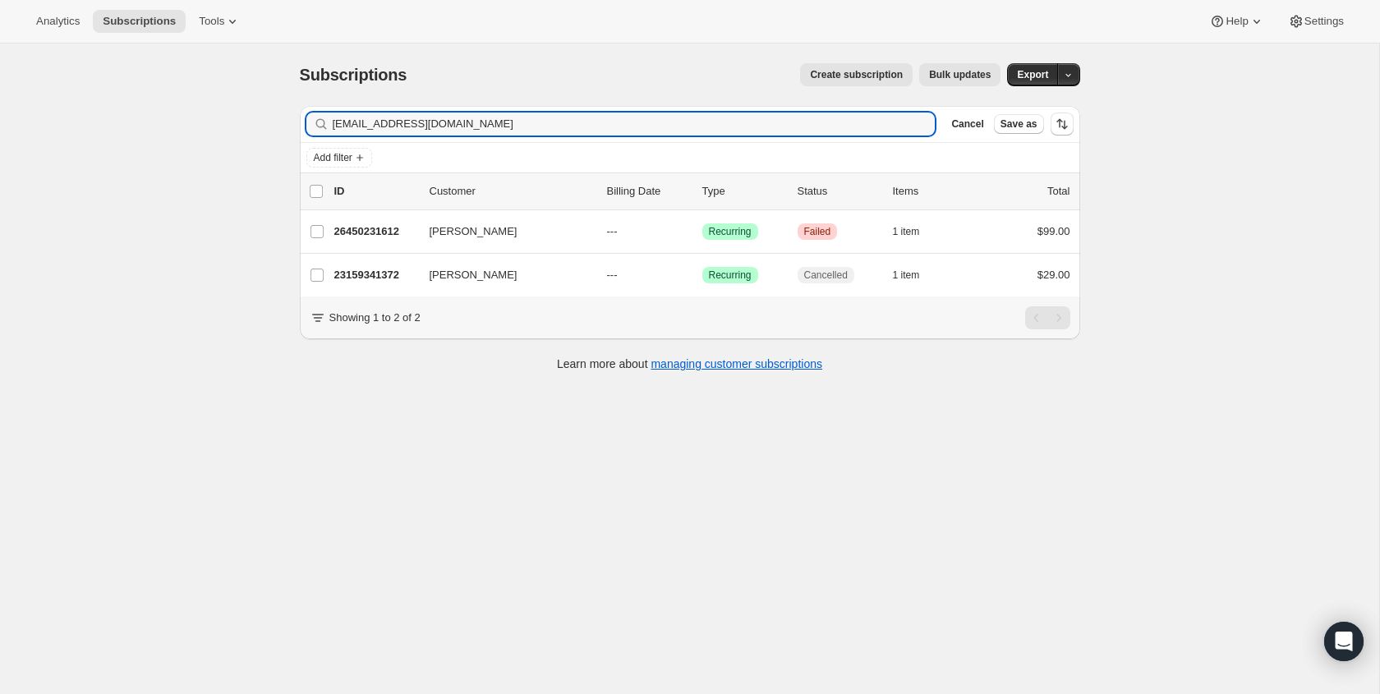
type input "[EMAIL_ADDRESS][DOMAIN_NAME]"
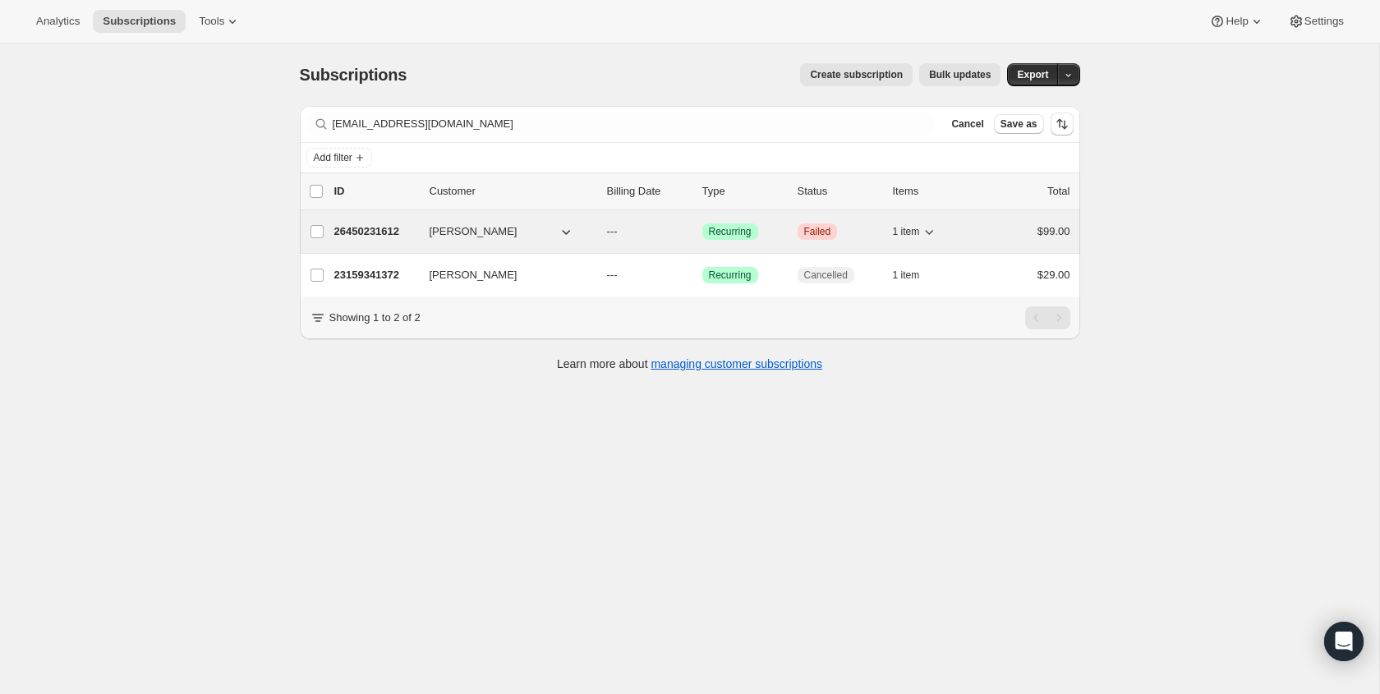
click at [809, 231] on span "Failed" at bounding box center [817, 231] width 27 height 13
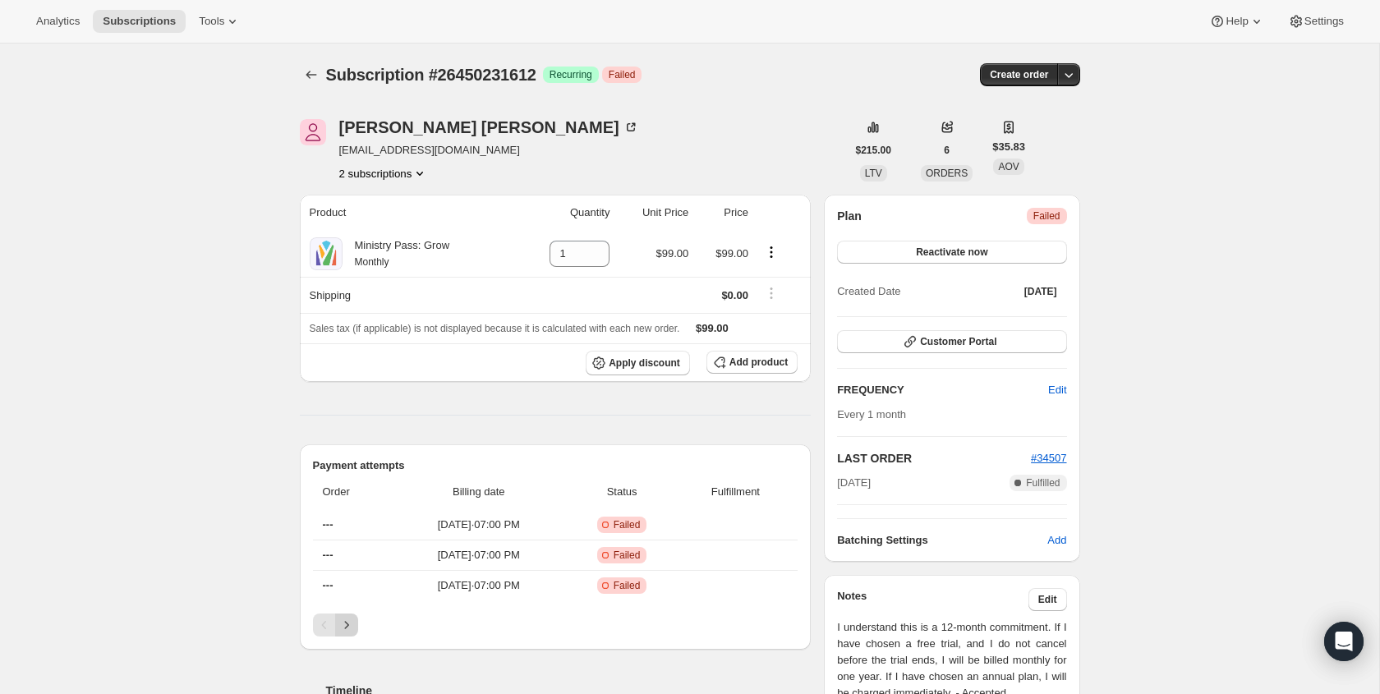
click at [354, 630] on icon "Next" at bounding box center [347, 625] width 16 height 16
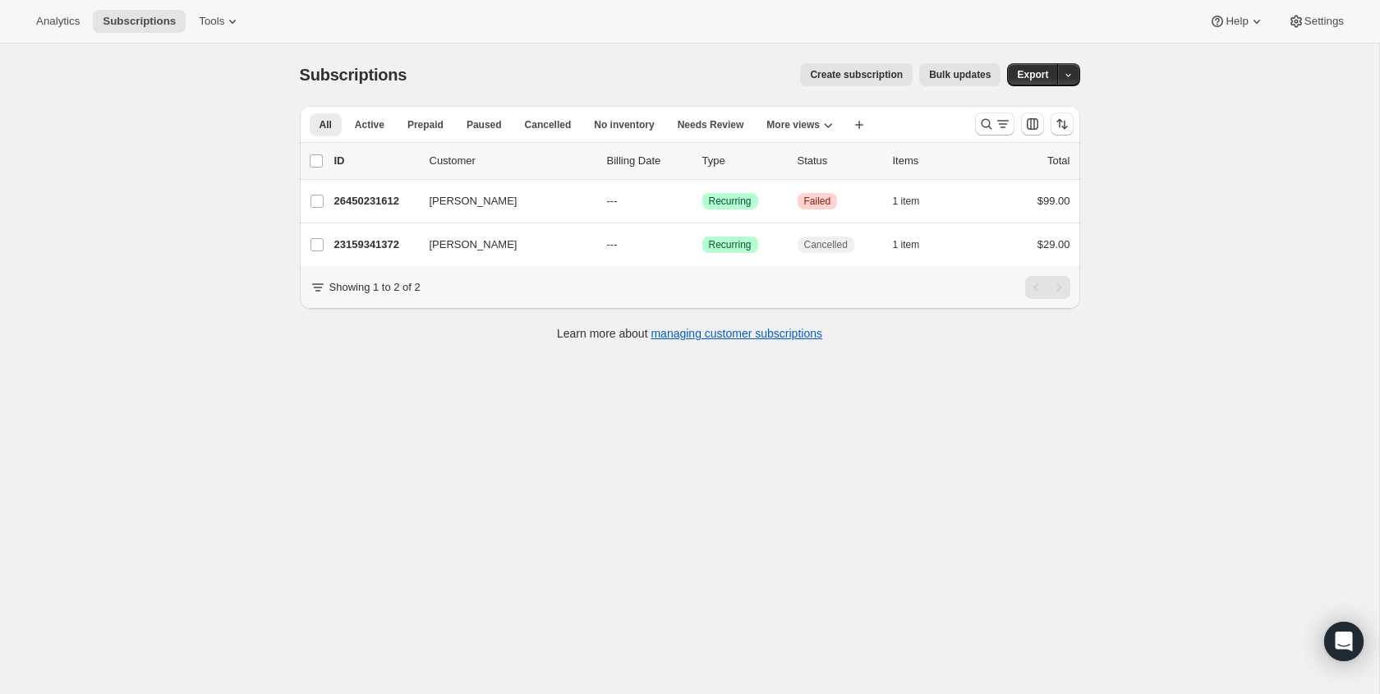
click at [972, 123] on div at bounding box center [1025, 124] width 112 height 33
click at [979, 122] on icon "Search and filter results" at bounding box center [987, 124] width 16 height 16
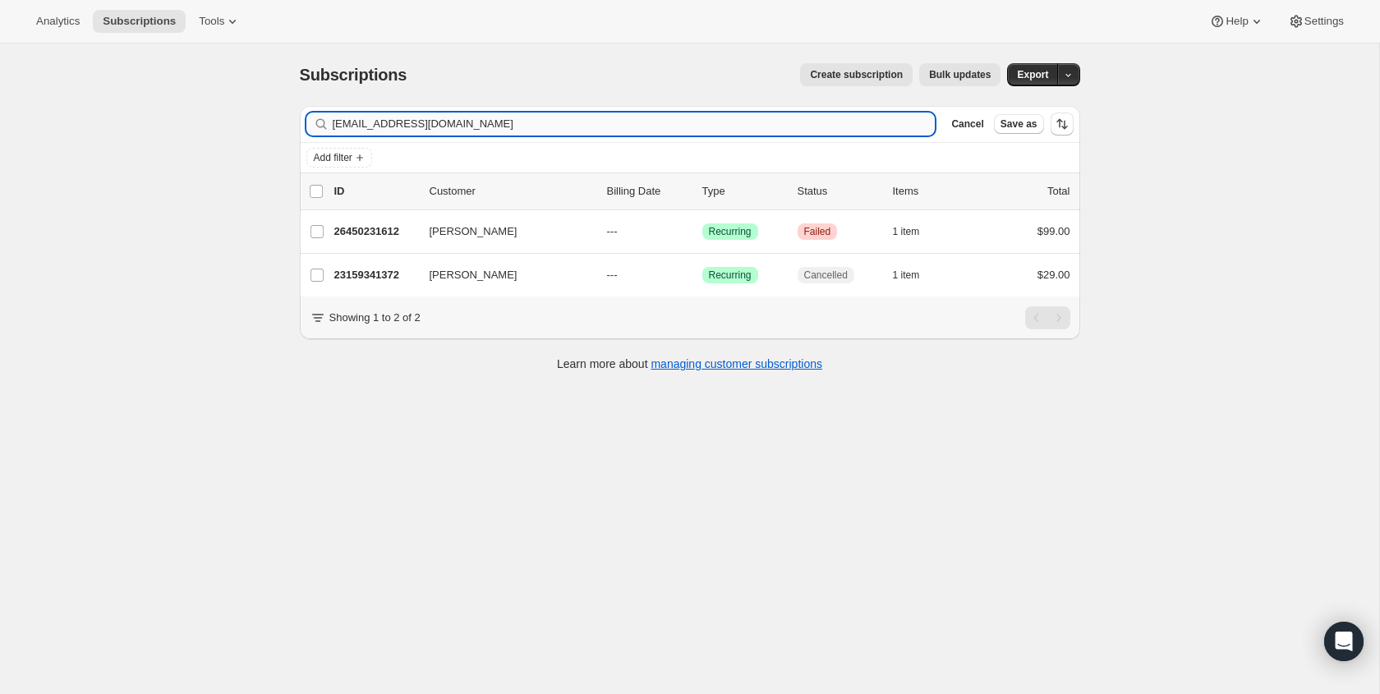
click at [738, 127] on input "[EMAIL_ADDRESS][DOMAIN_NAME]" at bounding box center [634, 124] width 603 height 23
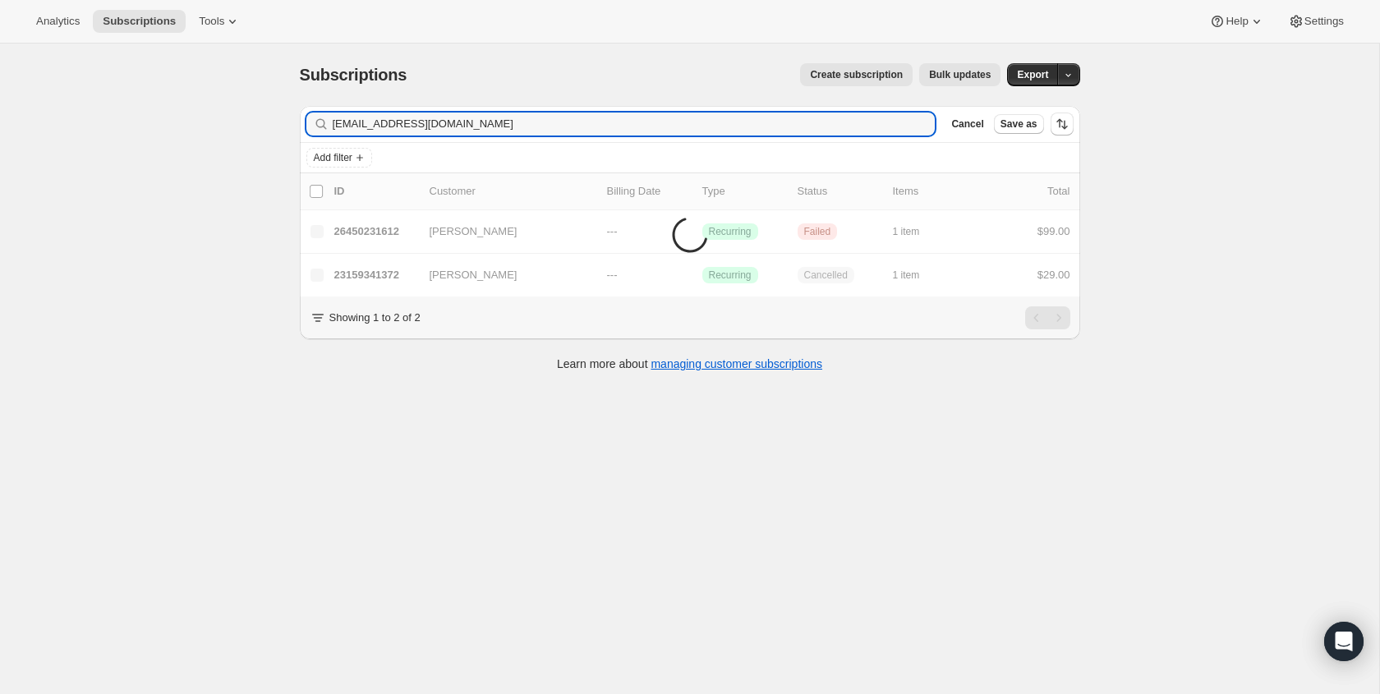
scroll to position [1, 0]
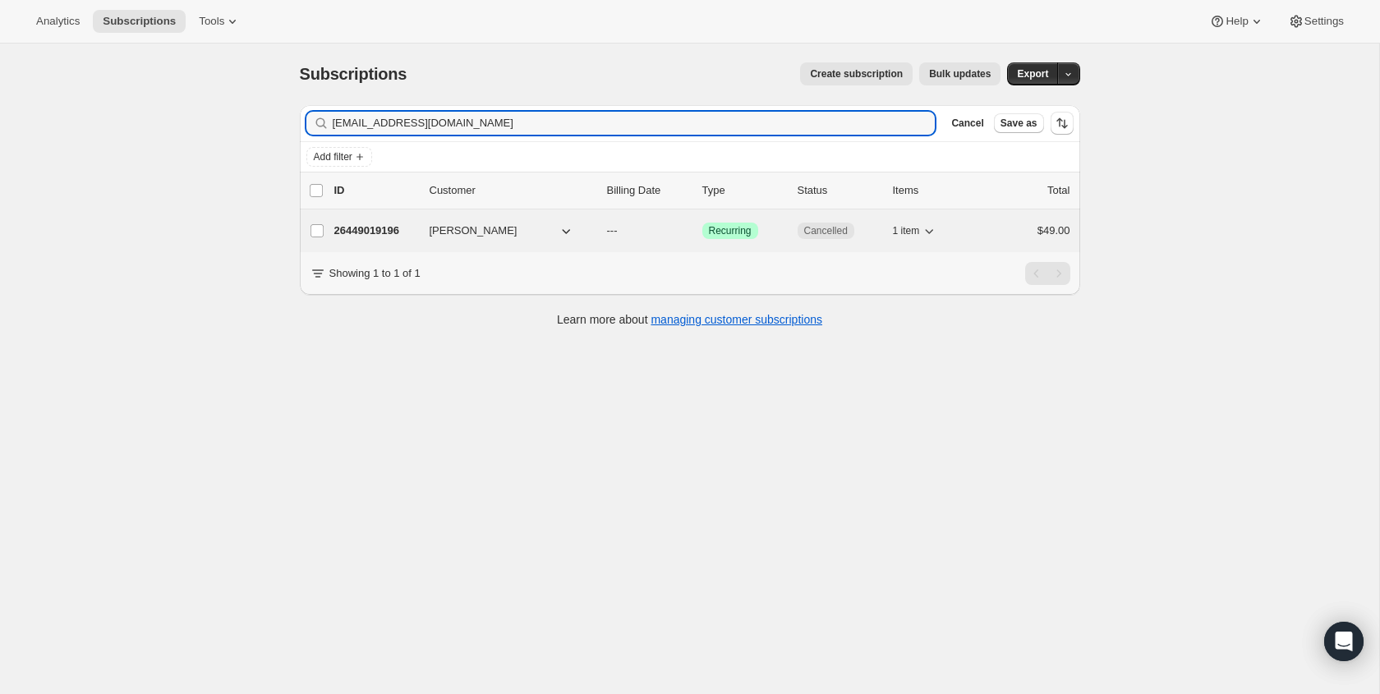
type input "[EMAIL_ADDRESS][DOMAIN_NAME]"
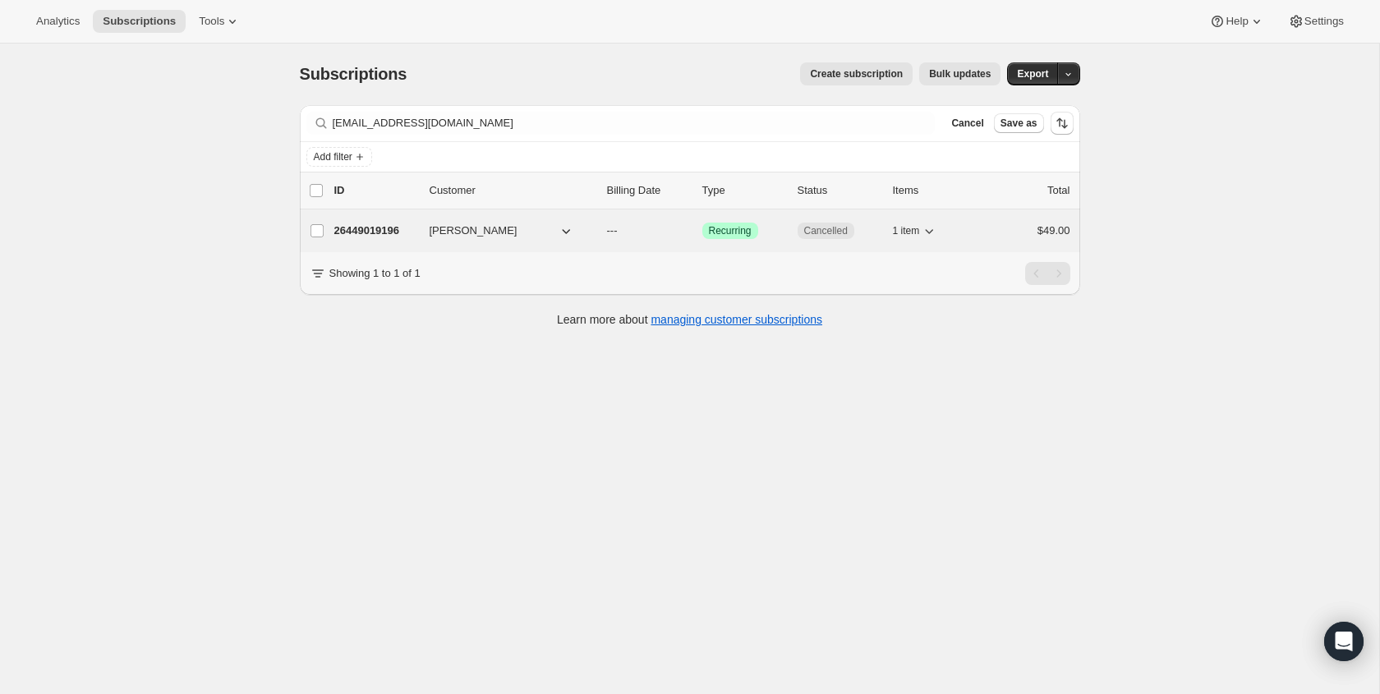
click at [822, 231] on span "Cancelled" at bounding box center [826, 230] width 44 height 13
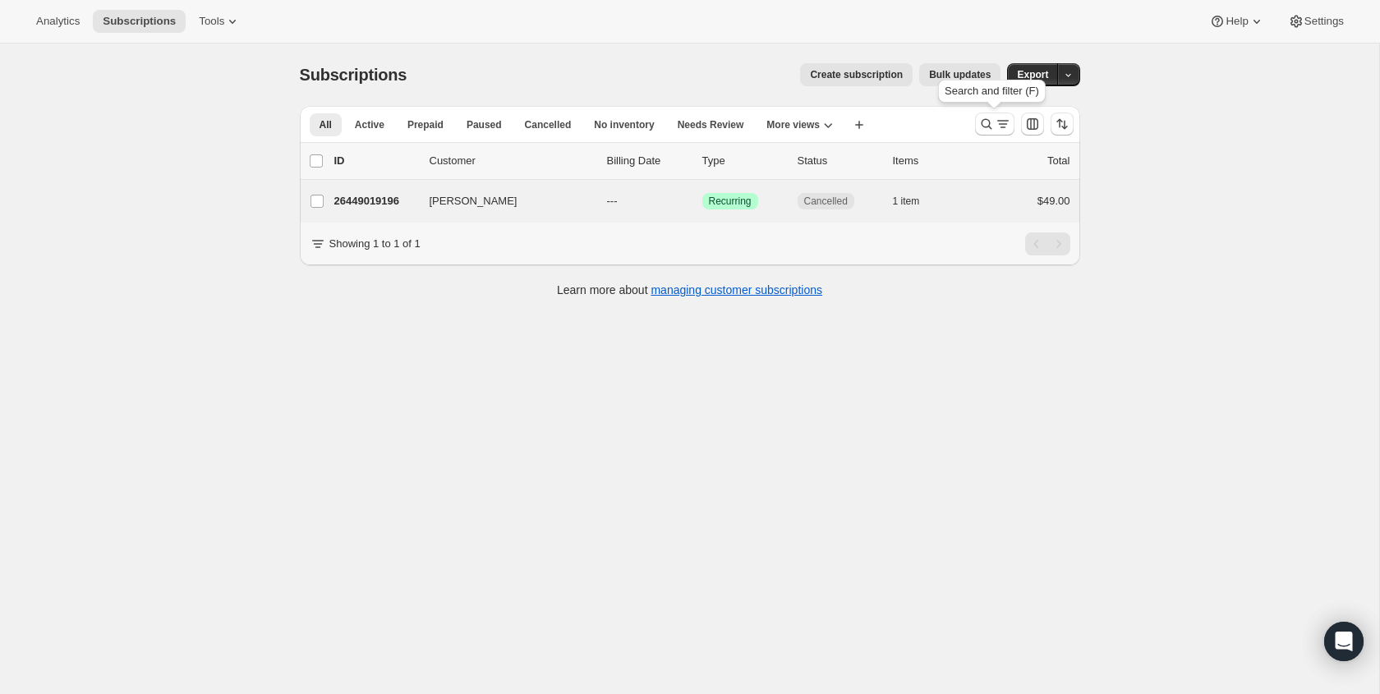
drag, startPoint x: 1005, startPoint y: 117, endPoint x: 873, endPoint y: 209, distance: 160.7
click at [1005, 117] on icon "Search and filter results" at bounding box center [1003, 124] width 16 height 16
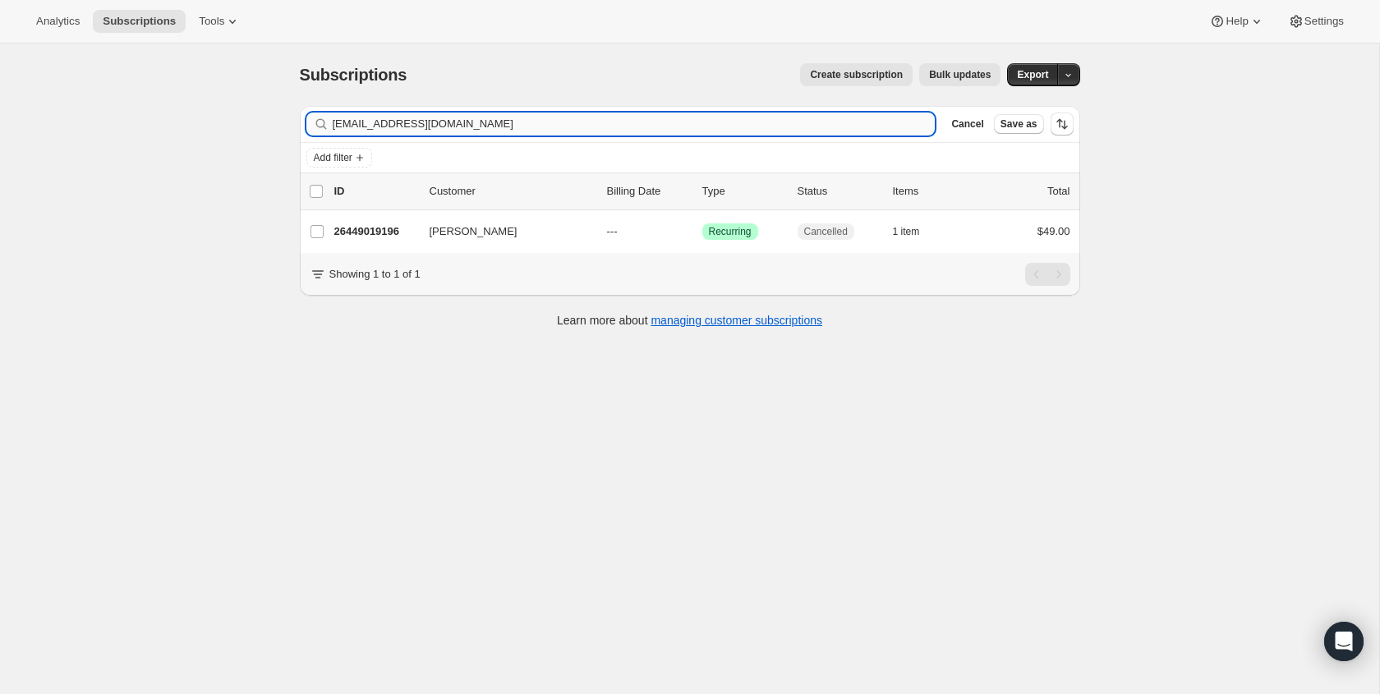
click at [391, 121] on input "[EMAIL_ADDRESS][DOMAIN_NAME]" at bounding box center [634, 124] width 603 height 23
click at [392, 121] on input "[EMAIL_ADDRESS][DOMAIN_NAME]" at bounding box center [634, 124] width 603 height 23
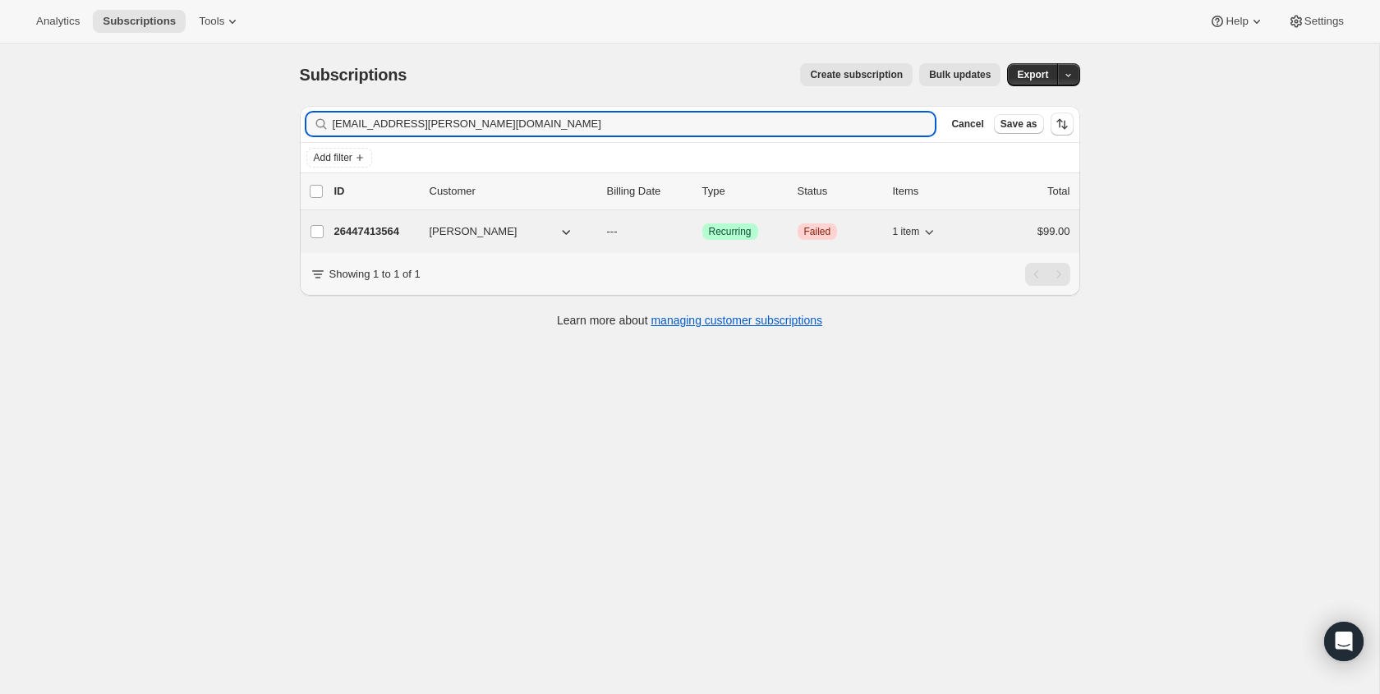
type input "[EMAIL_ADDRESS][PERSON_NAME][DOMAIN_NAME]"
click at [838, 235] on p "Critical Failed" at bounding box center [839, 231] width 82 height 16
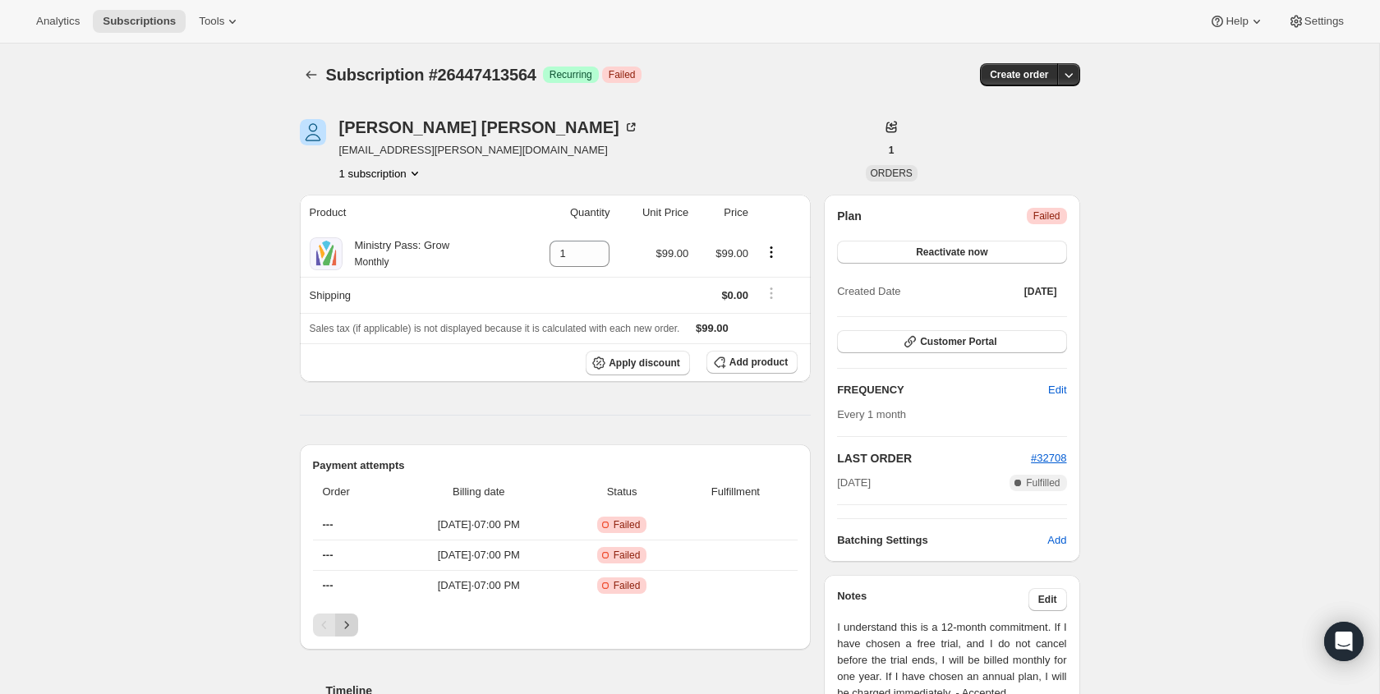
click at [343, 629] on icon "Next" at bounding box center [347, 625] width 16 height 16
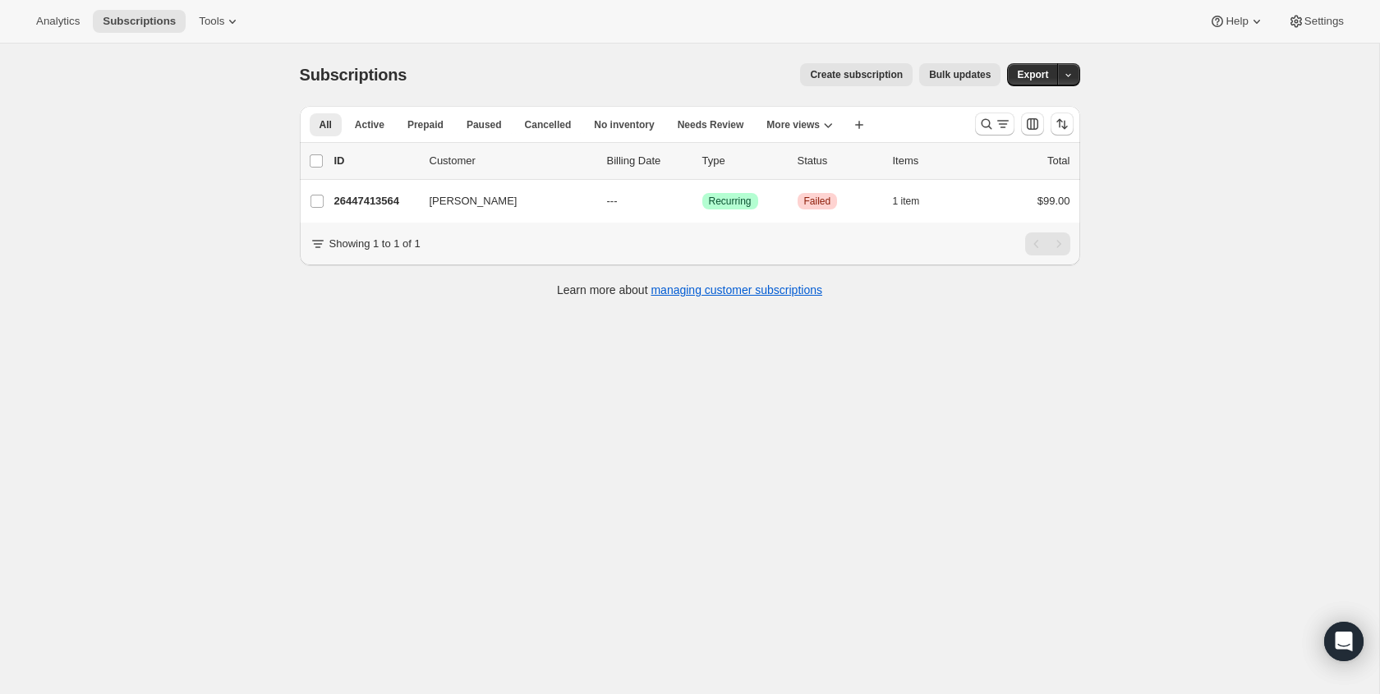
click at [973, 123] on div at bounding box center [1025, 124] width 112 height 33
click at [975, 122] on button "Search and filter results" at bounding box center [994, 124] width 39 height 23
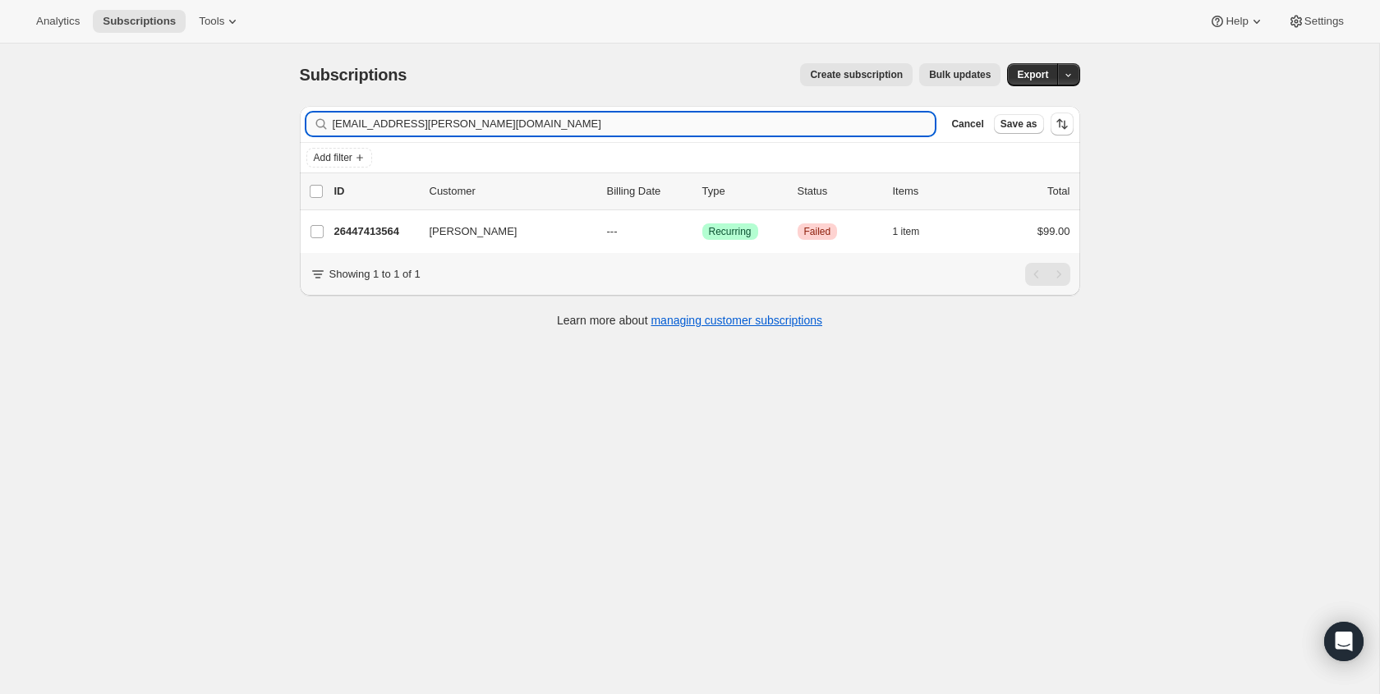
click at [813, 126] on input "[EMAIL_ADDRESS][PERSON_NAME][DOMAIN_NAME]" at bounding box center [634, 124] width 603 height 23
click at [812, 126] on input "[EMAIL_ADDRESS][PERSON_NAME][DOMAIN_NAME]" at bounding box center [634, 124] width 603 height 23
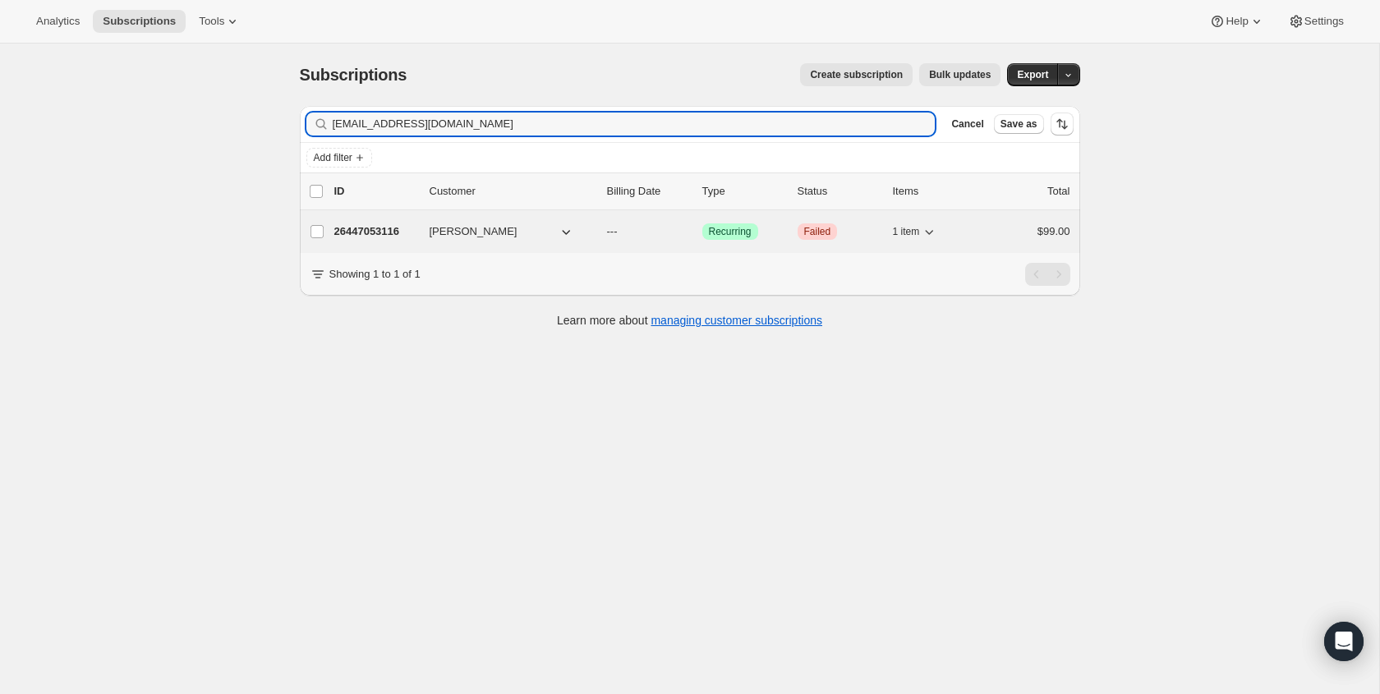
type input "[EMAIL_ADDRESS][DOMAIN_NAME]"
click at [813, 241] on div "26447053116 [PERSON_NAME] --- Success Recurring Critical Failed 1 item $99.00" at bounding box center [702, 231] width 736 height 23
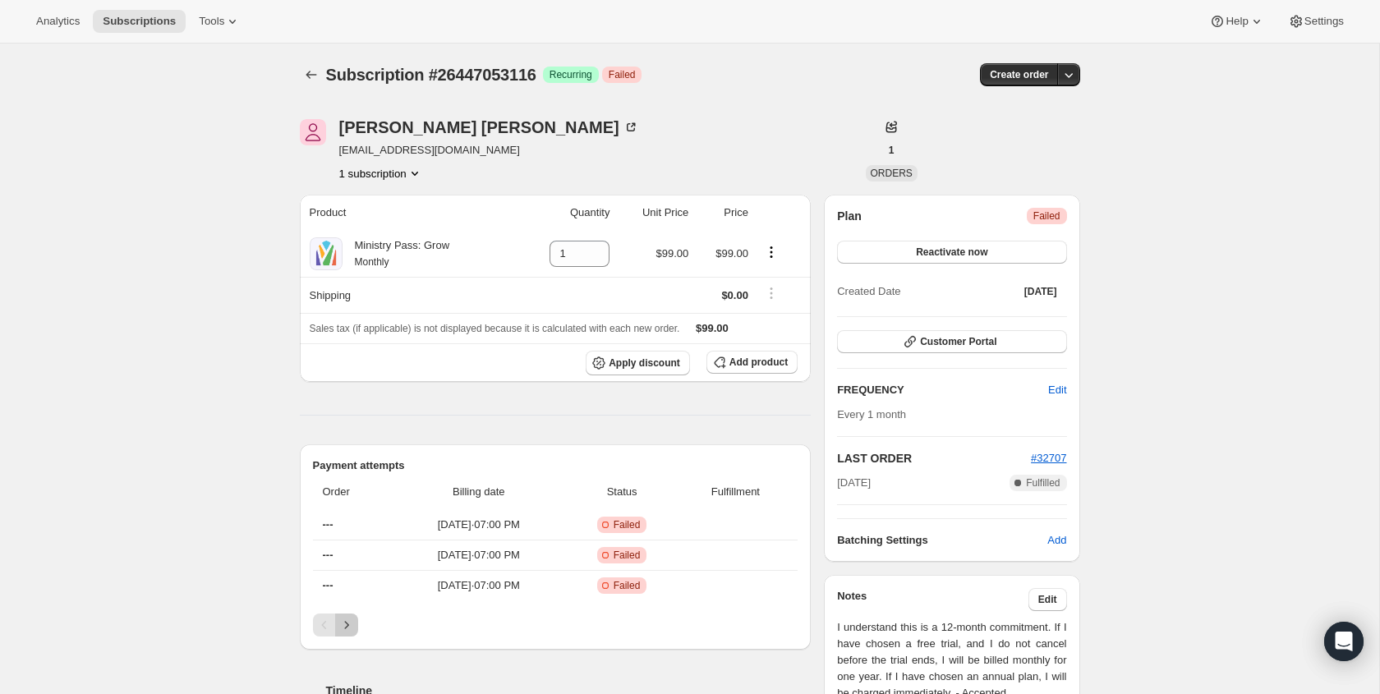
click at [347, 630] on icon "Next" at bounding box center [347, 625] width 16 height 16
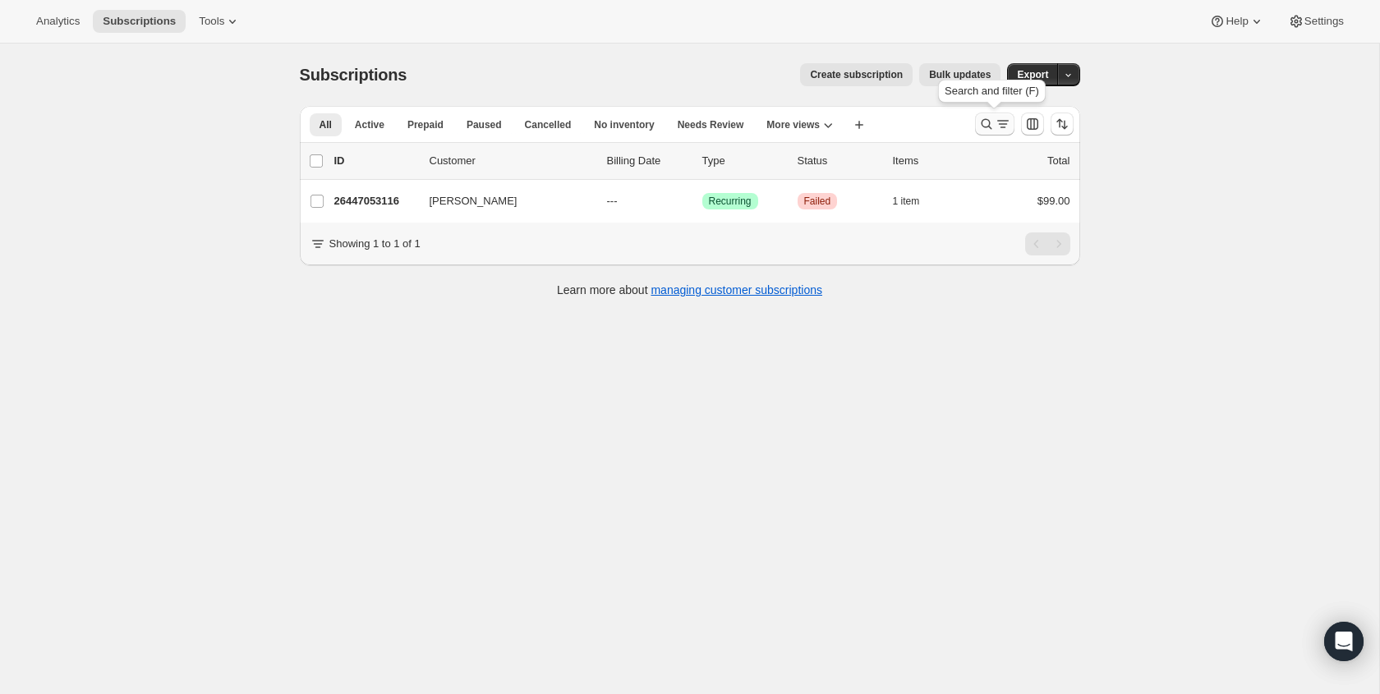
click at [995, 127] on icon "Search and filter results" at bounding box center [1003, 124] width 16 height 16
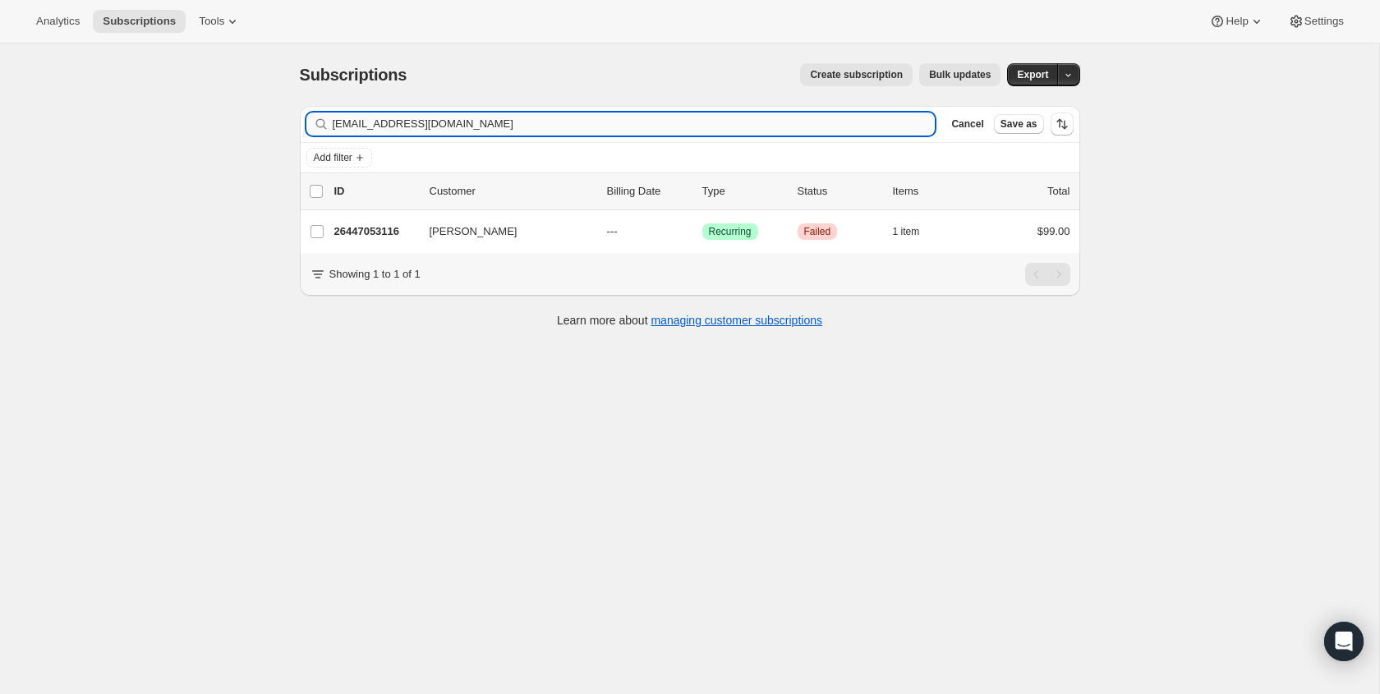
click at [426, 123] on input "[EMAIL_ADDRESS][DOMAIN_NAME]" at bounding box center [634, 124] width 603 height 23
click at [426, 122] on input "[EMAIL_ADDRESS][DOMAIN_NAME]" at bounding box center [634, 124] width 603 height 23
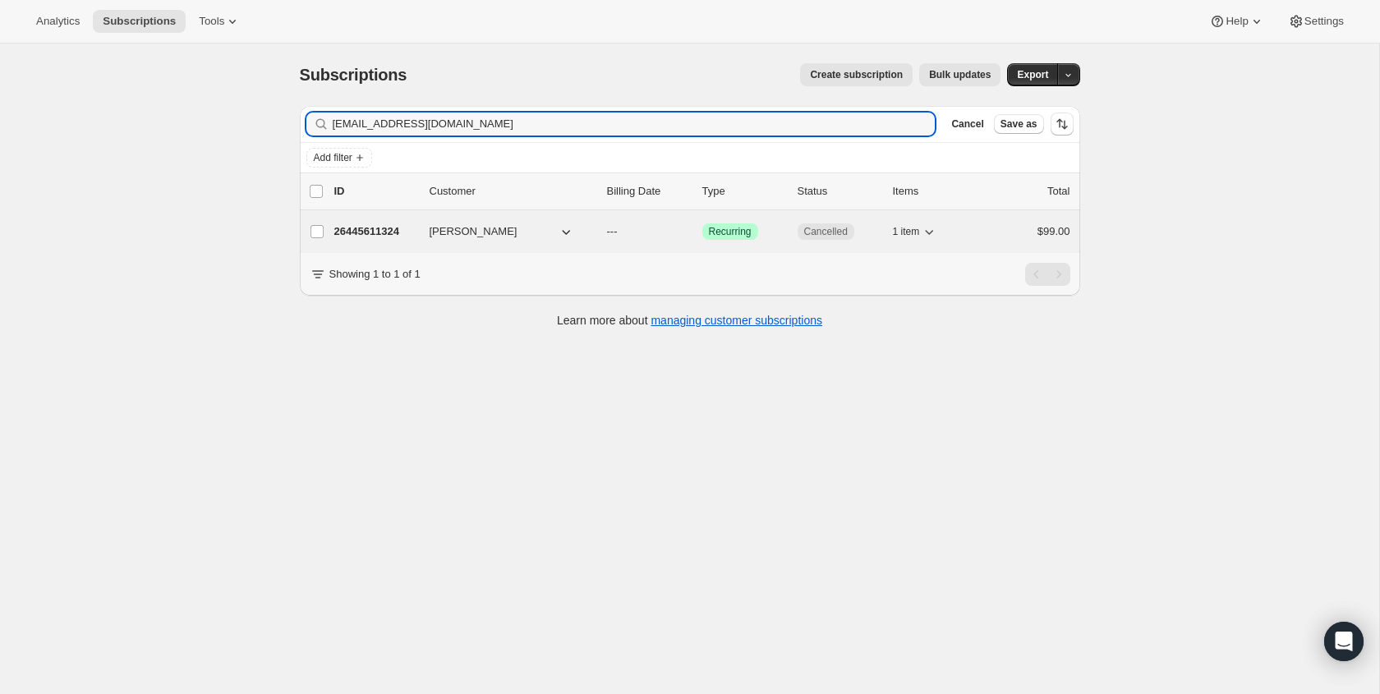
type input "[EMAIL_ADDRESS][DOMAIN_NAME]"
click at [803, 226] on span "Cancelled" at bounding box center [826, 231] width 57 height 16
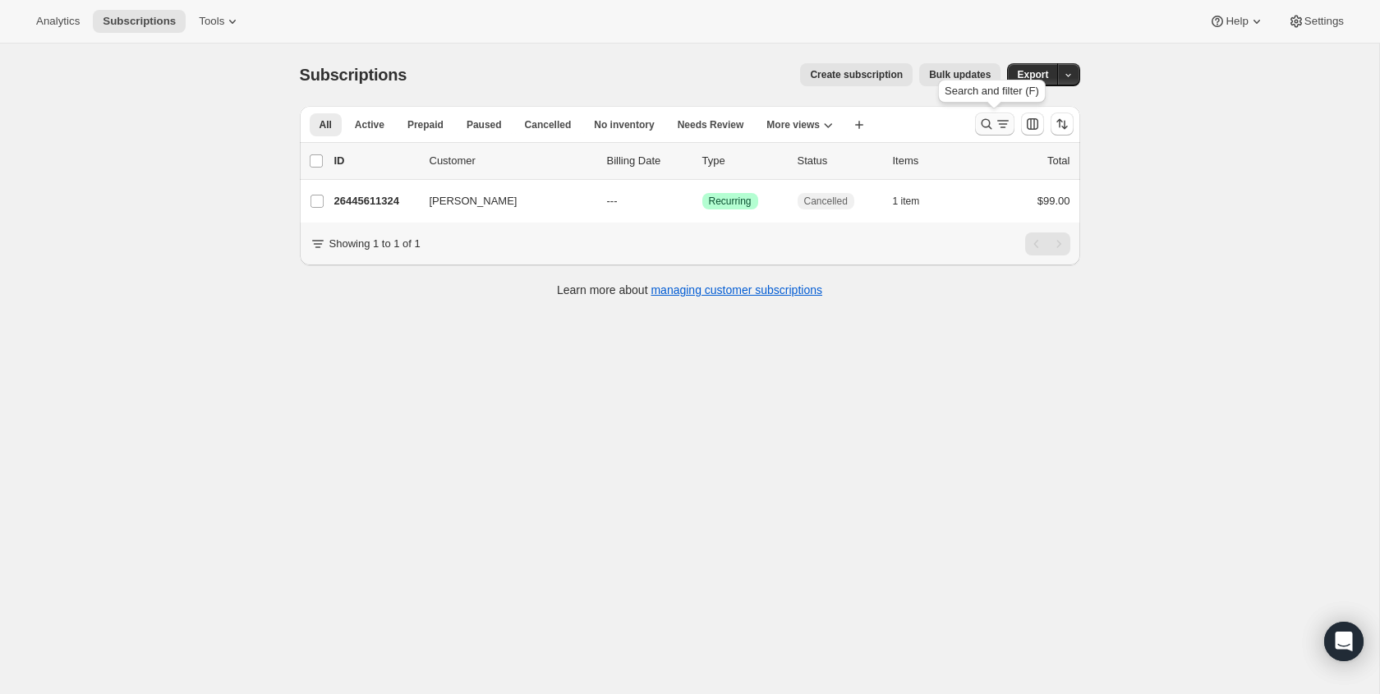
click at [996, 118] on icon "Search and filter results" at bounding box center [1003, 124] width 16 height 16
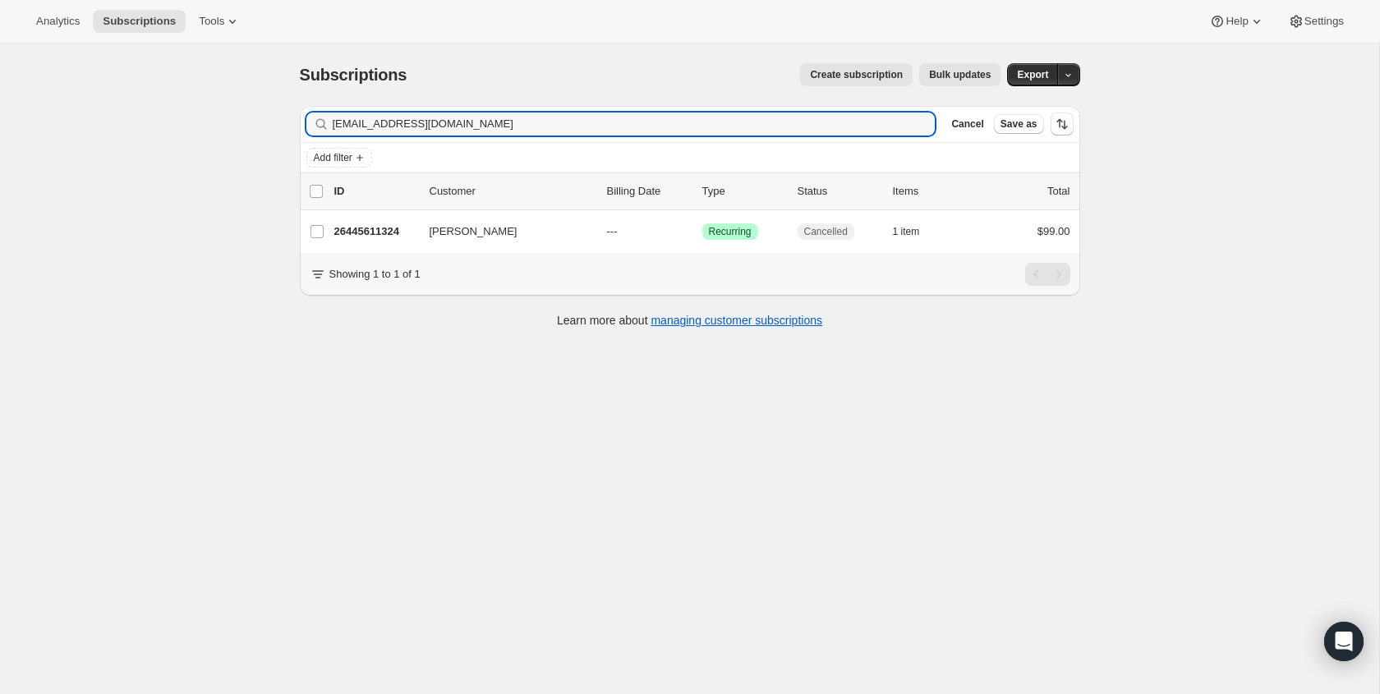
click at [607, 109] on div "Filter subscribers [EMAIL_ADDRESS][DOMAIN_NAME] Clear Cancel Save as" at bounding box center [690, 124] width 781 height 36
click at [608, 109] on div "Filter subscribers [EMAIL_ADDRESS][DOMAIN_NAME] Clear Cancel Save as" at bounding box center [690, 124] width 781 height 36
click at [612, 119] on input "[EMAIL_ADDRESS][DOMAIN_NAME]" at bounding box center [620, 124] width 574 height 23
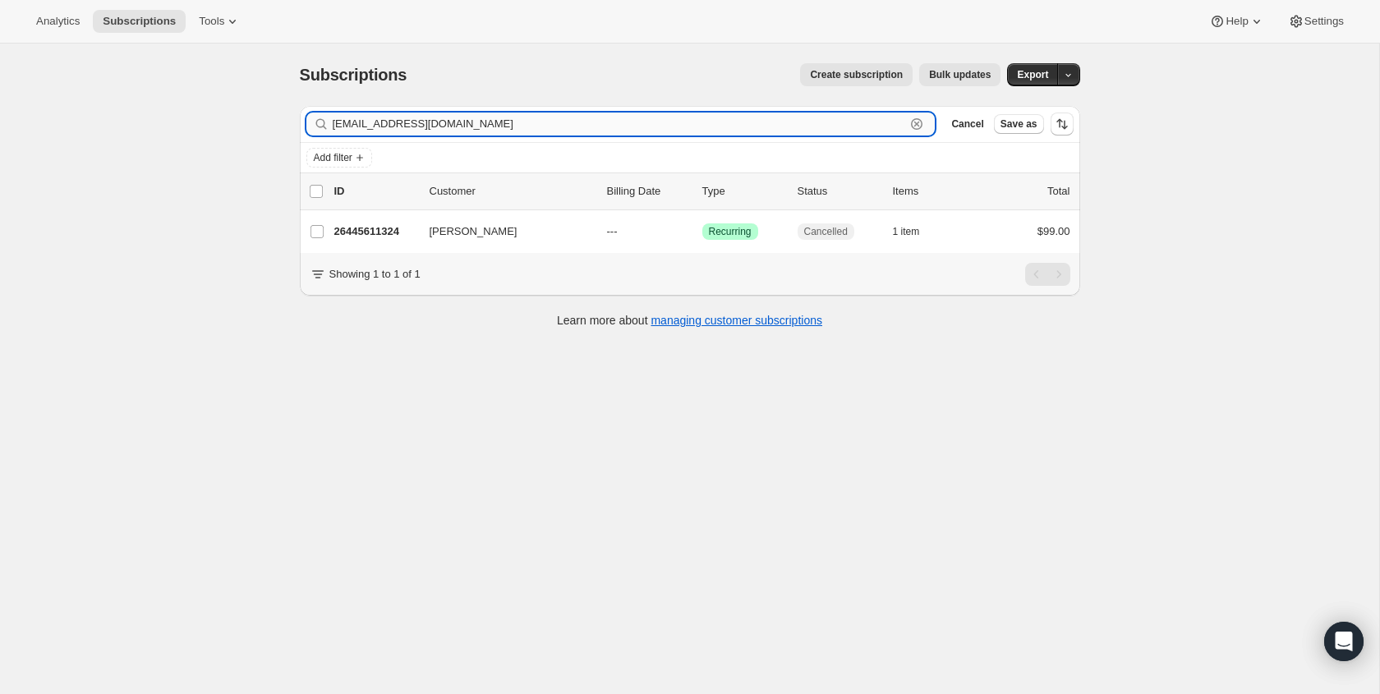
paste input "[EMAIL_ADDRESS][DOMAIN_NAME]"
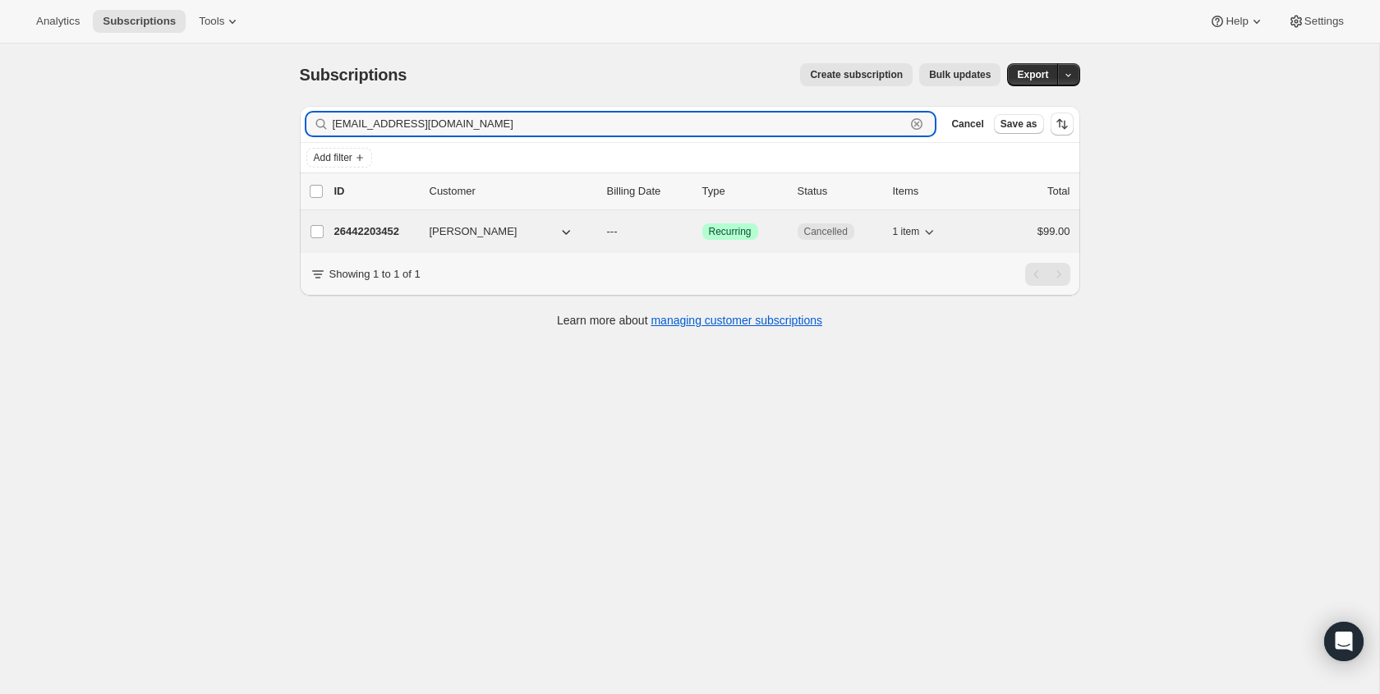
type input "[EMAIL_ADDRESS][DOMAIN_NAME]"
click at [824, 223] on p "Cancelled" at bounding box center [839, 231] width 82 height 16
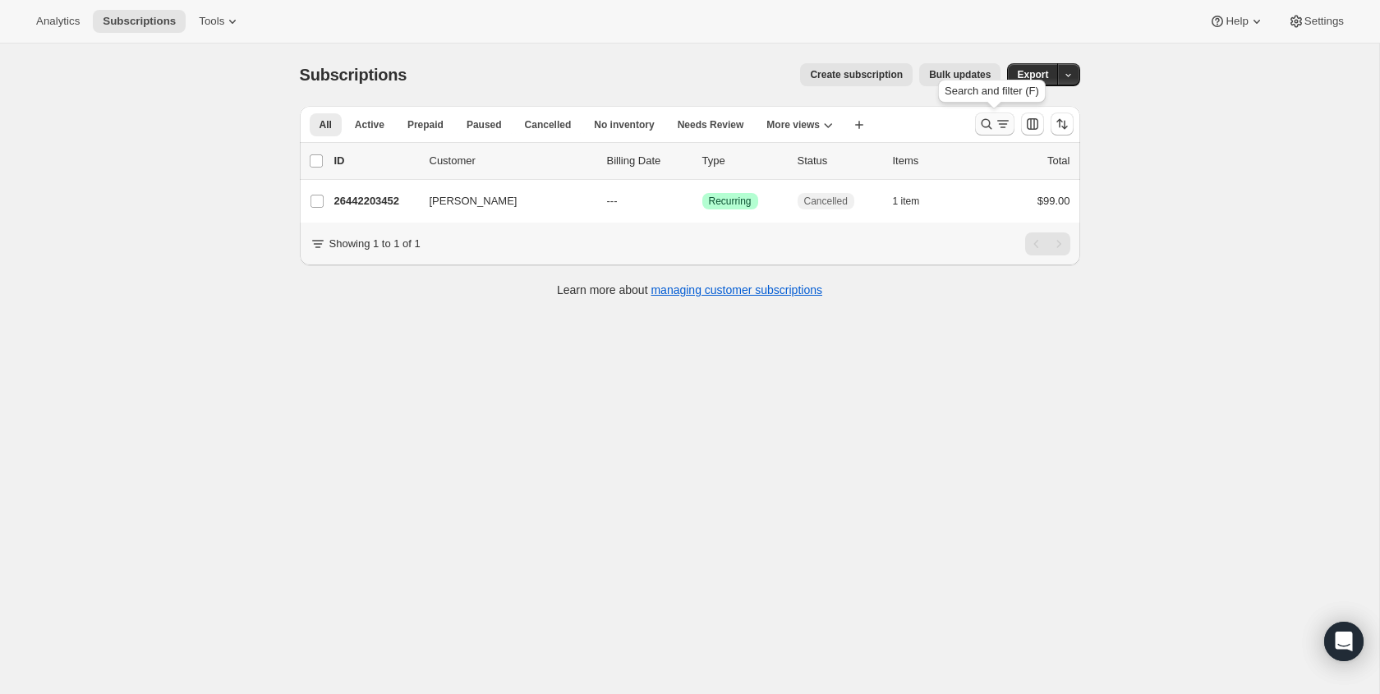
click at [992, 135] on button "Search and filter results" at bounding box center [994, 124] width 39 height 23
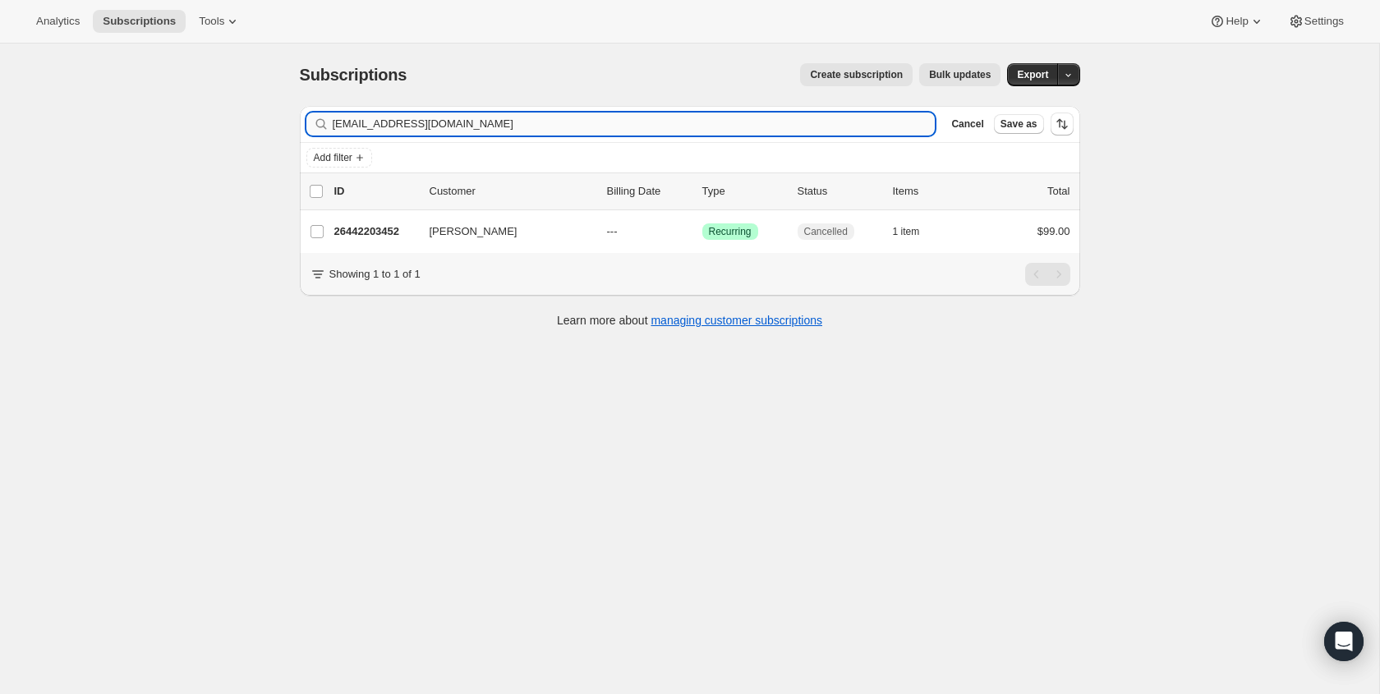
click at [495, 131] on input "[EMAIL_ADDRESS][DOMAIN_NAME]" at bounding box center [634, 124] width 603 height 23
type input "[PERSON_NAME][EMAIL_ADDRESS][DOMAIN_NAME]"
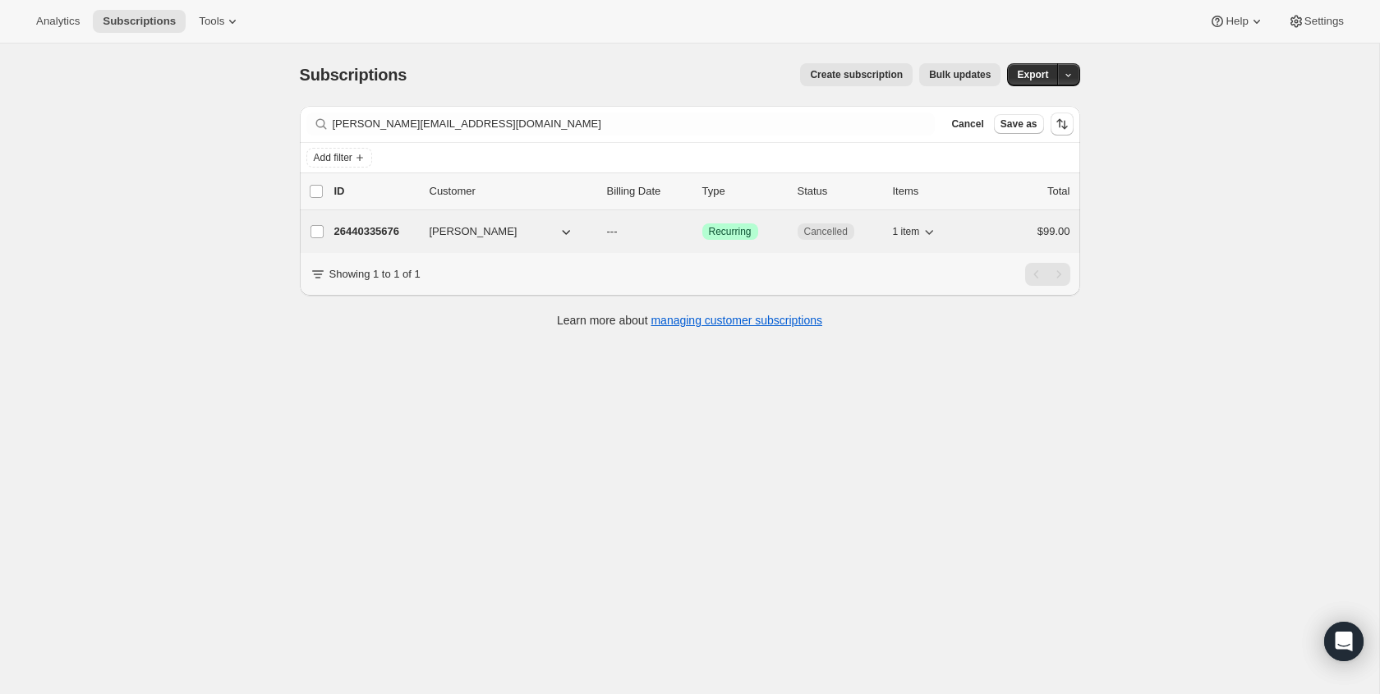
drag, startPoint x: 827, startPoint y: 240, endPoint x: 846, endPoint y: 236, distance: 20.1
click at [846, 236] on span "Cancelled" at bounding box center [826, 231] width 57 height 16
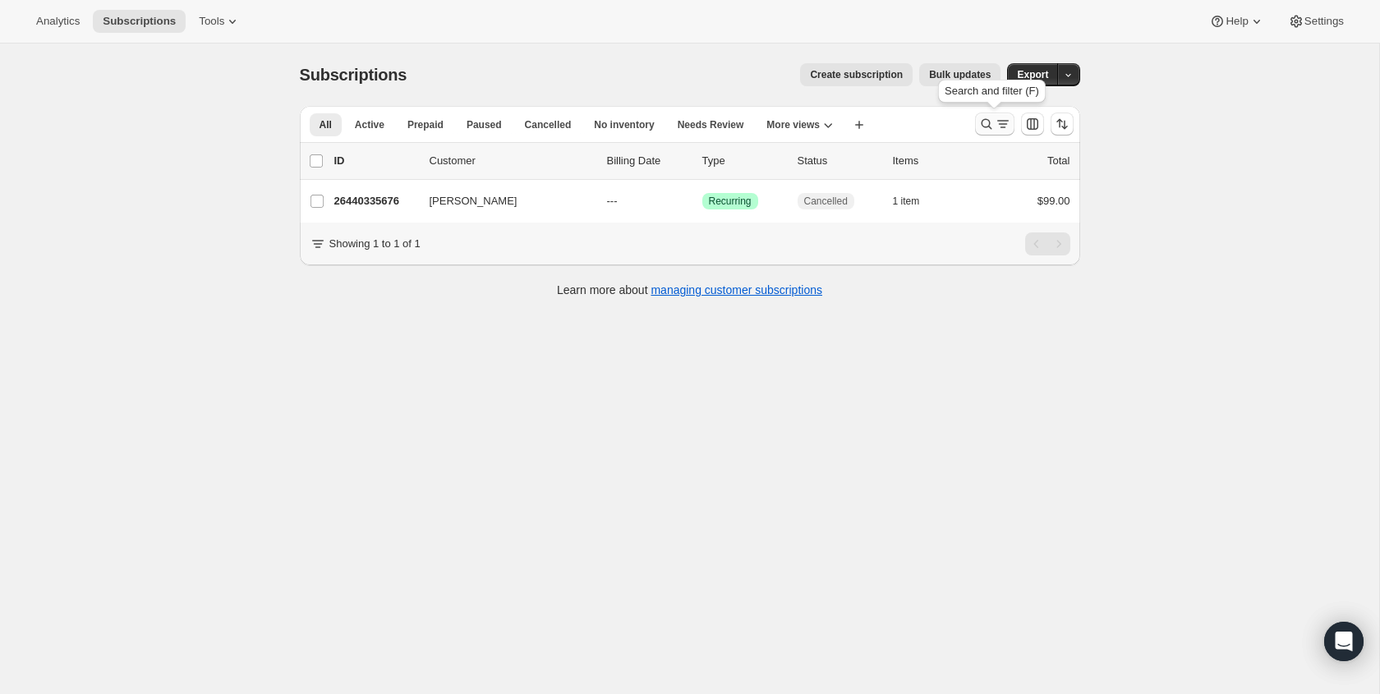
click at [989, 134] on button "Search and filter results" at bounding box center [994, 124] width 39 height 23
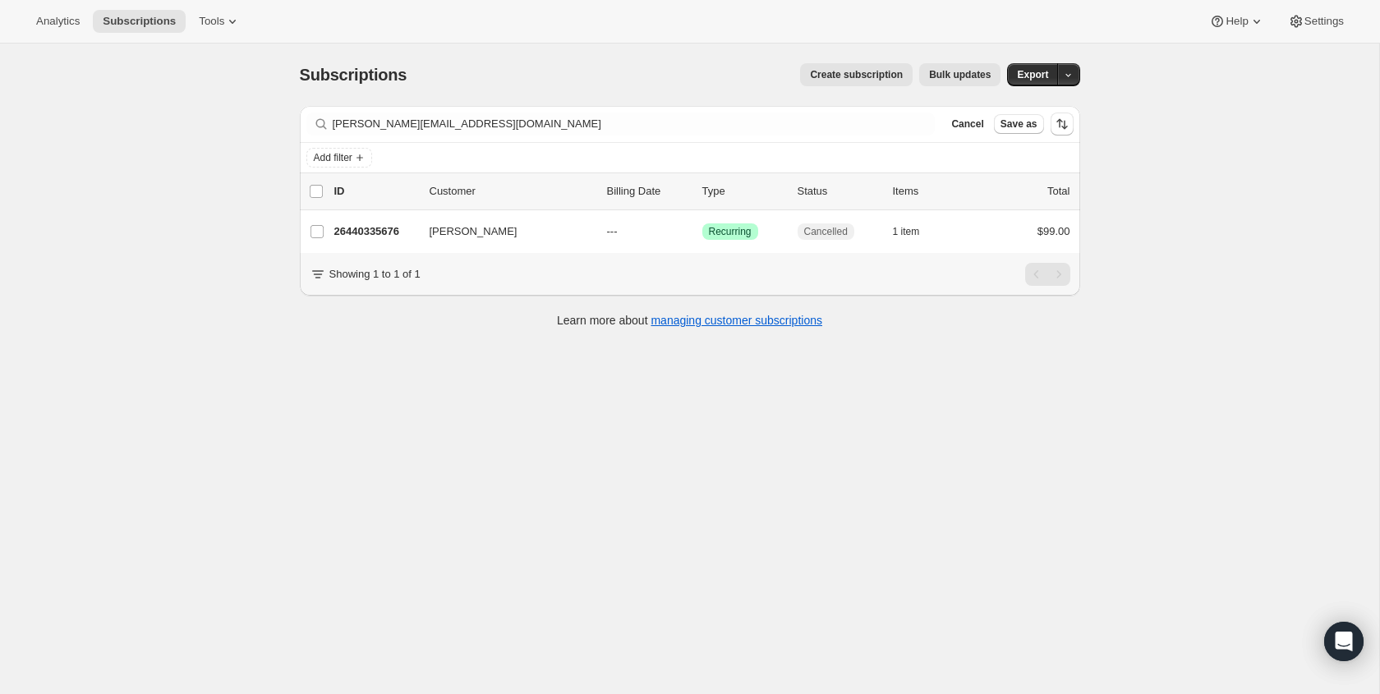
click at [638, 137] on div "Filter subscribers [PERSON_NAME][EMAIL_ADDRESS][DOMAIN_NAME] Clear Cancel Save …" at bounding box center [690, 124] width 781 height 36
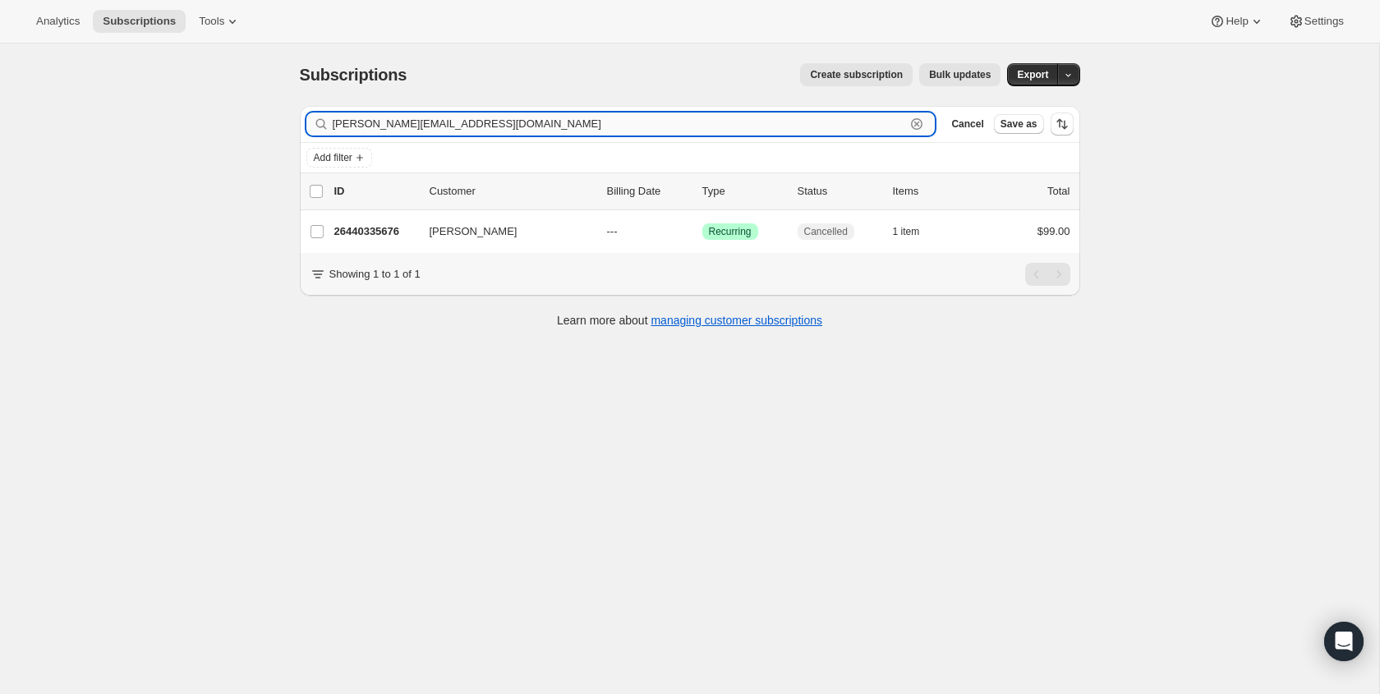
click at [638, 131] on input "[PERSON_NAME][EMAIL_ADDRESS][DOMAIN_NAME]" at bounding box center [620, 124] width 574 height 23
paste input "[EMAIL_ADDRESS]"
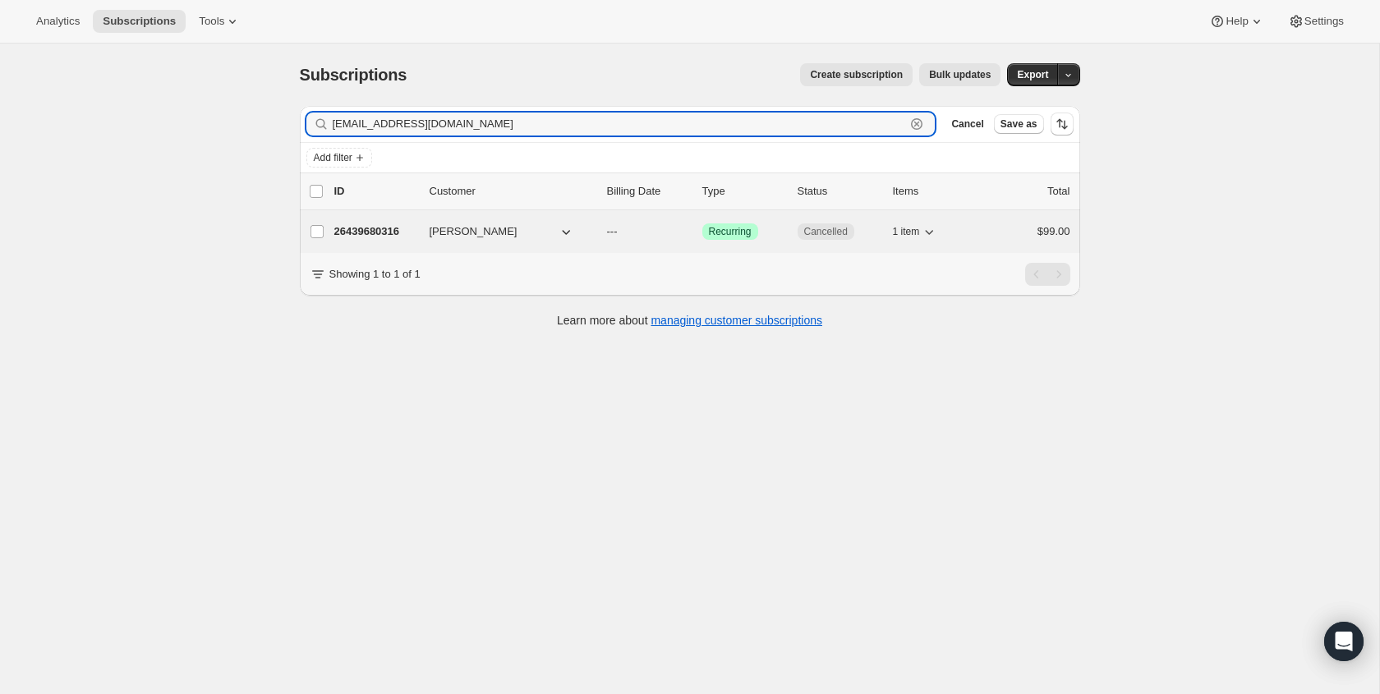
type input "[EMAIL_ADDRESS][DOMAIN_NAME]"
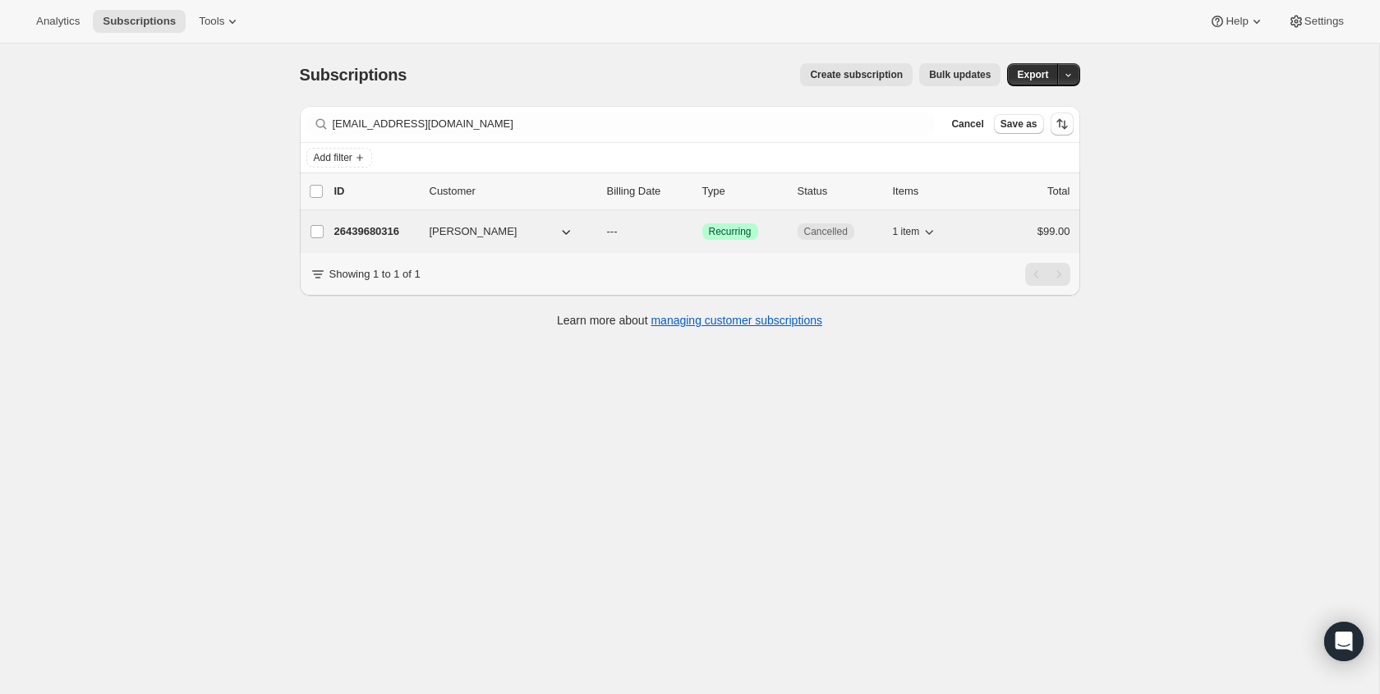
click at [824, 237] on span "Cancelled" at bounding box center [826, 231] width 44 height 13
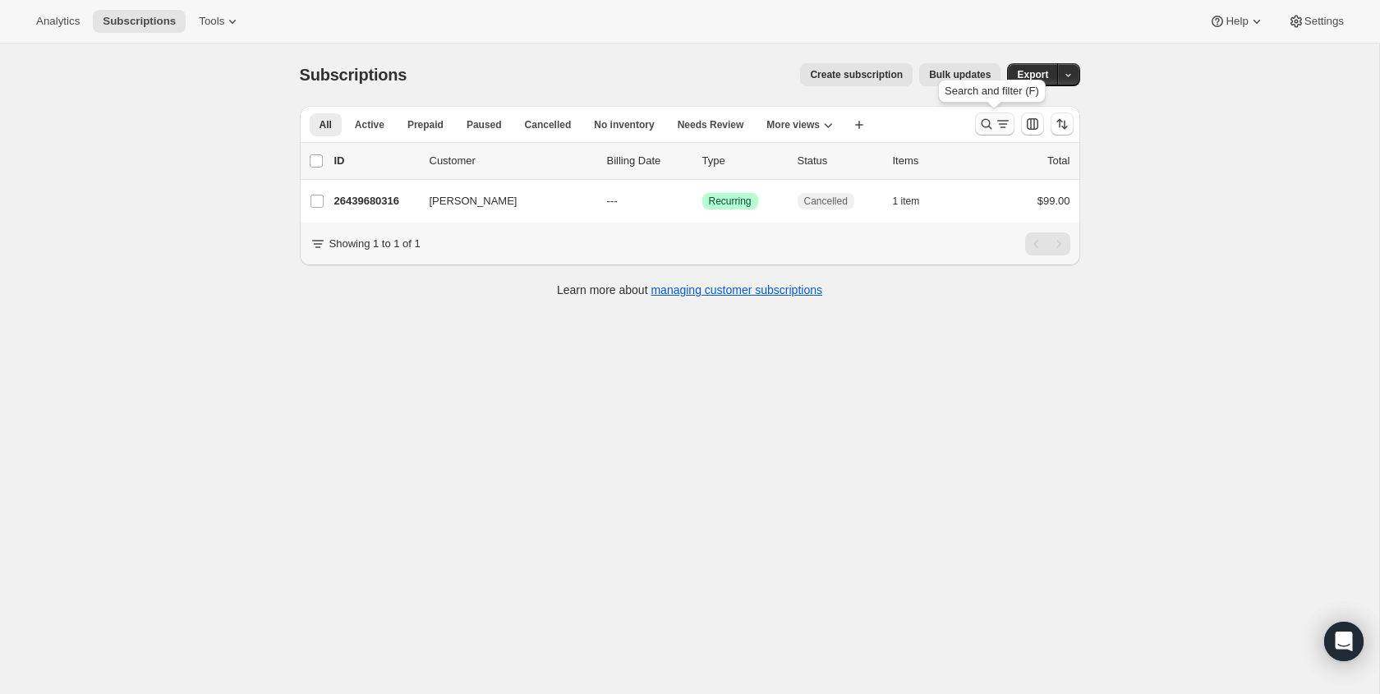
click at [985, 129] on icon "Search and filter results" at bounding box center [987, 124] width 16 height 16
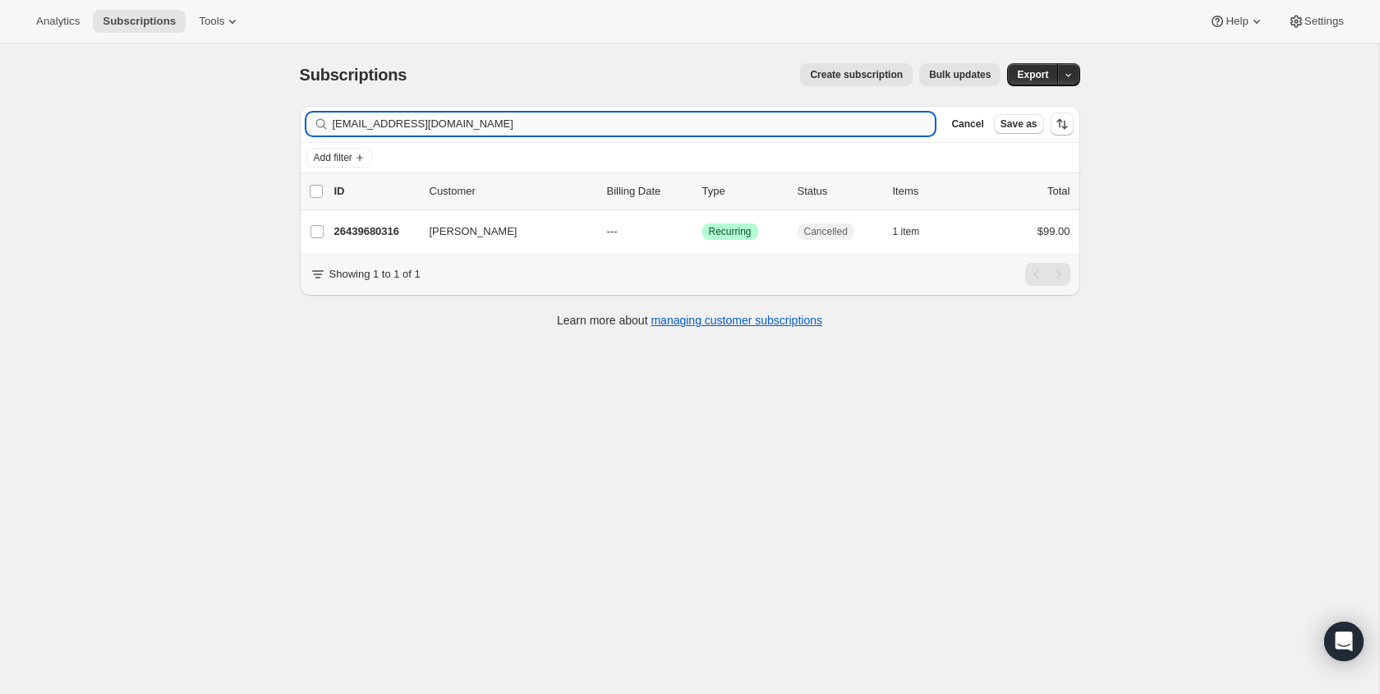
click at [421, 128] on input "[EMAIL_ADDRESS][DOMAIN_NAME]" at bounding box center [634, 124] width 603 height 23
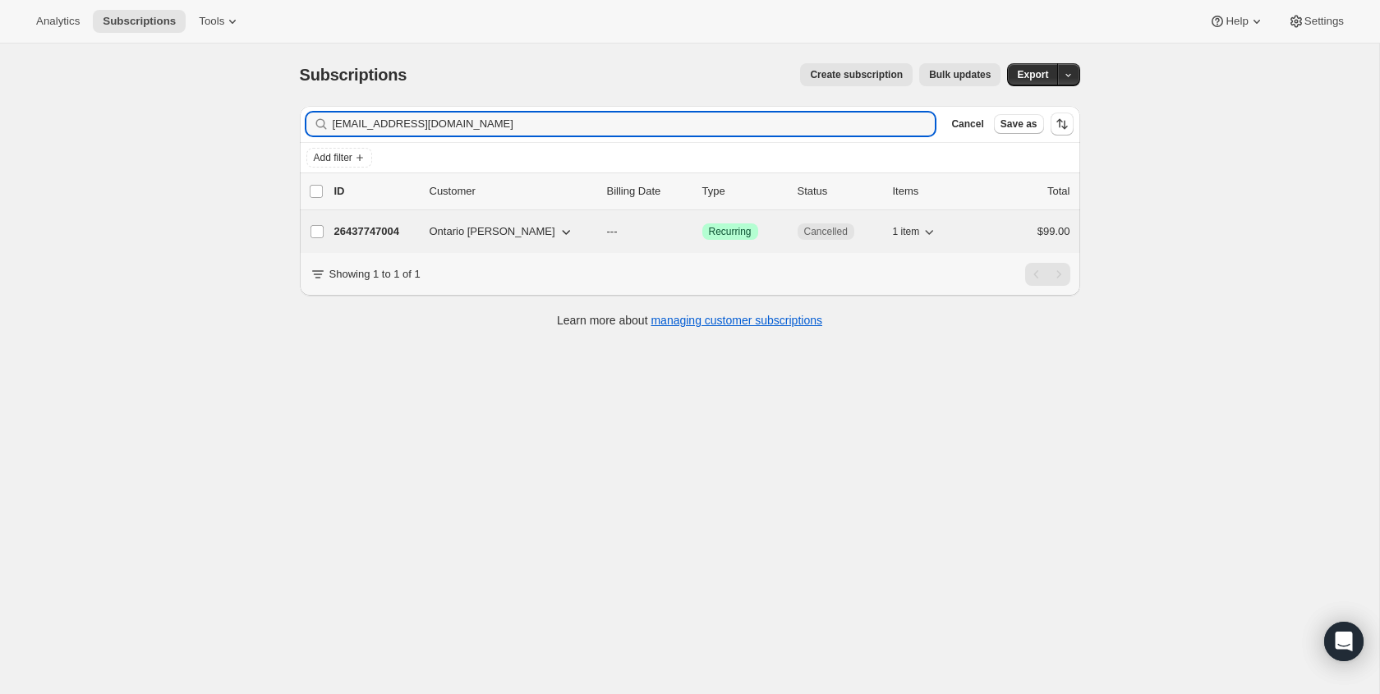
type input "[EMAIL_ADDRESS][DOMAIN_NAME]"
click at [818, 238] on span "Cancelled" at bounding box center [826, 231] width 57 height 16
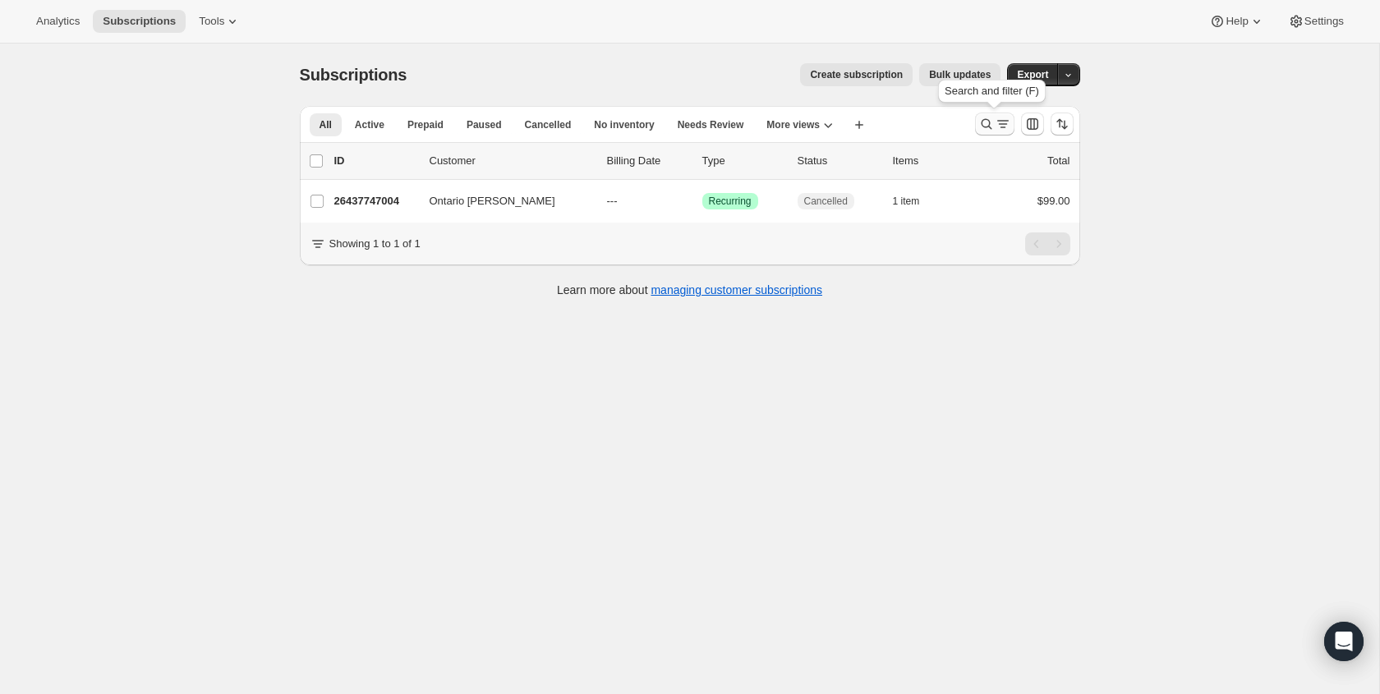
click at [1004, 126] on icon "Search and filter results" at bounding box center [1003, 124] width 16 height 16
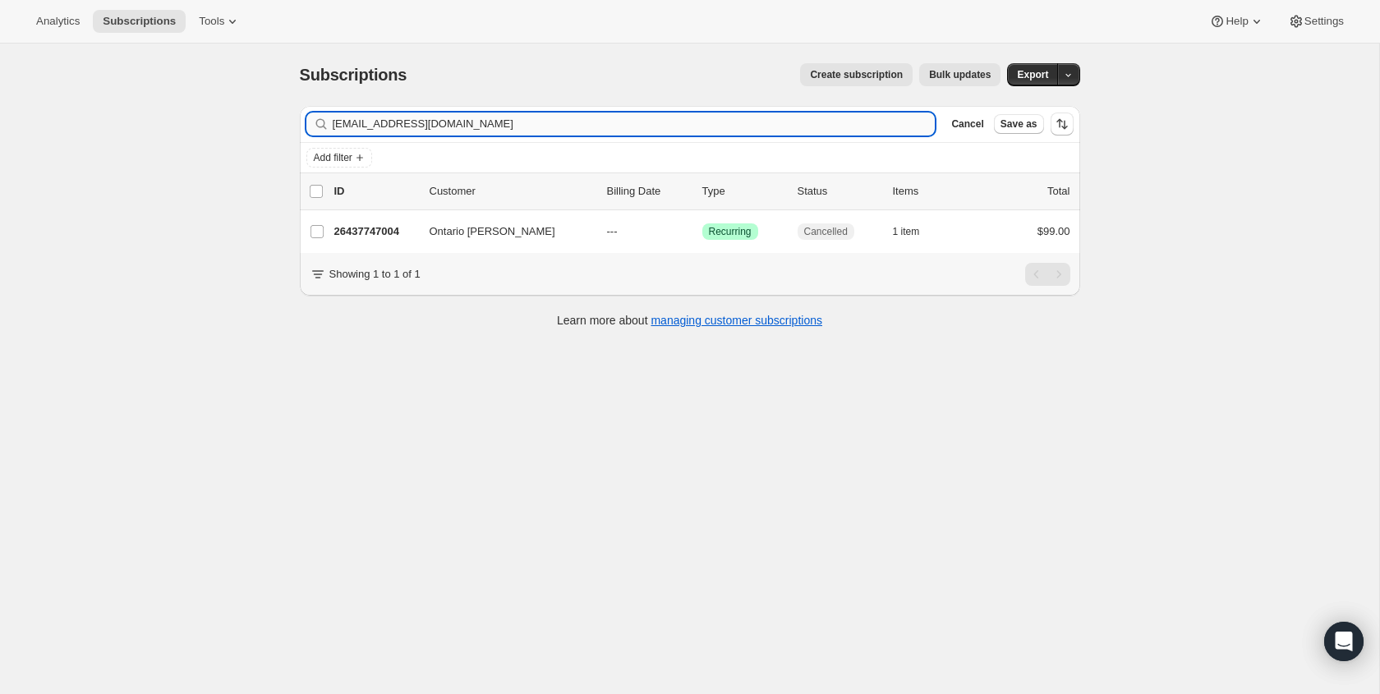
click at [566, 126] on input "[EMAIL_ADDRESS][DOMAIN_NAME]" at bounding box center [634, 124] width 603 height 23
click at [566, 127] on input "[EMAIL_ADDRESS][DOMAIN_NAME]" at bounding box center [634, 124] width 603 height 23
click at [567, 127] on input "[EMAIL_ADDRESS][DOMAIN_NAME]" at bounding box center [634, 124] width 603 height 23
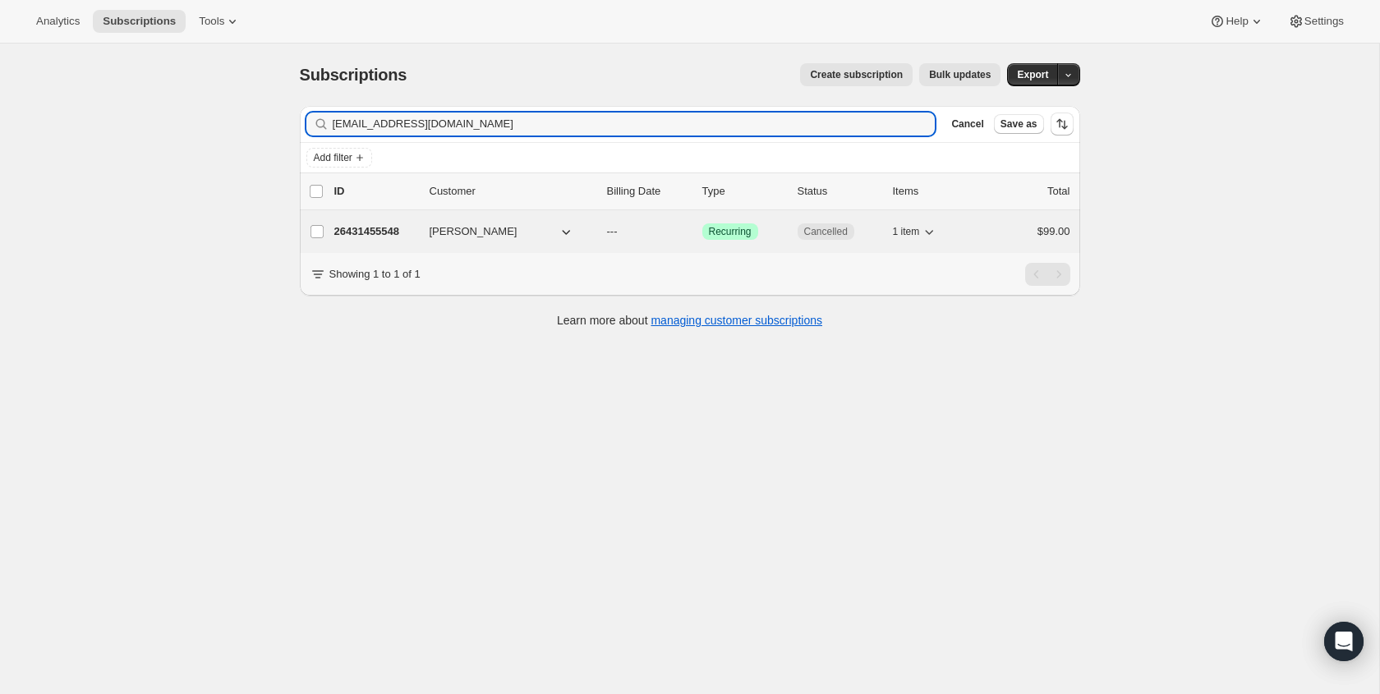
type input "[EMAIL_ADDRESS][DOMAIN_NAME]"
click at [821, 238] on span "Cancelled" at bounding box center [826, 231] width 44 height 13
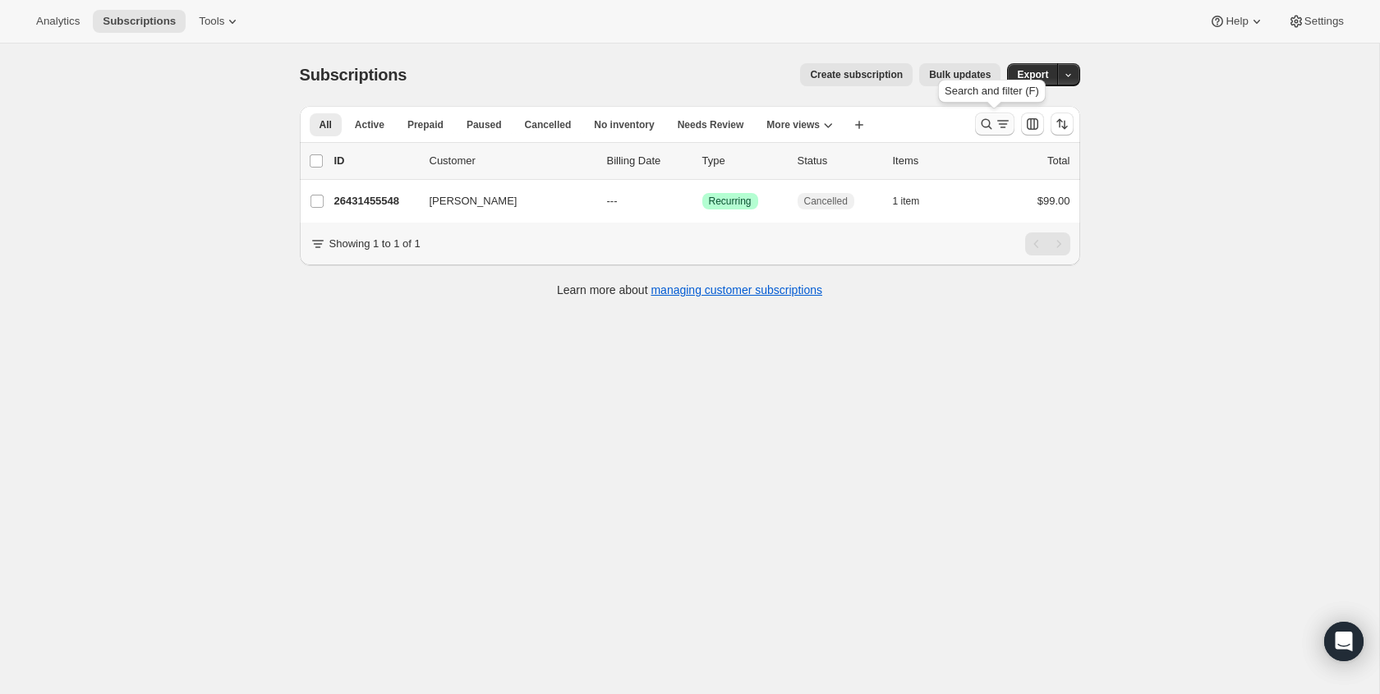
click at [1002, 120] on icon "Search and filter results" at bounding box center [1003, 124] width 16 height 16
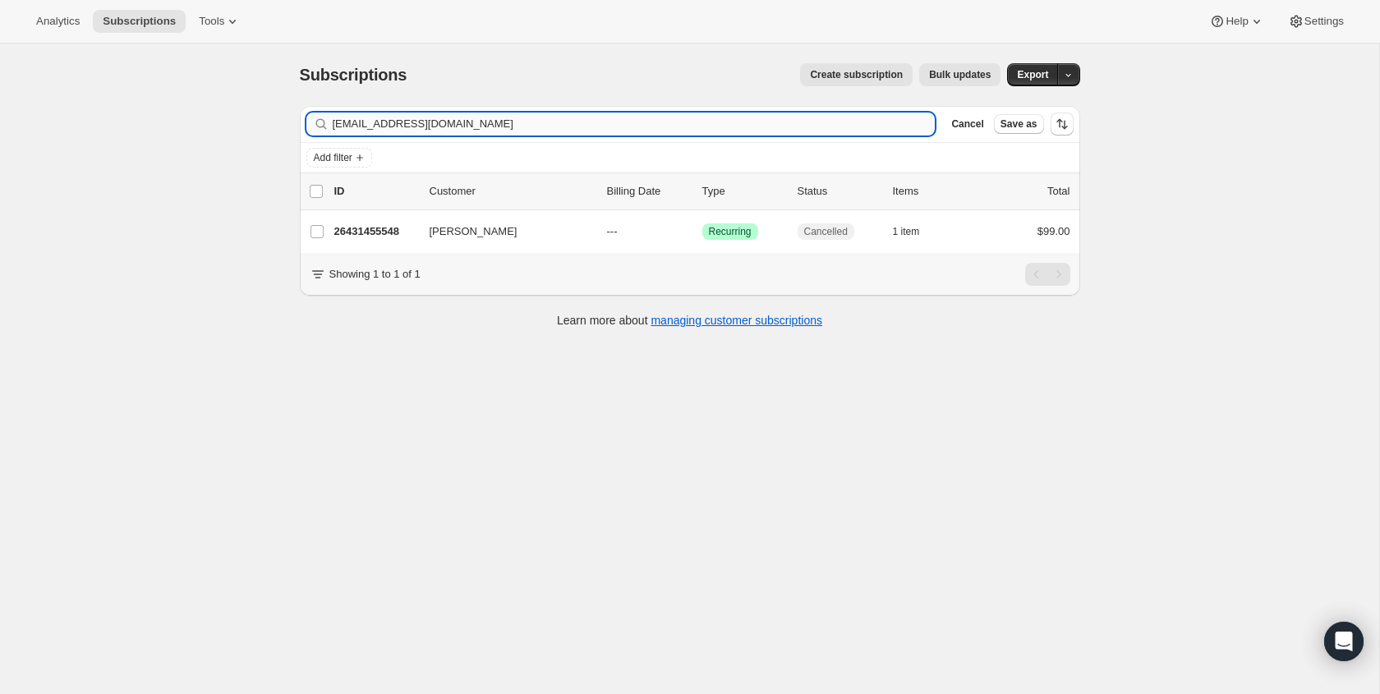
click at [468, 122] on input "[EMAIL_ADDRESS][DOMAIN_NAME]" at bounding box center [634, 124] width 603 height 23
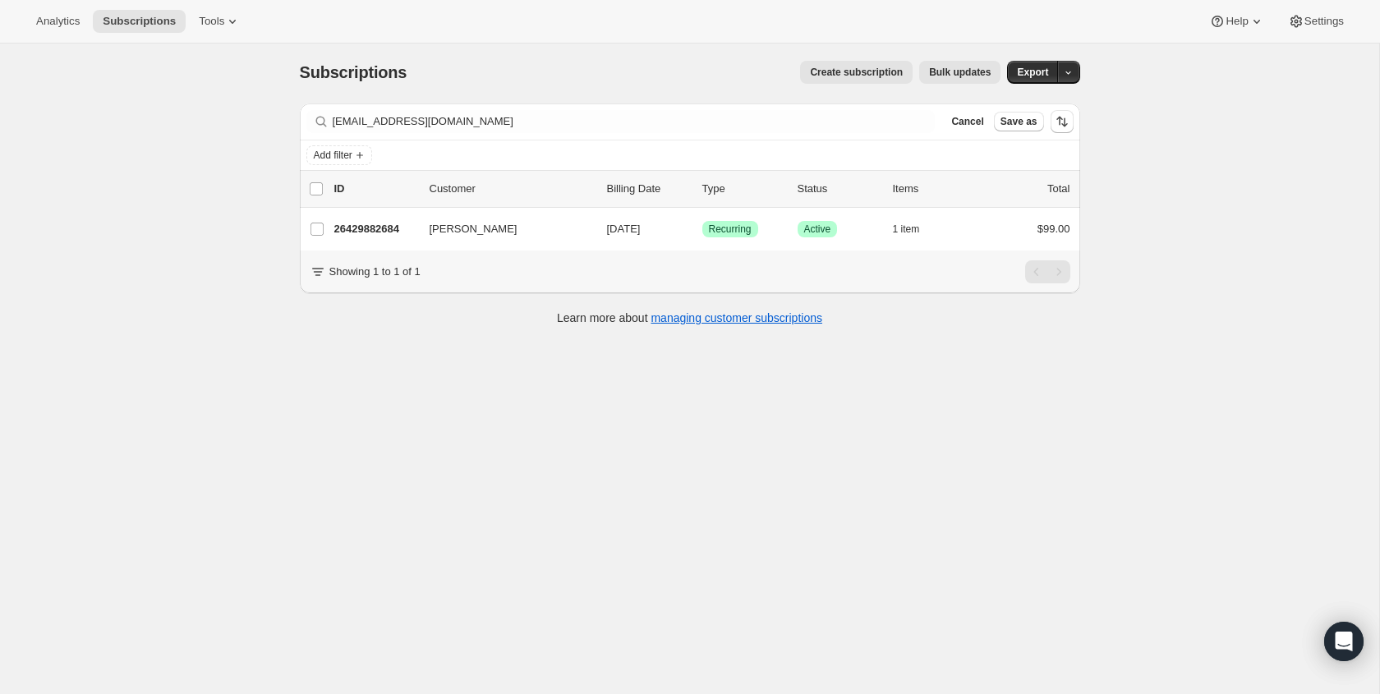
scroll to position [6, 0]
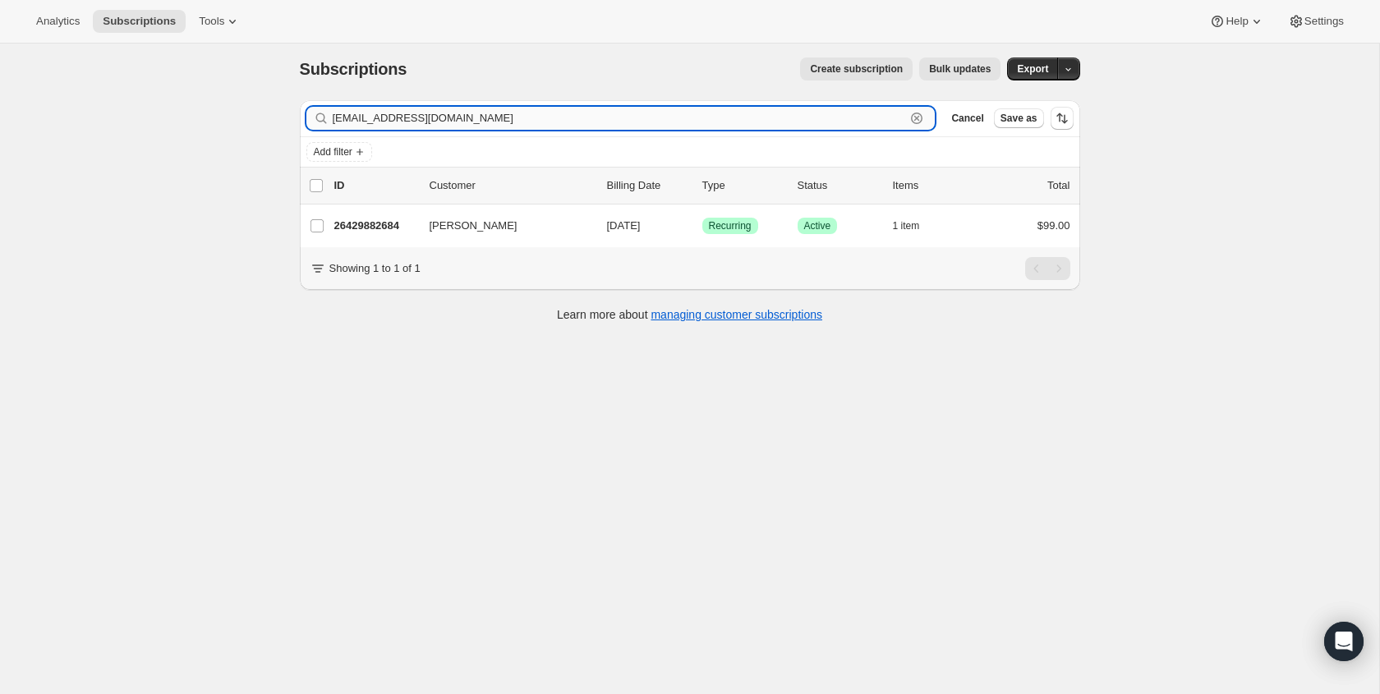
click at [839, 120] on input "[EMAIL_ADDRESS][DOMAIN_NAME]" at bounding box center [620, 118] width 574 height 23
paste input "[PERSON_NAME][EMAIL_ADDRESS][DOMAIN_NAME]"
click at [895, 115] on input "[PERSON_NAME][EMAIL_ADDRESS][DOMAIN_NAME]" at bounding box center [620, 118] width 574 height 23
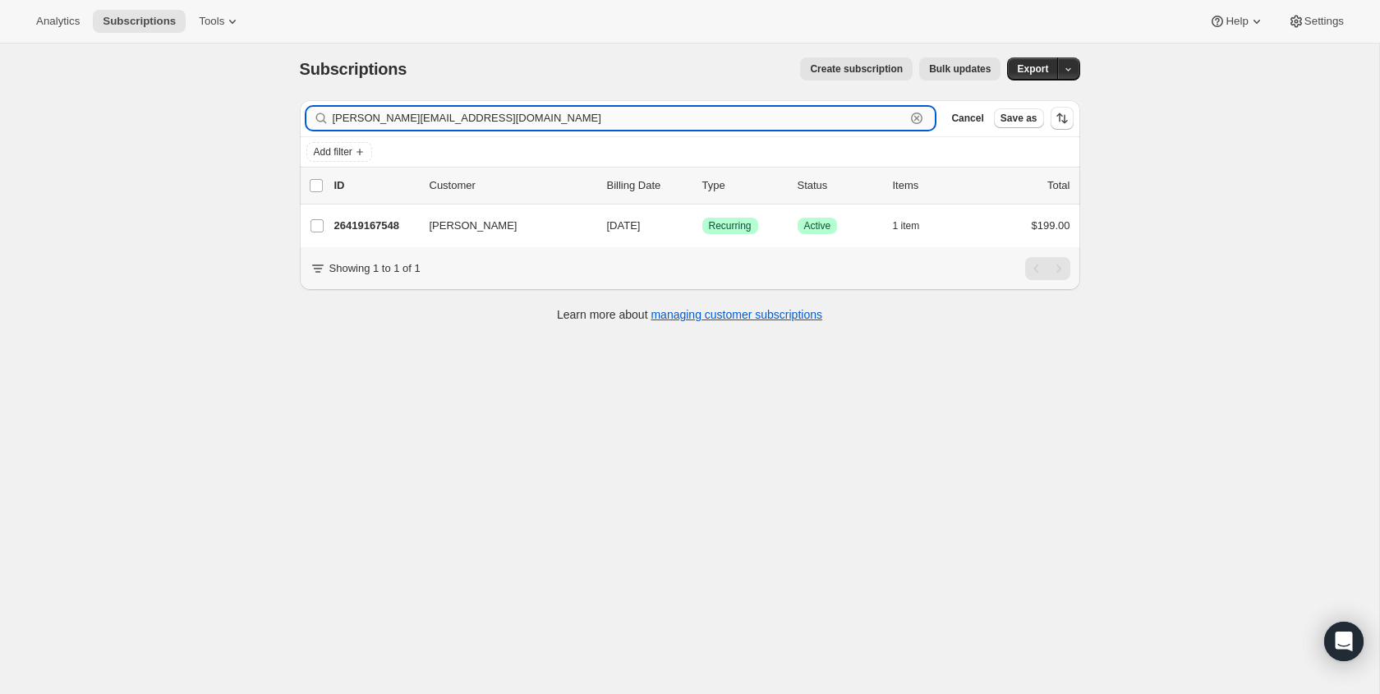
click at [895, 115] on input "[PERSON_NAME][EMAIL_ADDRESS][DOMAIN_NAME]" at bounding box center [620, 118] width 574 height 23
paste input "g.albertojr"
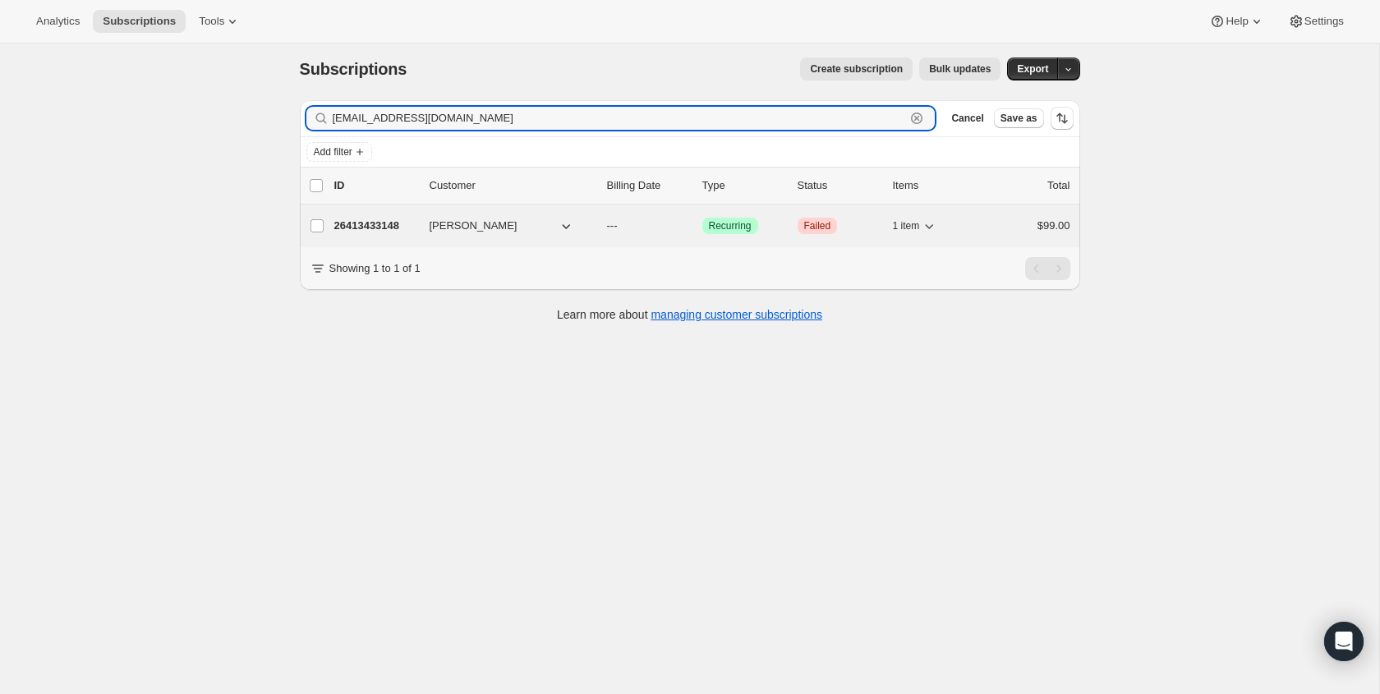
type input "[EMAIL_ADDRESS][DOMAIN_NAME]"
click at [835, 229] on span "Critical Failed" at bounding box center [818, 226] width 40 height 16
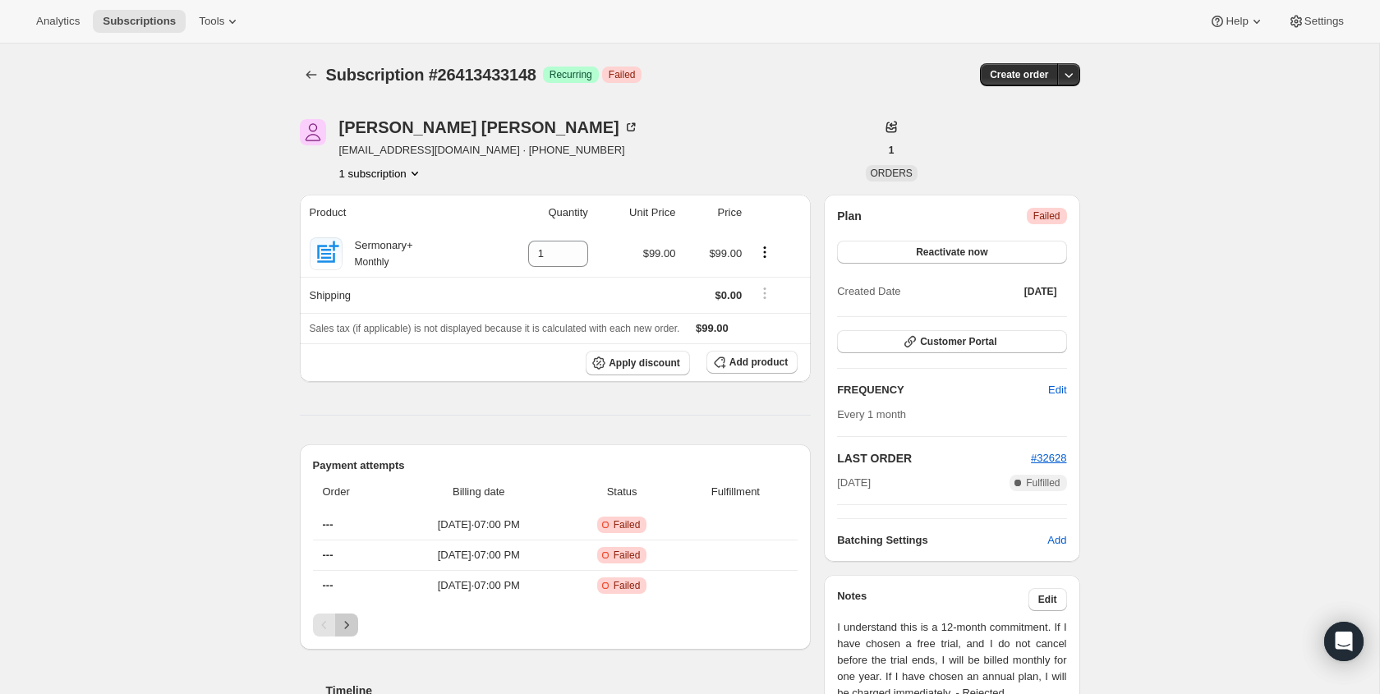
drag, startPoint x: 349, startPoint y: 625, endPoint x: 348, endPoint y: 693, distance: 67.4
click at [350, 624] on icon "Next" at bounding box center [347, 625] width 16 height 16
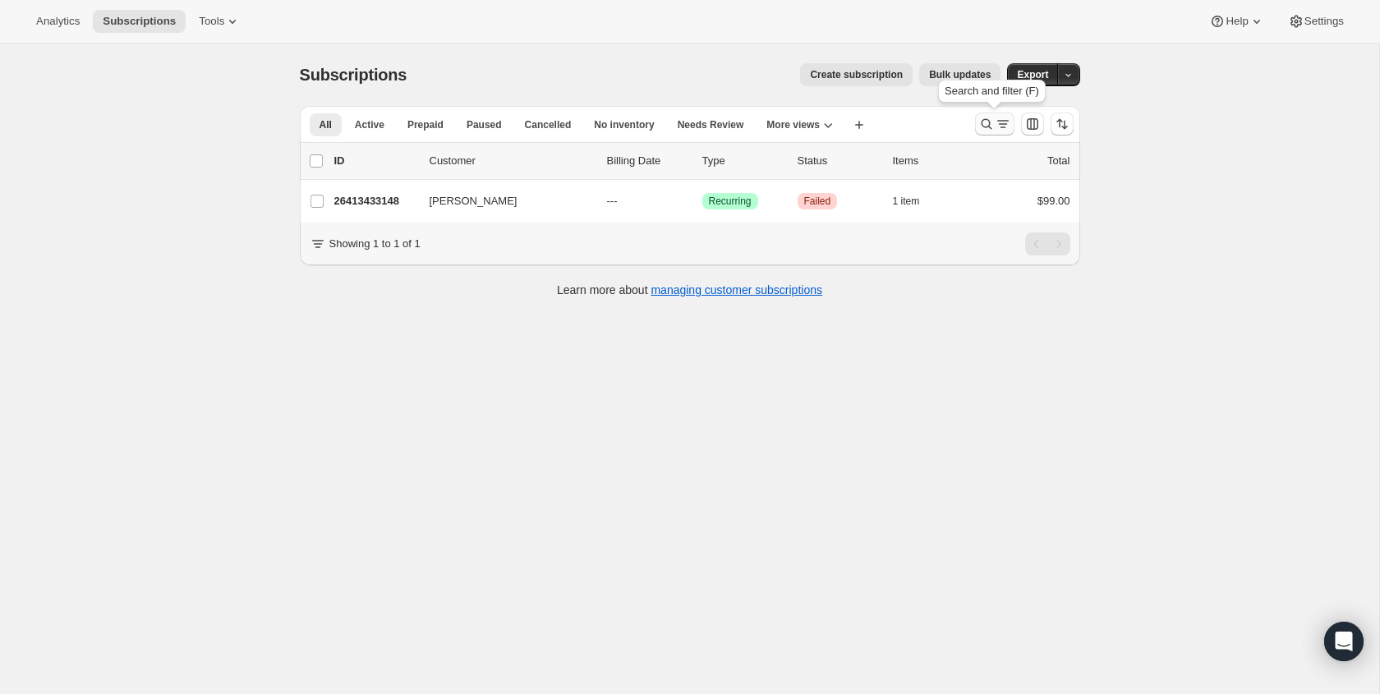
click at [988, 127] on icon "Search and filter results" at bounding box center [986, 124] width 11 height 11
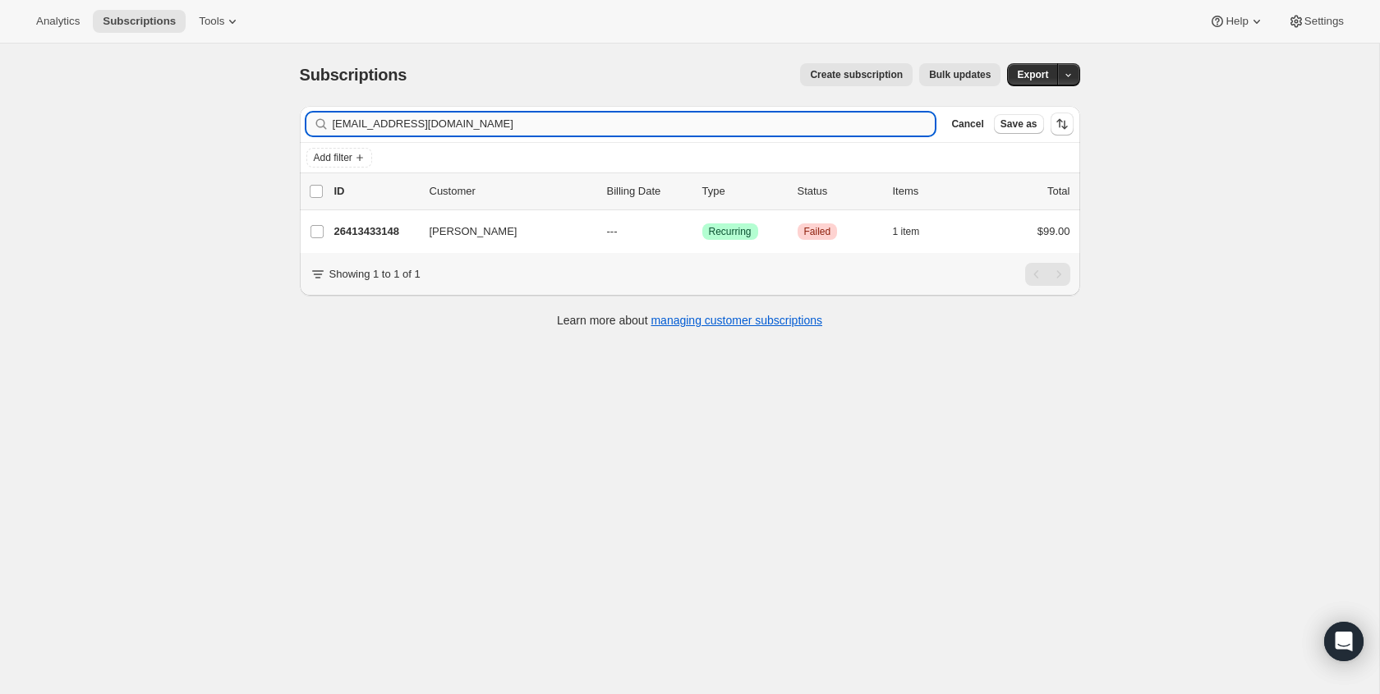
click at [399, 122] on input "[EMAIL_ADDRESS][DOMAIN_NAME]" at bounding box center [634, 124] width 603 height 23
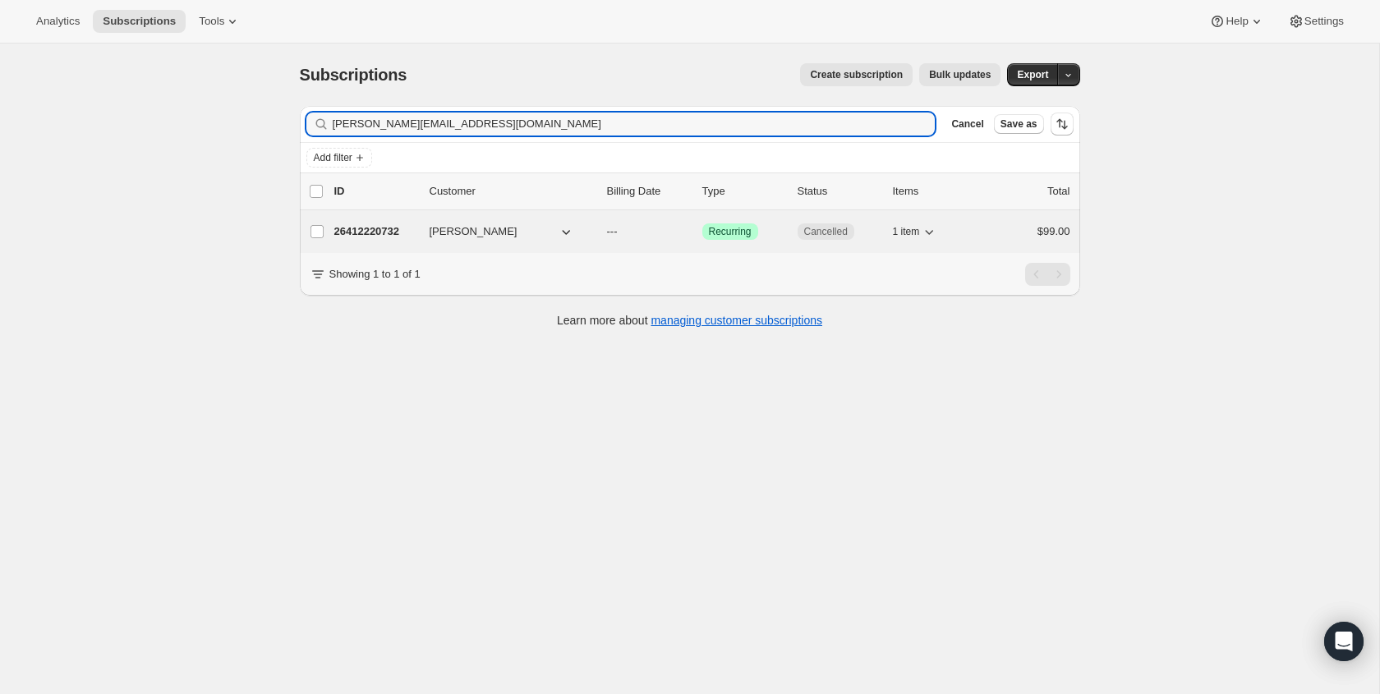
type input "[PERSON_NAME][EMAIL_ADDRESS][DOMAIN_NAME]"
click at [836, 231] on span "Cancelled" at bounding box center [826, 231] width 44 height 13
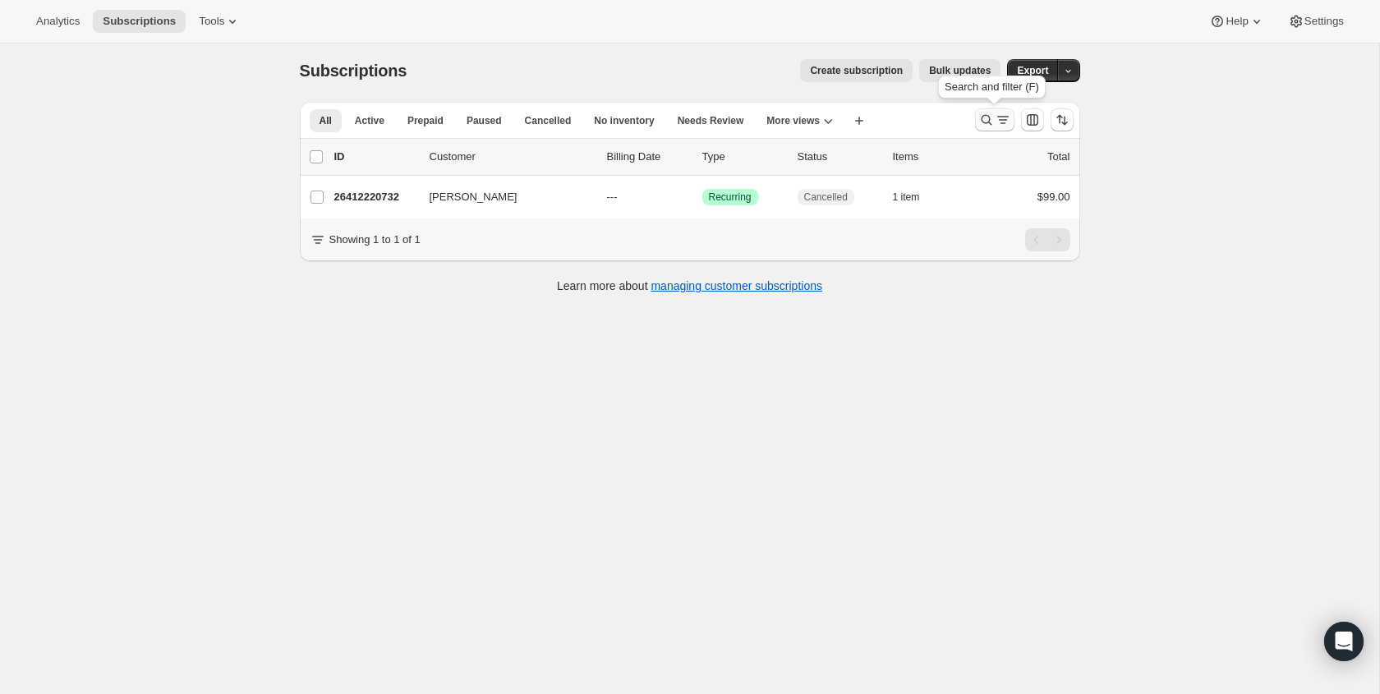
click at [1011, 120] on button "Search and filter results" at bounding box center [994, 119] width 39 height 23
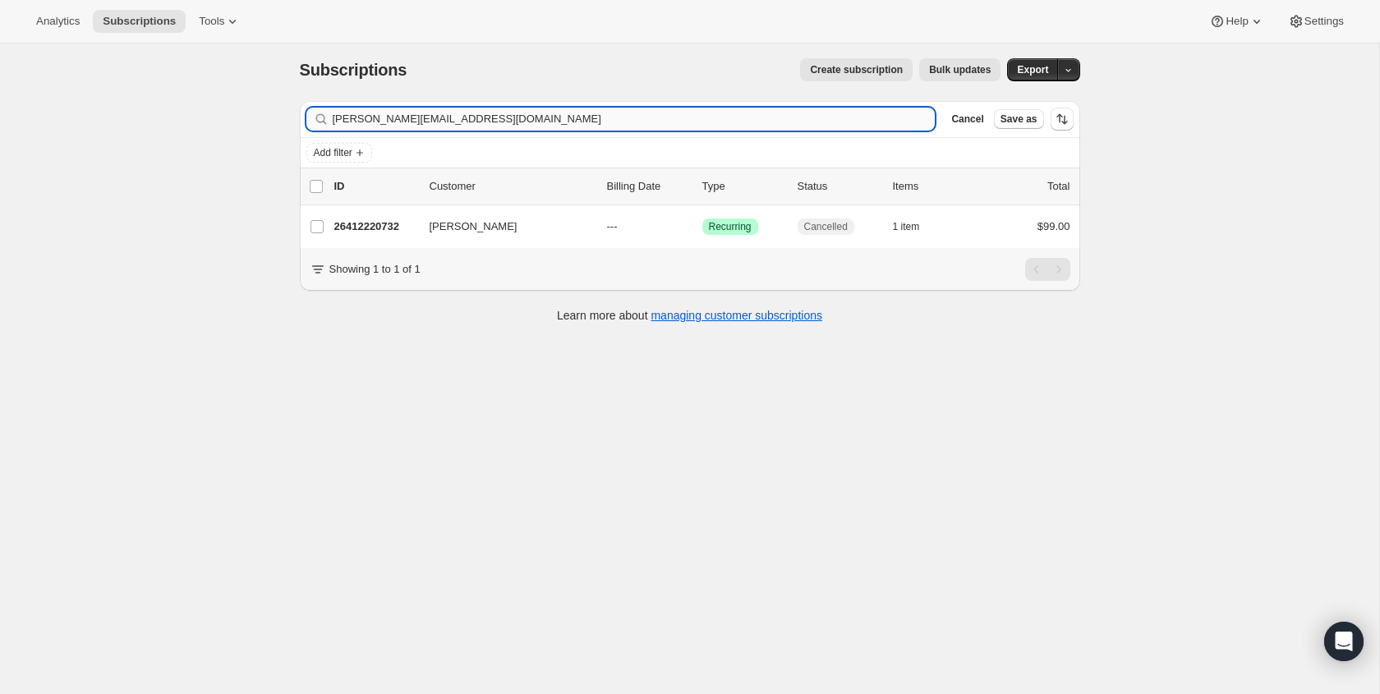
click at [382, 117] on input "[PERSON_NAME][EMAIL_ADDRESS][DOMAIN_NAME]" at bounding box center [634, 119] width 603 height 23
click at [384, 117] on input "[PERSON_NAME][EMAIL_ADDRESS][DOMAIN_NAME]" at bounding box center [634, 119] width 603 height 23
click at [384, 117] on input "[PERSON_NAME][EMAIL_ADDRESS][DOMAIN_NAME]@[DOMAIN_NAME]" at bounding box center [634, 119] width 603 height 23
click at [388, 117] on input "[PERSON_NAME][EMAIL_ADDRESS][DOMAIN_NAME]@[DOMAIN_NAME]" at bounding box center [634, 119] width 603 height 23
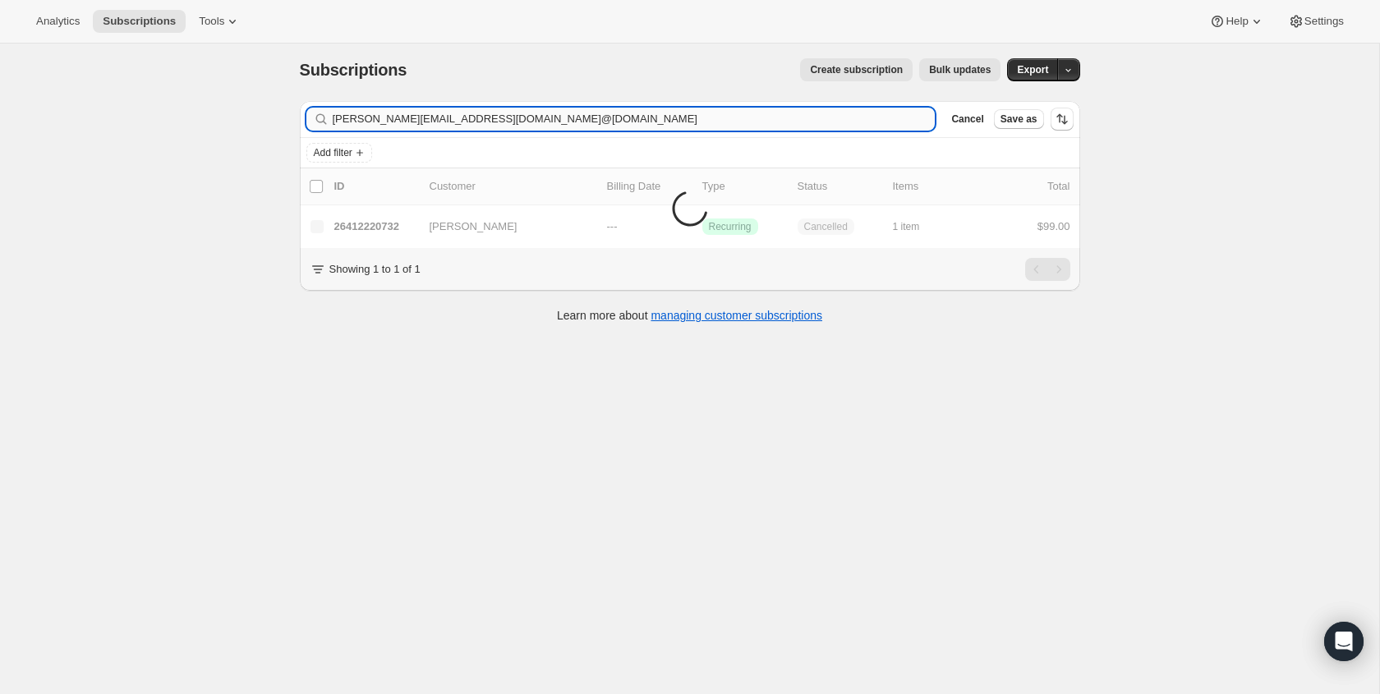
click at [389, 117] on input "[PERSON_NAME][EMAIL_ADDRESS][DOMAIN_NAME]@[DOMAIN_NAME]" at bounding box center [634, 119] width 603 height 23
click at [391, 117] on input "[PERSON_NAME][EMAIL_ADDRESS][DOMAIN_NAME]@[DOMAIN_NAME][EMAIL_ADDRESS][DOMAIN_N…" at bounding box center [634, 119] width 603 height 23
click at [394, 117] on input "[PERSON_NAME][EMAIL_ADDRESS][DOMAIN_NAME]@[DOMAIN_NAME][EMAIL_ADDRESS][DOMAIN_N…" at bounding box center [634, 119] width 603 height 23
click at [395, 117] on input "[PERSON_NAME][EMAIL_ADDRESS][DOMAIN_NAME]@[DOMAIN_NAME][EMAIL_ADDRESS][DOMAIN_N…" at bounding box center [634, 119] width 603 height 23
click at [394, 117] on input "[PERSON_NAME][EMAIL_ADDRESS][DOMAIN_NAME]@[DOMAIN_NAME][EMAIL_ADDRESS][DOMAIN_N…" at bounding box center [634, 119] width 603 height 23
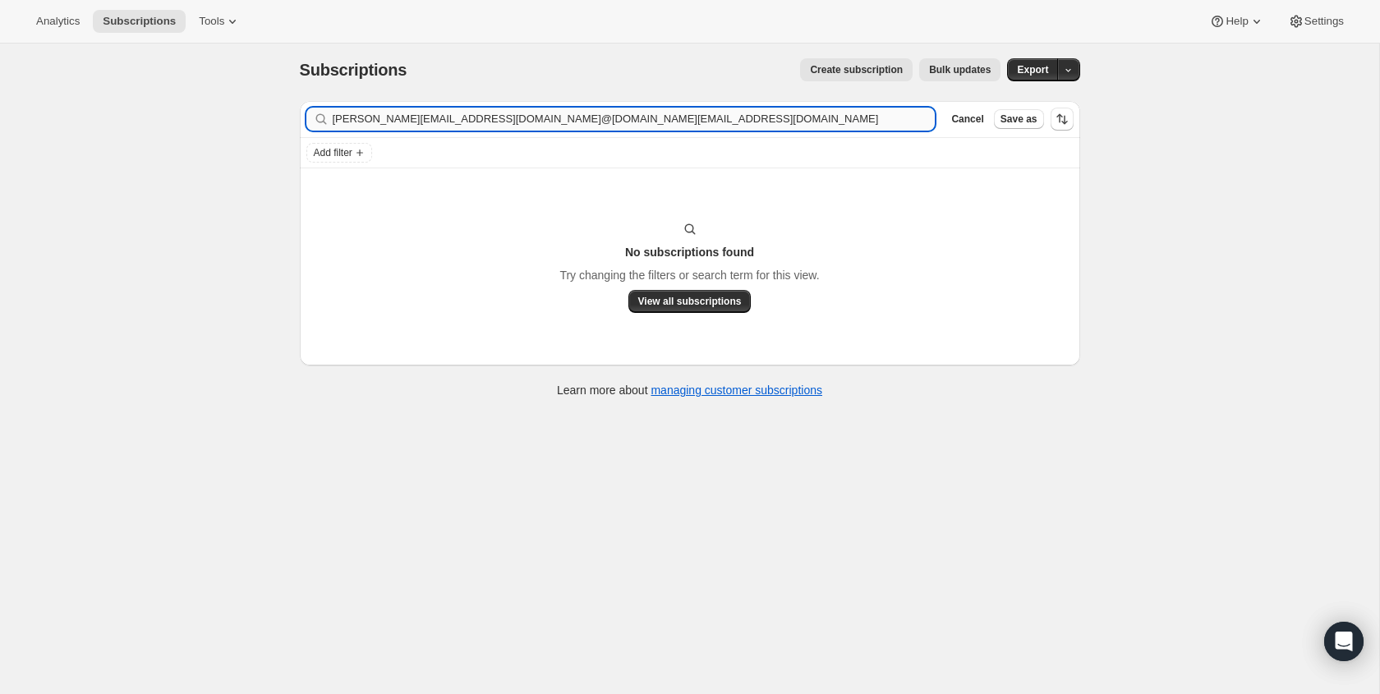
click at [394, 117] on input "[PERSON_NAME][EMAIL_ADDRESS][DOMAIN_NAME]@[DOMAIN_NAME][EMAIL_ADDRESS][DOMAIN_N…" at bounding box center [634, 119] width 603 height 23
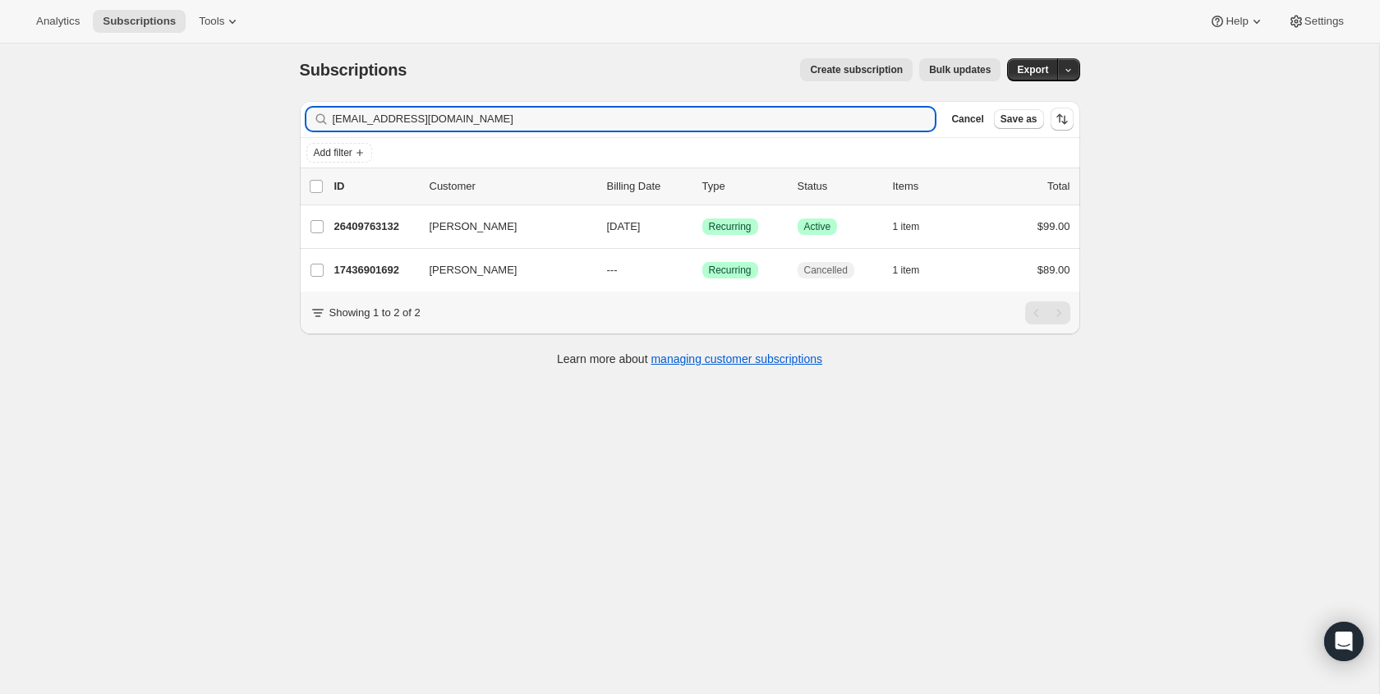
type input "[EMAIL_ADDRESS][DOMAIN_NAME]"
